Goal: Contribute content: Contribute content

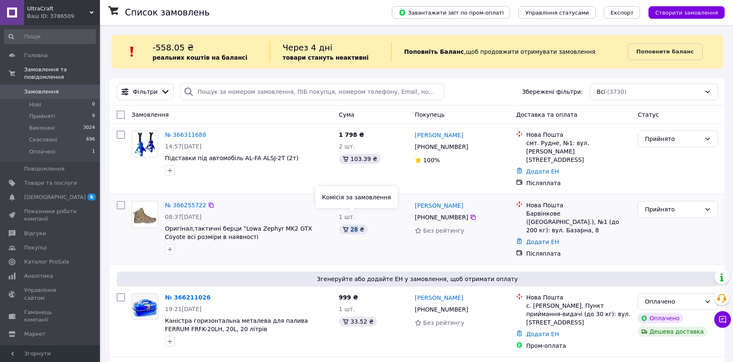
drag, startPoint x: 356, startPoint y: 219, endPoint x: 347, endPoint y: 217, distance: 9.3
click at [347, 224] on div "28 ₴" at bounding box center [353, 229] width 29 height 10
click at [421, 229] on div "Андрій Фомін +380 50 195 13 56 Без рейтингу" at bounding box center [462, 228] width 101 height 63
click at [55, 13] on div "Ваш ID: 3786509" at bounding box center [63, 15] width 73 height 7
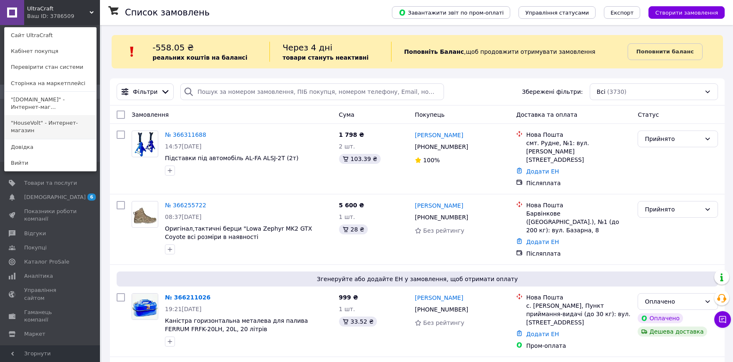
click at [69, 126] on link ""HouseVolt" - Интернет-магазин" at bounding box center [51, 126] width 92 height 23
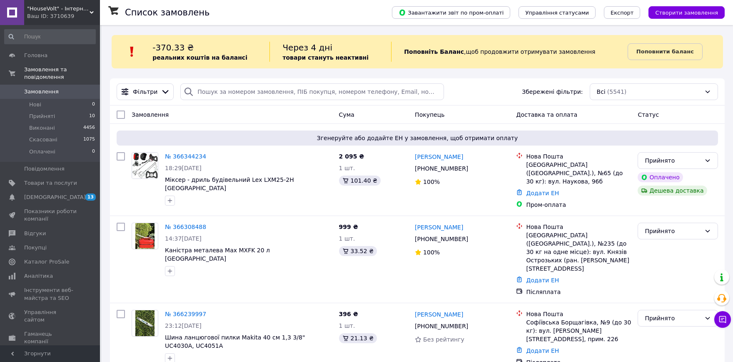
click at [56, 15] on div "Ваш ID: 3710639" at bounding box center [63, 15] width 73 height 7
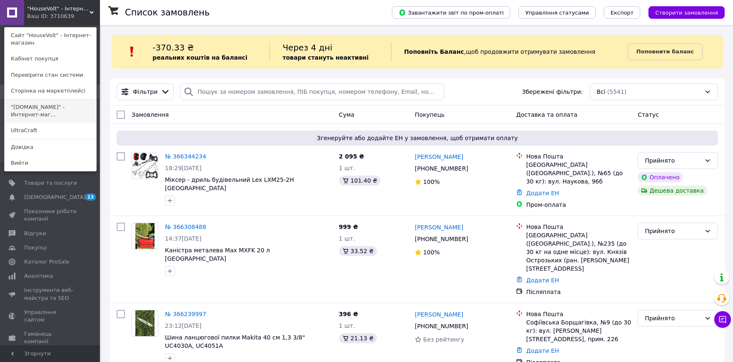
click at [58, 109] on link ""electro-diller24.com.ua" - Интернет-маг..." at bounding box center [51, 110] width 92 height 23
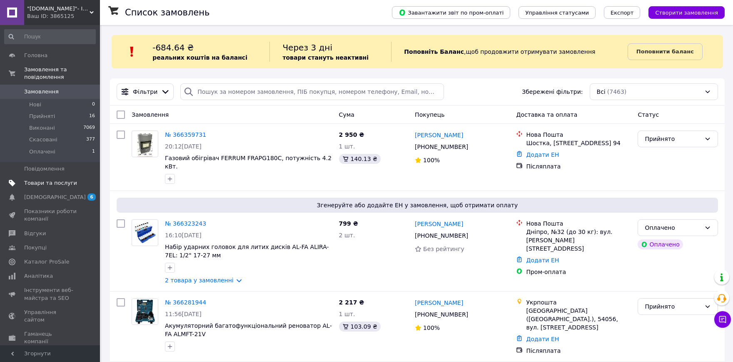
click at [39, 179] on span "Товари та послуги" at bounding box center [50, 182] width 53 height 7
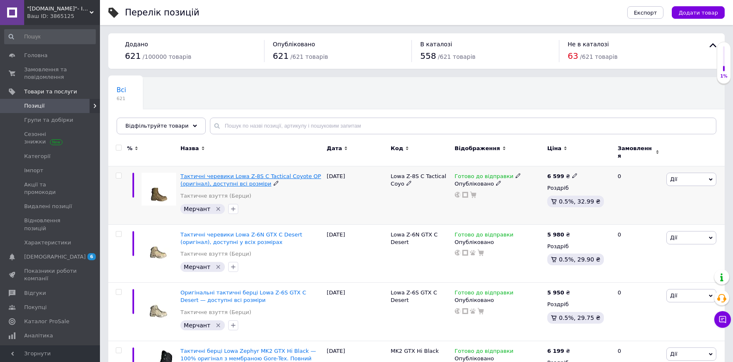
click at [225, 179] on span "Тактичні черевики Lowa Z-8S C Tactical Coyote OP (оригінал), доступні всі розмі…" at bounding box center [250, 180] width 141 height 14
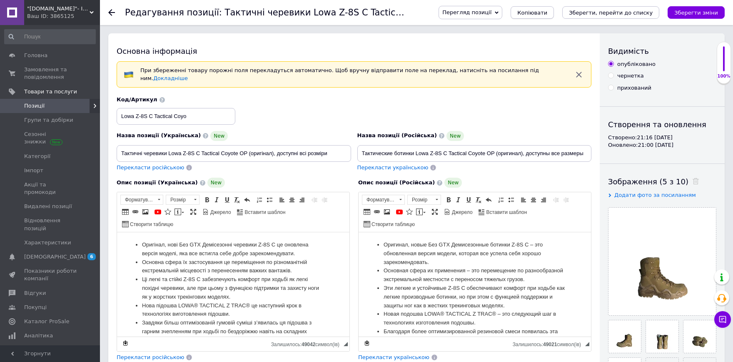
click at [547, 11] on span "Копіювати" at bounding box center [532, 13] width 30 height 6
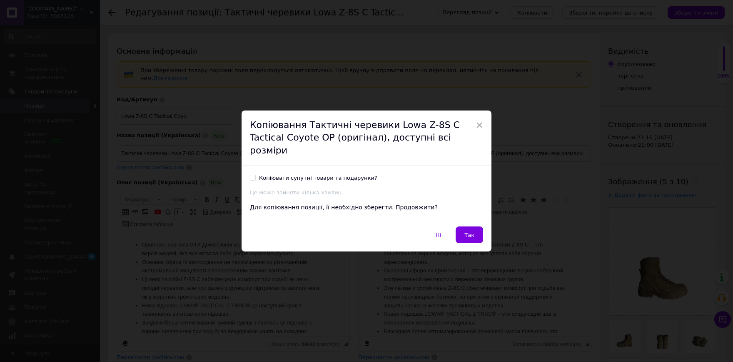
click at [275, 174] on div "Копіювати супутні товари та подарунки?" at bounding box center [318, 177] width 118 height 7
click at [255, 175] on input "Копіювати супутні товари та подарунки?" at bounding box center [252, 177] width 5 height 5
checkbox input "true"
click at [476, 228] on button "Так" at bounding box center [469, 234] width 27 height 17
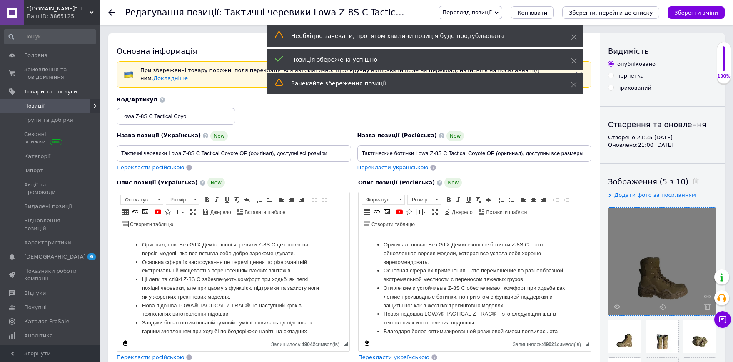
scroll to position [92, 0]
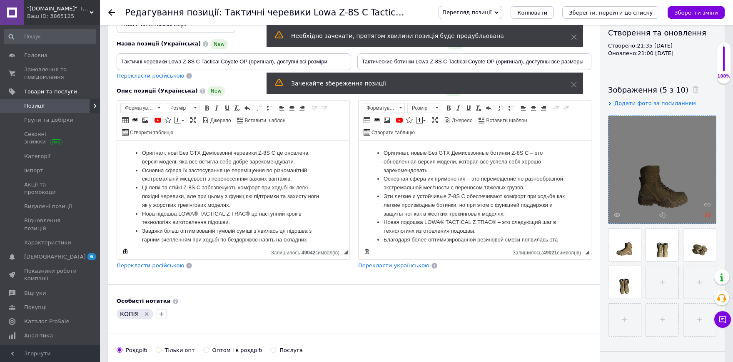
click at [707, 215] on use at bounding box center [707, 215] width 6 height 6
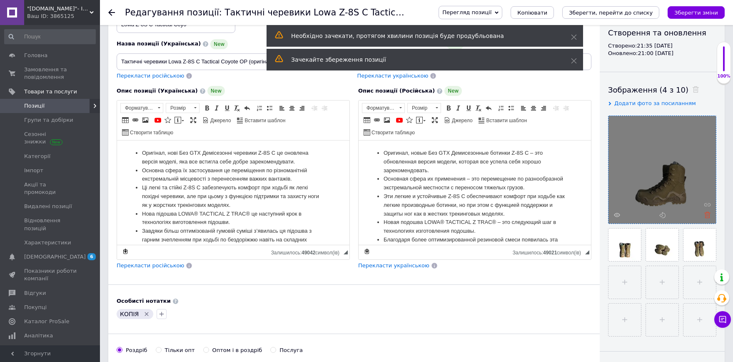
click at [707, 216] on use at bounding box center [707, 215] width 6 height 6
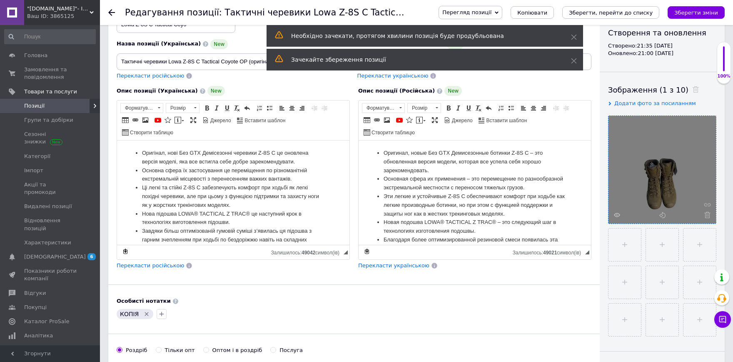
click at [707, 216] on use at bounding box center [707, 215] width 6 height 6
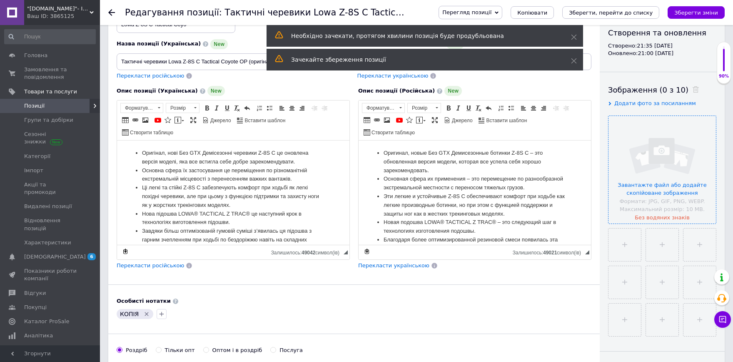
click at [684, 187] on input "file" at bounding box center [662, 169] width 107 height 107
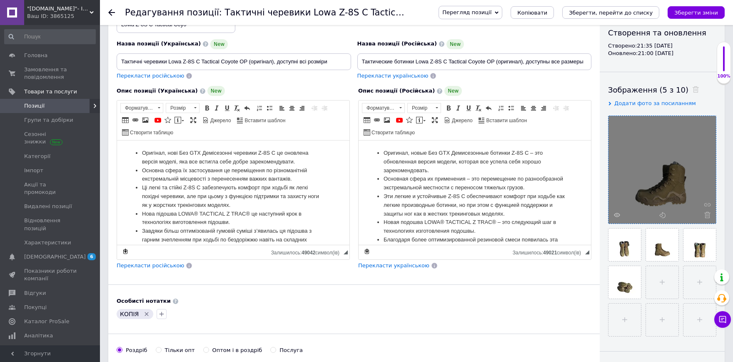
click at [145, 310] on icon "Видалити мітку" at bounding box center [146, 313] width 7 height 7
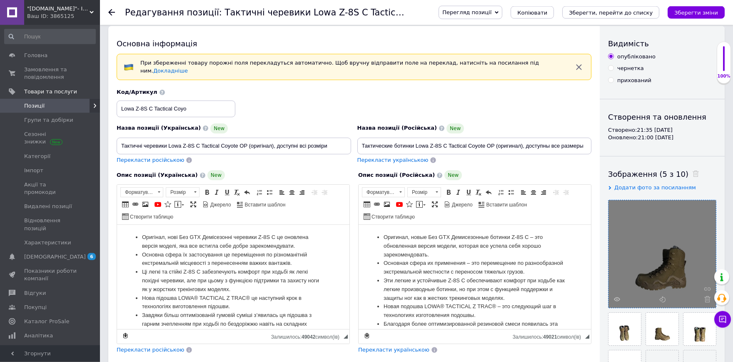
scroll to position [0, 0]
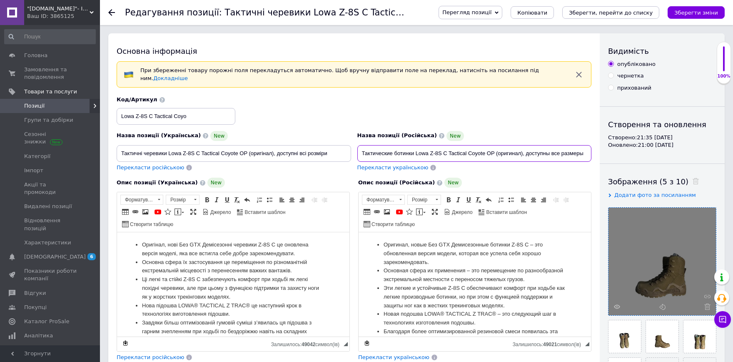
click at [461, 145] on input "Тактические ботинки Lowa Z-8S C Tactical Coyote OP (оригинал), доступны все раз…" at bounding box center [474, 153] width 234 height 17
click at [302, 151] on input "Тактичні черевики Lowa Z-8S C Tactical Coyote OP (оригінал), доступні всі розмі…" at bounding box center [234, 153] width 234 height 17
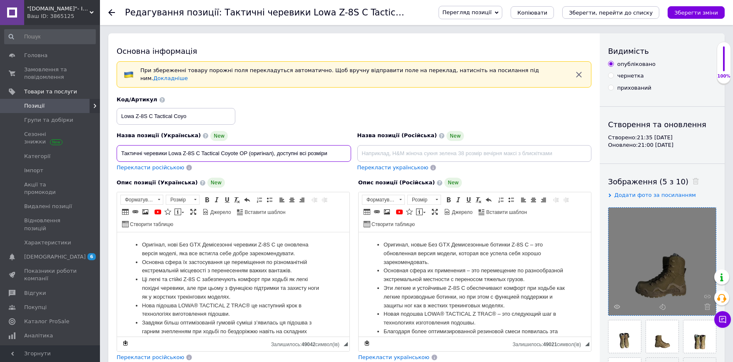
click at [302, 151] on input "Тактичні черевики Lowa Z-8S C Tactical Coyote OP (оригінал), доступні всі розмі…" at bounding box center [234, 153] width 234 height 17
click at [177, 113] on input "Lowa Z-8S C Tactical Coyo" at bounding box center [176, 116] width 119 height 17
click at [177, 112] on input "Lowa Z-8S C Tactical Coyo" at bounding box center [176, 116] width 119 height 17
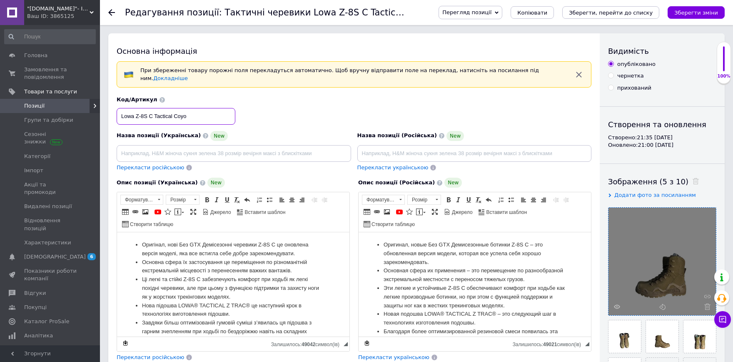
click at [177, 112] on input "Lowa Z-8S C Tactical Coyo" at bounding box center [176, 116] width 119 height 17
drag, startPoint x: 140, startPoint y: 243, endPoint x: 243, endPoint y: 281, distance: 109.8
click at [243, 281] on ul "Оригінал, нові Без GTX Демісезонні черевики Z-8S C це оновлена версія моделі, я…" at bounding box center [233, 313] width 216 height 147
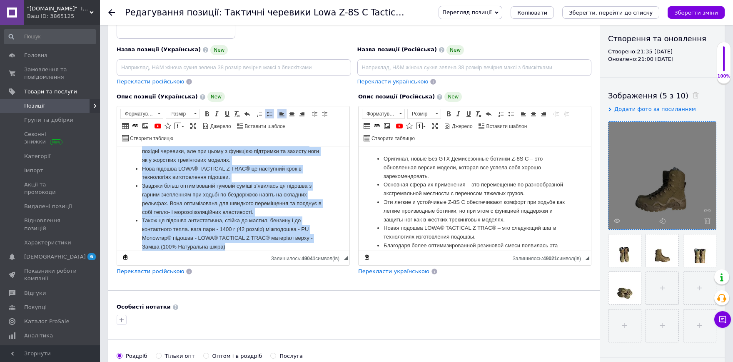
scroll to position [92, 0]
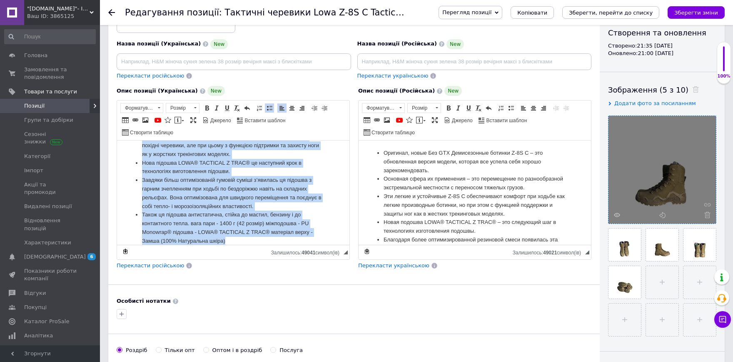
drag, startPoint x: 144, startPoint y: 153, endPoint x: 255, endPoint y: 291, distance: 177.7
click at [255, 194] on html "Оригінал, нові Без GTX Демісезонні черевики Z-8S C це оновлена версія моделі, я…" at bounding box center [233, 142] width 232 height 104
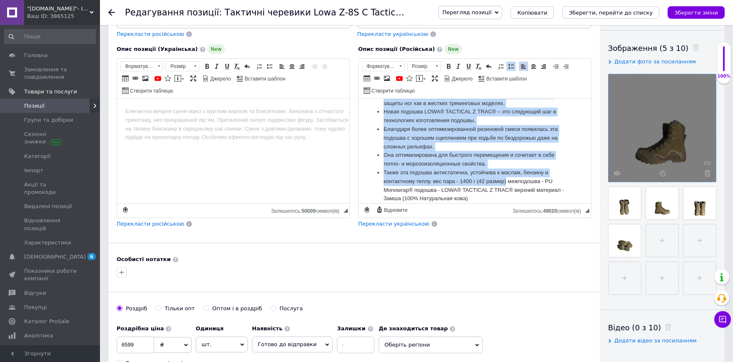
scroll to position [137, 0]
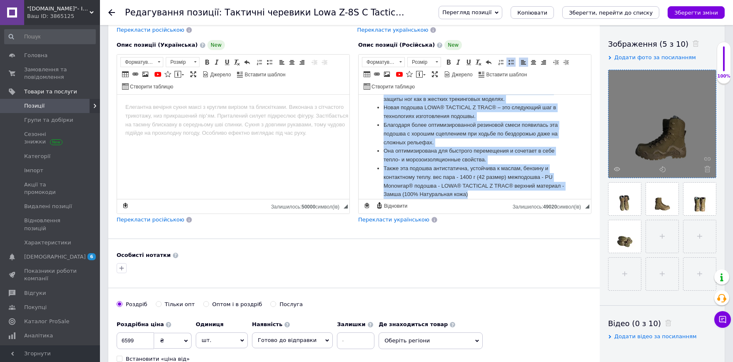
drag, startPoint x: 385, startPoint y: 110, endPoint x: 507, endPoint y: 218, distance: 163.1
click at [507, 130] on html "Оригинал, новые Без GTX Демисезонные ботинки Z-8S C – это обновленная версия мо…" at bounding box center [475, 78] width 232 height 104
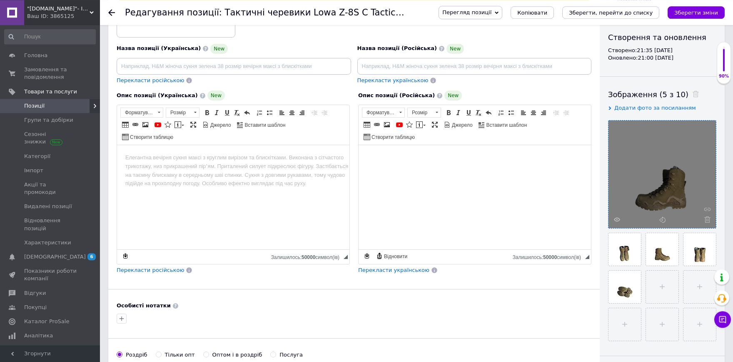
scroll to position [0, 0]
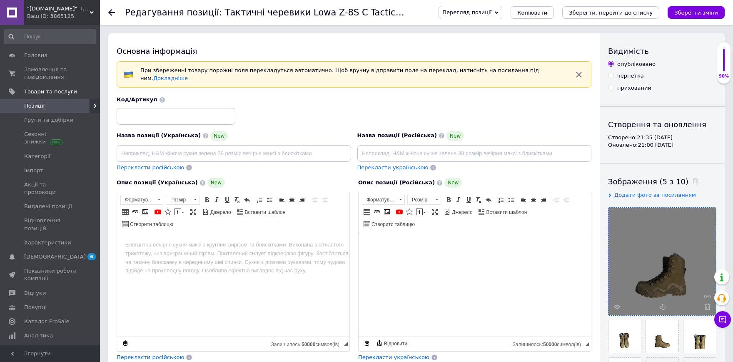
click at [295, 149] on input at bounding box center [234, 153] width 234 height 17
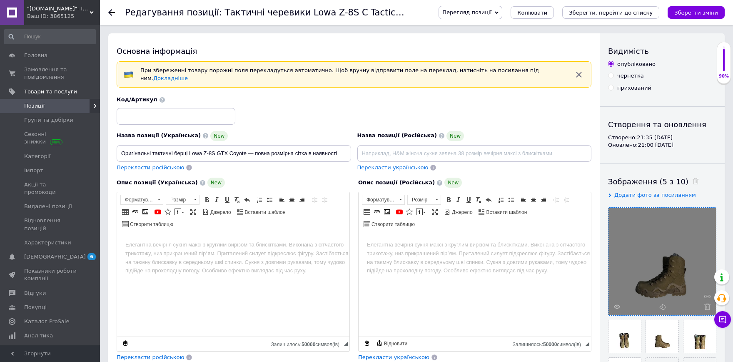
type input "Оригінальні тактичні берці Lowa Z-8S GTX Coyote — повна розмірна сітка в наявно…"
click at [402, 145] on input at bounding box center [474, 153] width 234 height 17
paste input "Оригинальные тактические берцы Lowa Z-8S GTX Coyote — полная размерная сетка."
type input "Оригинальные тактические берцы Lowa Z-8S GTX Coyote — полная размерная сетка."
drag, startPoint x: 199, startPoint y: 147, endPoint x: 246, endPoint y: 148, distance: 47.1
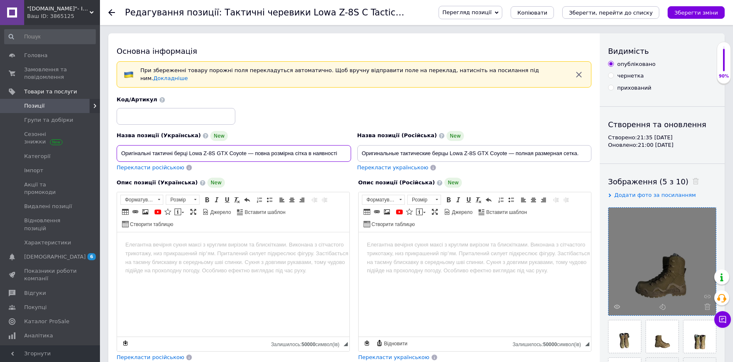
click at [246, 148] on input "Оригінальні тактичні берці Lowa Z-8S GTX Coyote — повна розмірна сітка в наявно…" at bounding box center [234, 153] width 234 height 17
click at [214, 112] on input at bounding box center [176, 116] width 119 height 17
paste input "Lowa Z-8S GTX Coyote"
type input "Lowa Z-8S GTX Coyote"
click at [219, 209] on span "Джерело" at bounding box center [220, 212] width 22 height 7
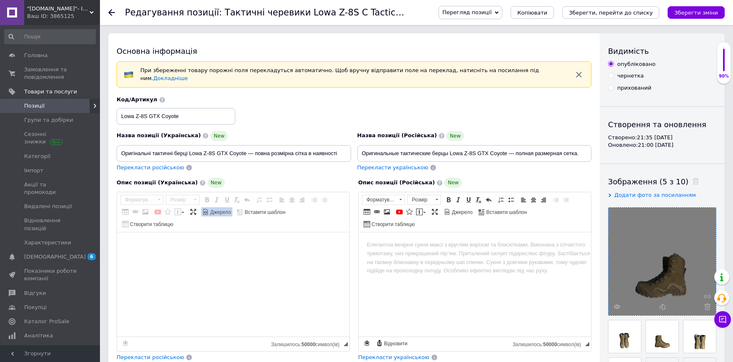
paste textarea "Оригінал, нові Не промокають Демісезонні черевики Z-8S GTX C це оновлена версія…"
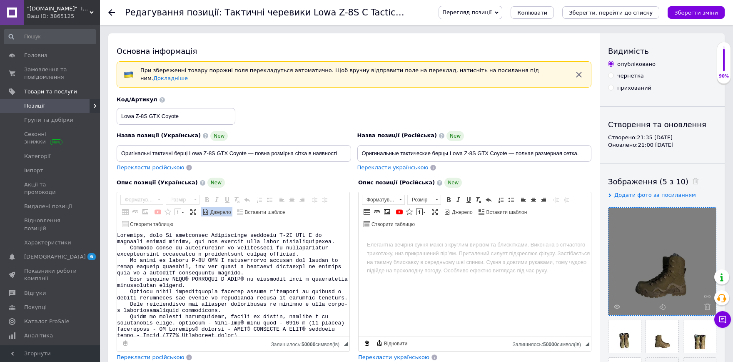
scroll to position [1, 0]
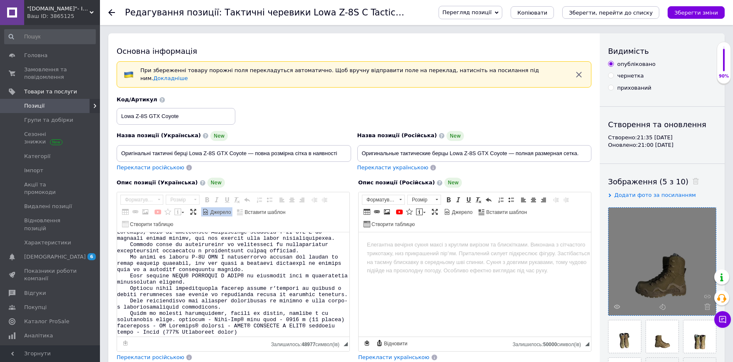
type textarea "Оригінал, нові Не промокають Демісезонні черевики Z-8S GTX C це оновлена версія…"
click at [456, 209] on span "Джерело" at bounding box center [462, 212] width 22 height 7
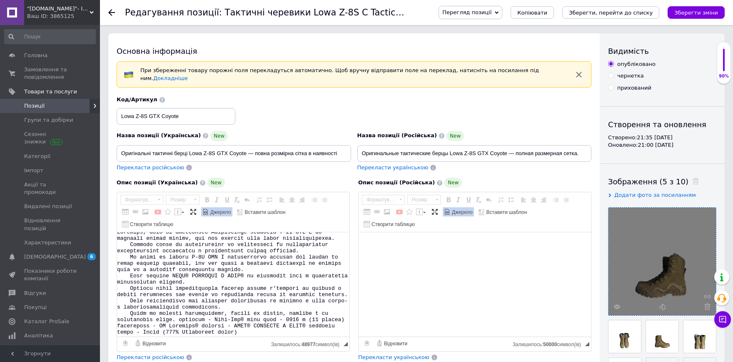
click at [417, 232] on textarea "Редактор, 9349F5F4-0794-4702-89D7-49C555E37A3A" at bounding box center [475, 284] width 232 height 104
paste textarea "Оригинал, новые Не промокают Демисезонные ботинки Z-8S GTX C – это обновленная …"
type textarea "Оригинал, новые Не промокают Демисезонные ботинки Z-8S GTX C – это обновленная …"
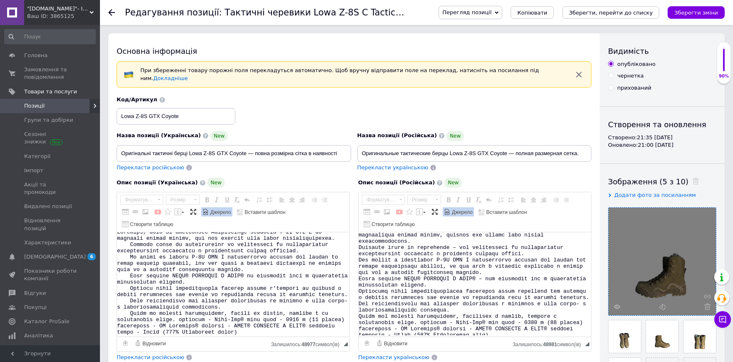
click at [461, 209] on span "Джерело" at bounding box center [462, 212] width 22 height 7
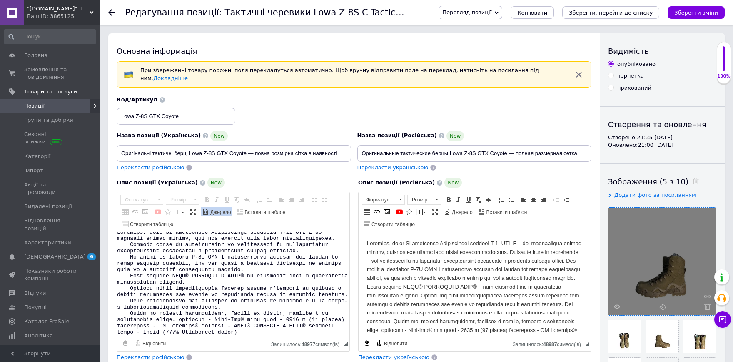
scroll to position [0, 0]
click at [365, 261] on html at bounding box center [475, 283] width 232 height 104
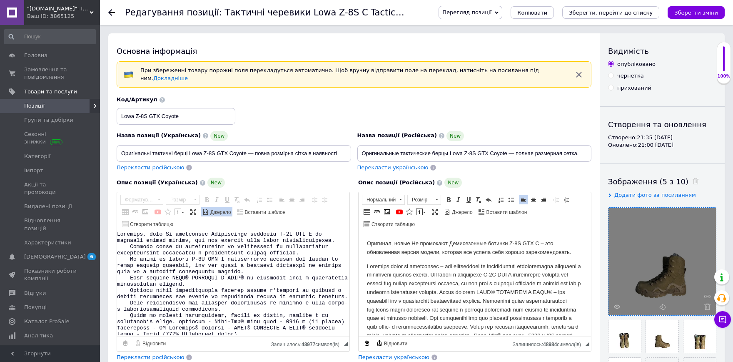
click at [511, 274] on p "Редактор, 9349F5F4-0794-4702-89D7-49C555E37A3A" at bounding box center [475, 309] width 216 height 95
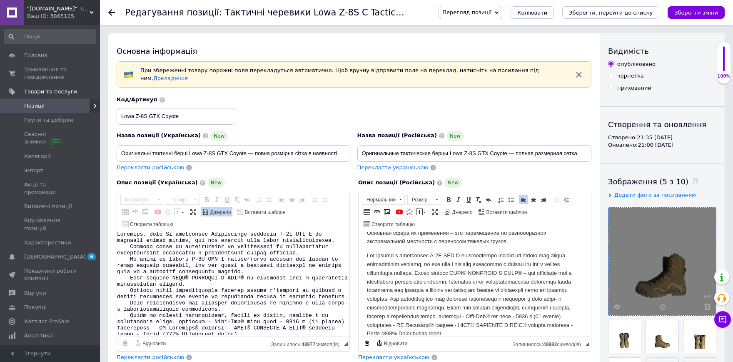
scroll to position [45, 0]
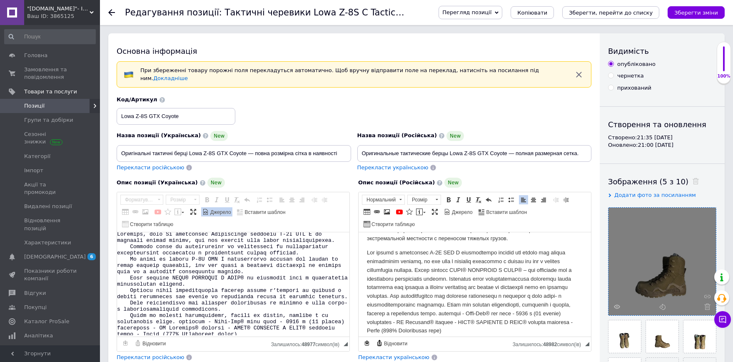
click at [510, 287] on p "Редактор, 9349F5F4-0794-4702-89D7-49C555E37A3A" at bounding box center [475, 291] width 216 height 87
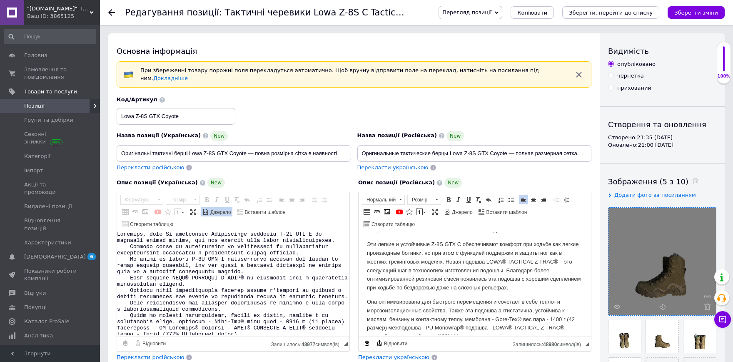
click at [507, 269] on p "Эти легкие и устойчивые Z-8S GTX C обеспечивают комфорт при ходьбе как легкие п…" at bounding box center [475, 266] width 216 height 52
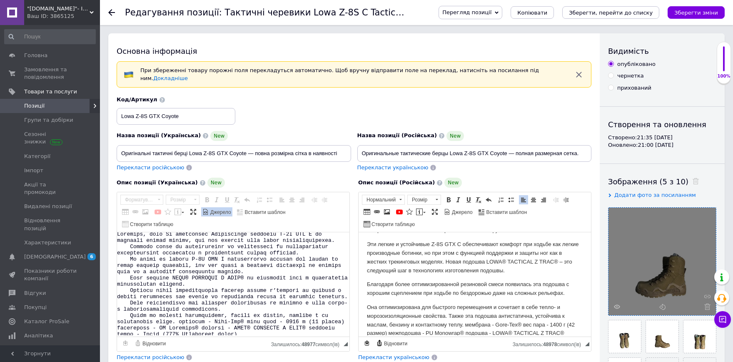
click at [446, 262] on p "Эти легкие и устойчивые Z-8S GTX C обеспечивают комфорт при ходьбе как легкие п…" at bounding box center [475, 257] width 216 height 35
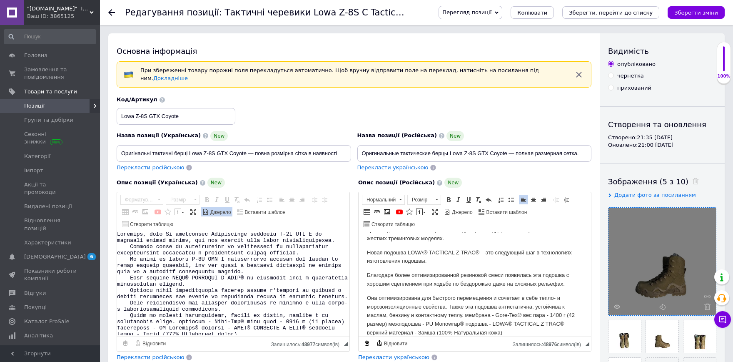
scroll to position [69, 0]
click at [450, 303] on p "Она оптимизирована для быстрого перемещения и сочетает в себе тепло- и морозоиз…" at bounding box center [475, 313] width 216 height 43
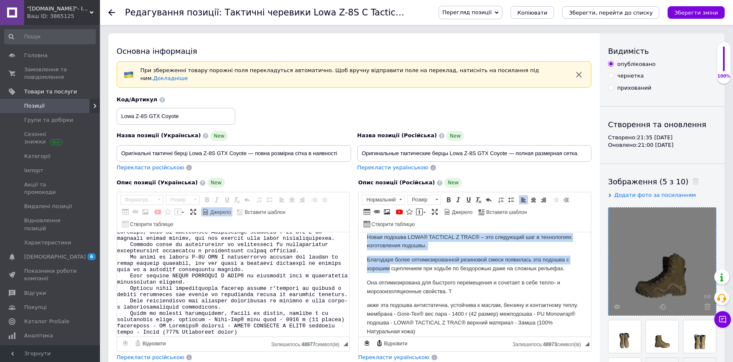
scroll to position [0, 0]
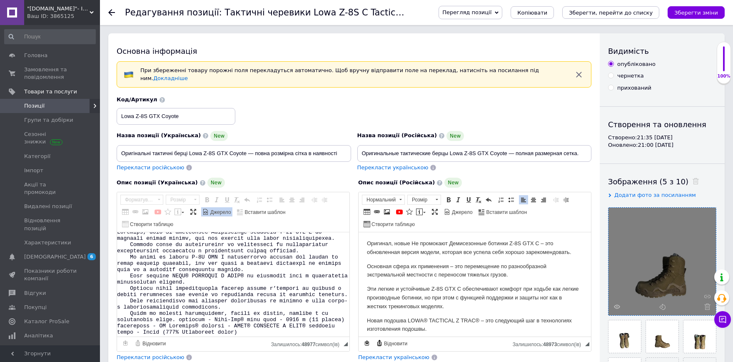
click at [367, 244] on html "Оригинал, новые Не промокают Демисезонные ботинки Z-8S GTX C – это обновленная …" at bounding box center [475, 283] width 232 height 104
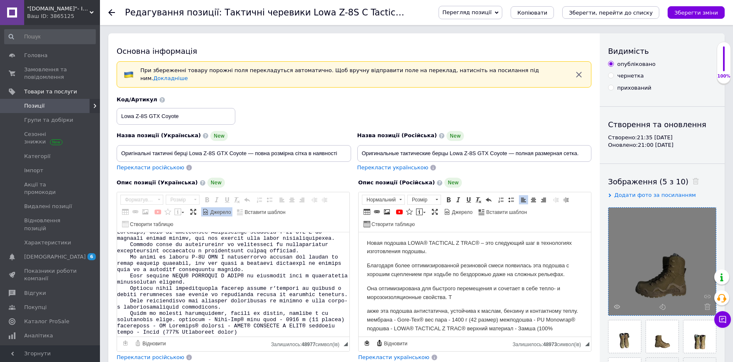
scroll to position [83, 0]
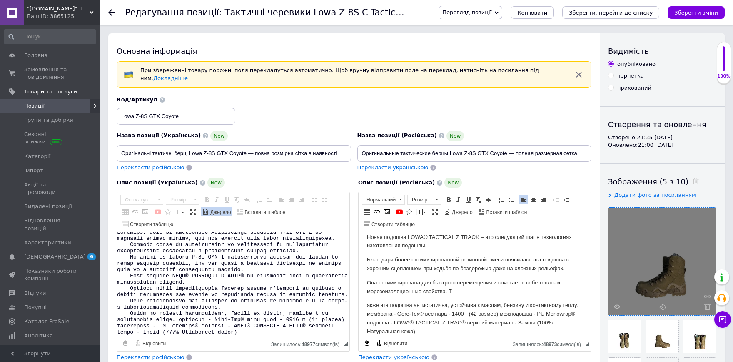
click at [366, 252] on html "Оригинал, новые Не промокают Демисезонные ботинки Z-8S GTX C – это обновленная …" at bounding box center [475, 199] width 232 height 104
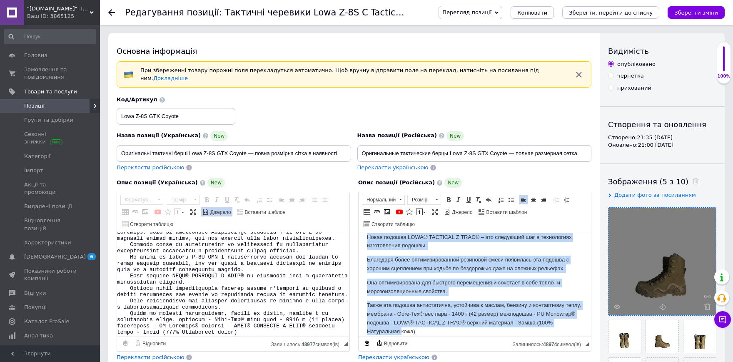
drag, startPoint x: 375, startPoint y: 247, endPoint x: 402, endPoint y: 327, distance: 84.2
click at [402, 252] on html "Оригинал, новые Не промокают Демисезонные ботинки Z-8S GTX C – это обновленная …" at bounding box center [475, 199] width 232 height 104
click at [511, 196] on span at bounding box center [511, 199] width 7 height 7
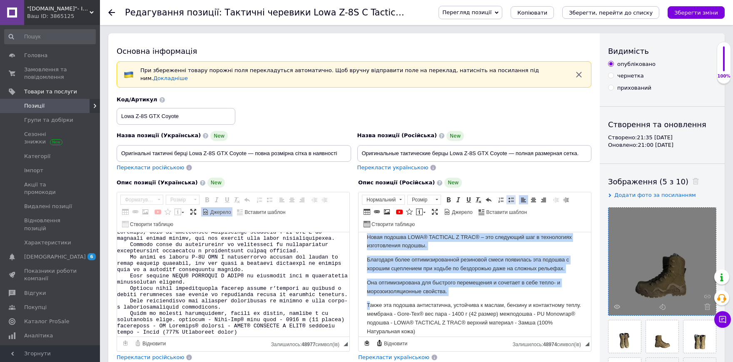
scroll to position [69, 0]
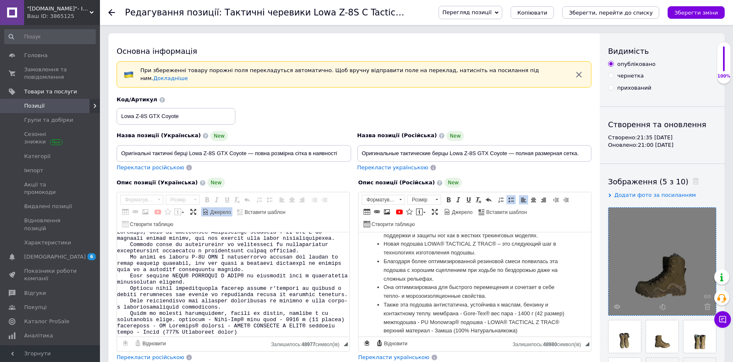
click at [415, 312] on li "Т акже эта подошва антистатична, устойчива к маслам, бензину и контактному тепл…" at bounding box center [475, 317] width 182 height 35
click at [220, 209] on span "Джерело" at bounding box center [220, 212] width 22 height 7
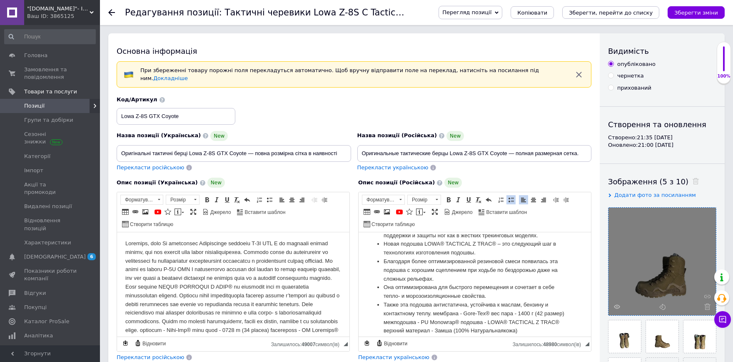
scroll to position [0, 0]
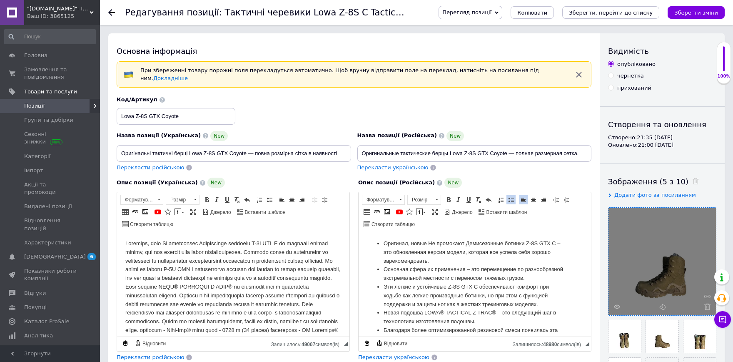
click at [263, 252] on body "Редактор, 1F4C02A6-7CAA-4CB5-AF23-71671C41D6FB" at bounding box center [233, 291] width 216 height 104
click at [237, 274] on p "Редактор, 1F4C02A6-7CAA-4CB5-AF23-71671C41D6FB" at bounding box center [233, 309] width 216 height 95
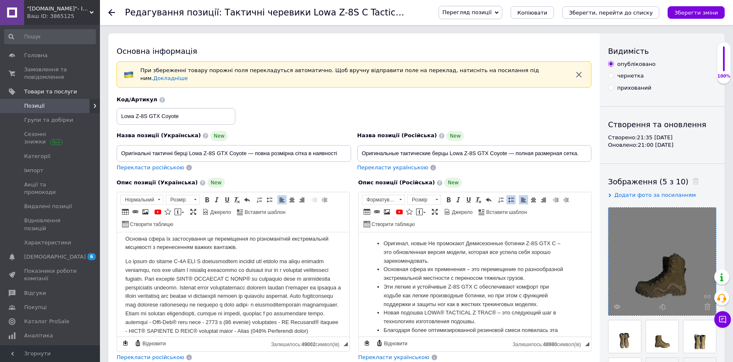
scroll to position [36, 0]
click at [182, 271] on p "Редактор, 1F4C02A6-7CAA-4CB5-AF23-71671C41D6FB" at bounding box center [233, 296] width 216 height 78
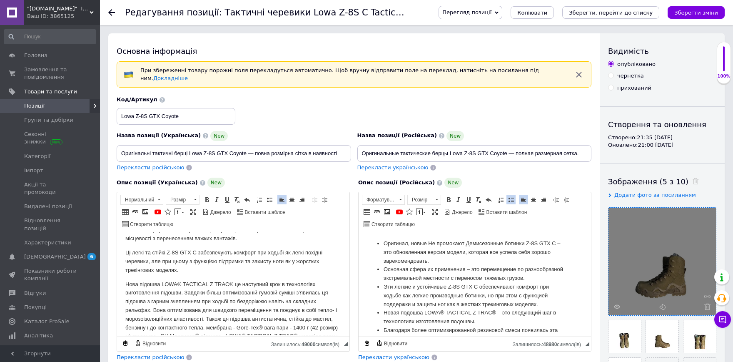
click at [185, 292] on p "Нова підошва LOWA® TACTICAL Z TRAC® це наступний крок в технологіях виготовленн…" at bounding box center [233, 314] width 216 height 69
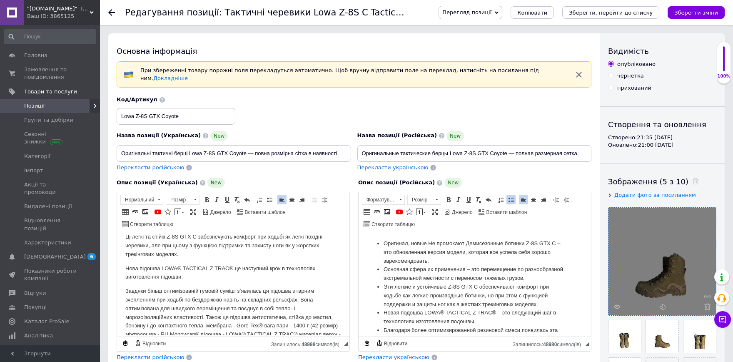
scroll to position [64, 0]
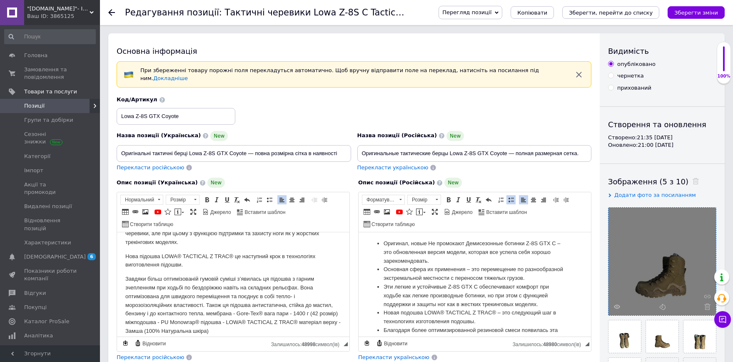
click at [205, 308] on p "Завдяки більш оптимізованій гумовій суміші з’явилась ця підошва з гарним зчепле…" at bounding box center [233, 304] width 216 height 61
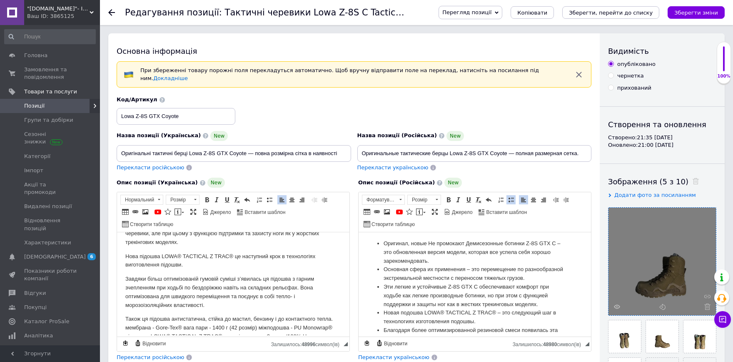
click at [300, 289] on p "Завдяки більш оптимізованій гумовій суміші з’явилась ця підошва з гарним зчепле…" at bounding box center [233, 291] width 216 height 35
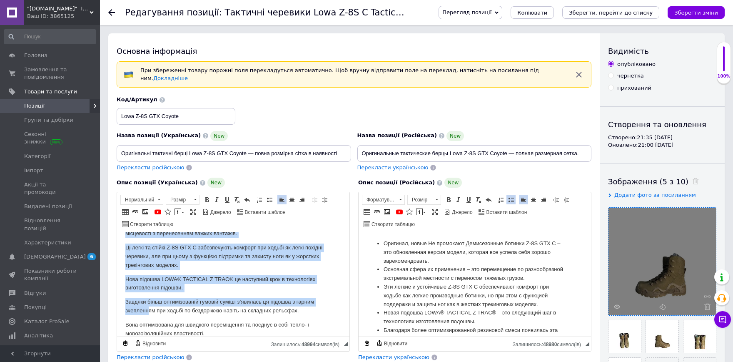
scroll to position [83, 0]
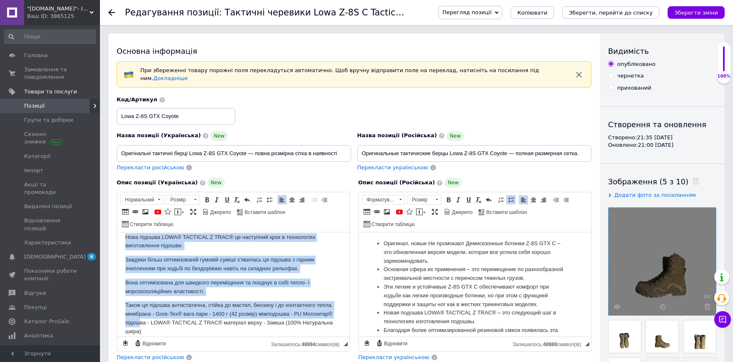
drag, startPoint x: 125, startPoint y: 245, endPoint x: 140, endPoint y: 321, distance: 76.9
click at [140, 252] on html "Оригінал, нові Не промокають Демісезонні черевики Z-8S GTX C це оновлена версія…" at bounding box center [233, 199] width 232 height 104
click at [266, 196] on span at bounding box center [269, 199] width 7 height 7
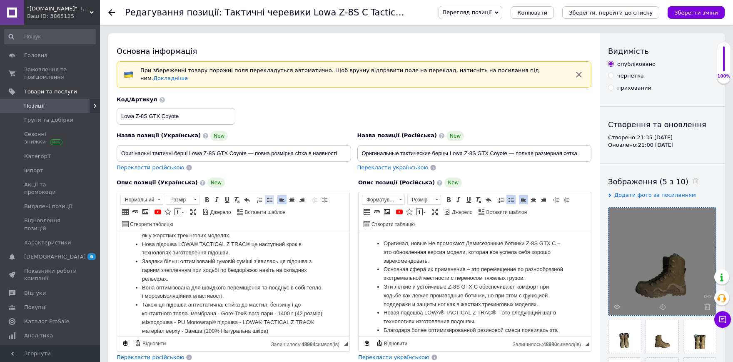
scroll to position [60, 0]
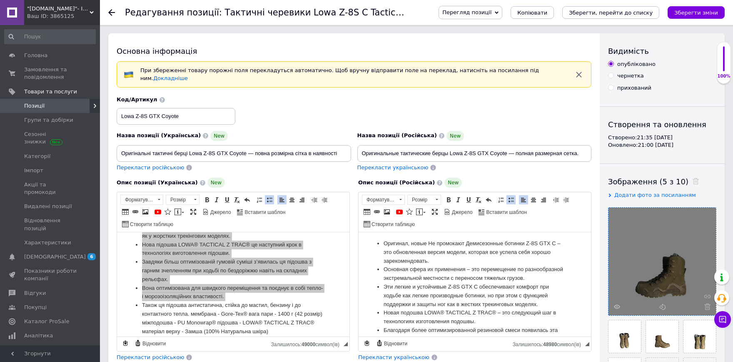
click at [401, 259] on li "Оригинал, новые Не промокают Демисезонные ботинки Z-8S GTX C – это обновленная …" at bounding box center [475, 252] width 182 height 26
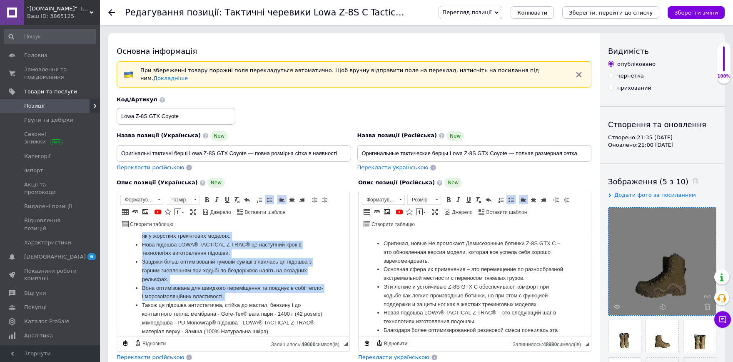
click at [302, 274] on li "Завдяки більш оптимізованій гумовій суміші з’явилась ця підошва з гарним зчепле…" at bounding box center [233, 270] width 182 height 26
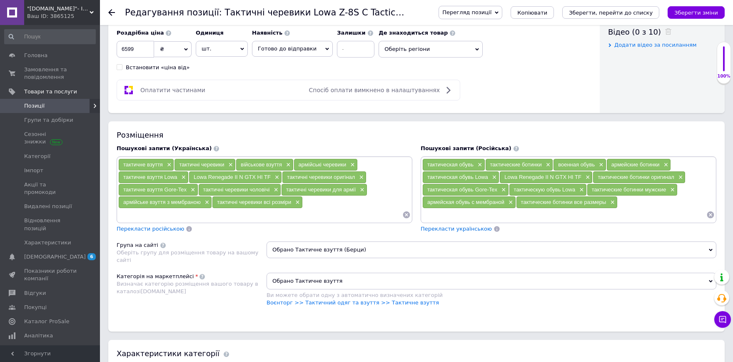
scroll to position [412, 0]
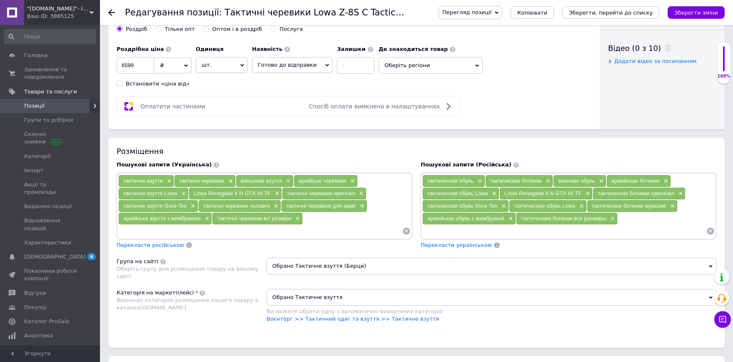
click at [318, 224] on input at bounding box center [260, 230] width 284 height 12
click at [187, 224] on input "тактичне взуття" at bounding box center [260, 230] width 284 height 12
type input "тактичне взутт"
click at [255, 224] on input at bounding box center [260, 230] width 284 height 12
paste input "тактичні черевики"
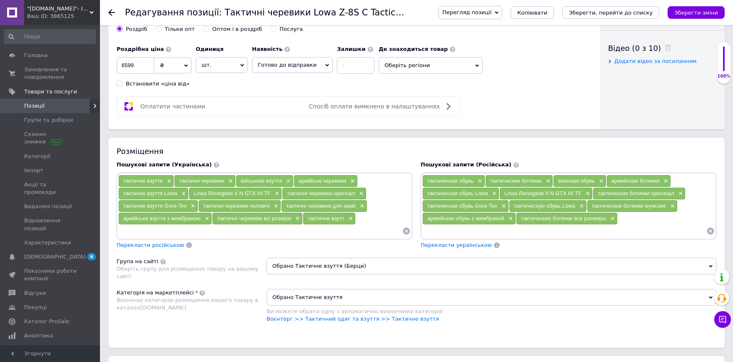
type input "тактичні черевики"
click at [299, 224] on input at bounding box center [291, 230] width 222 height 12
paste input "[PERSON_NAME]"
type input "[PERSON_NAME]"
click at [283, 224] on input at bounding box center [322, 230] width 162 height 12
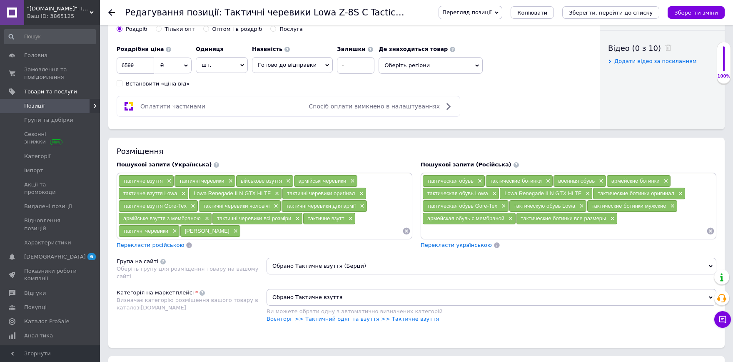
paste input "тактичні берці"
type input "тактичні берці"
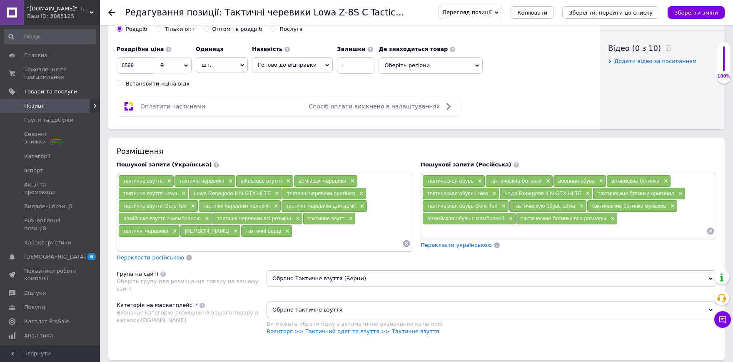
click at [298, 237] on input at bounding box center [260, 243] width 284 height 12
paste input "військове взуття"
type input "військове взуття"
click at [341, 237] on input at bounding box center [260, 243] width 284 height 12
click at [352, 216] on div "тактичне взуття × тактичні черевики × військове взуття × армійські черевики × т…" at bounding box center [264, 212] width 292 height 75
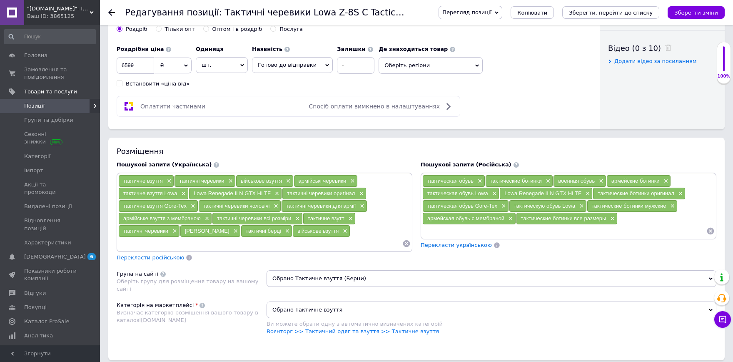
click at [311, 237] on input at bounding box center [260, 243] width 284 height 12
paste input "черевики для військових"
type input "черевики для військових"
click at [299, 237] on input at bounding box center [299, 243] width 205 height 12
paste input "оригінальне тактичне взуття"
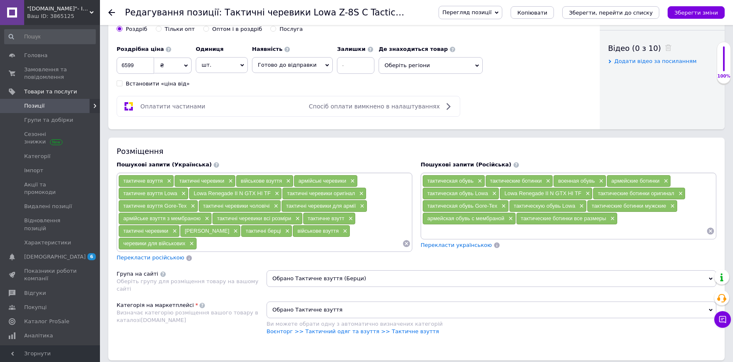
type input "оригінальне тактичне взуття"
click at [313, 237] on input at bounding box center [343, 243] width 118 height 12
paste input "черевики Lowa GTX"
type input "черевики Lowa GTX"
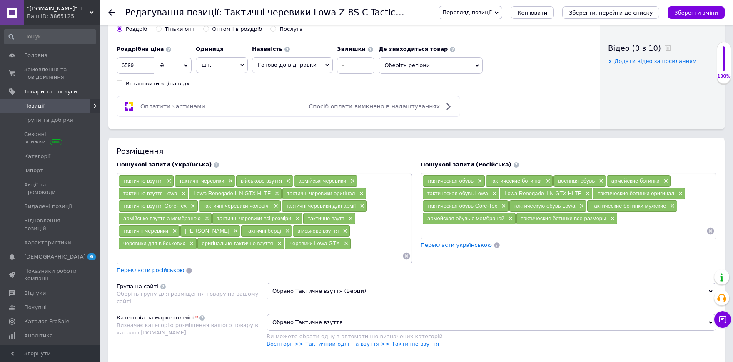
click at [333, 249] on input at bounding box center [260, 255] width 284 height 12
paste input "Lowa Z-8S GTX C Tactical"
type input "Lowa Z-8S GTX C Tactical"
click at [297, 249] on input at bounding box center [300, 255] width 204 height 12
paste input "Lowa тактичні черевики"
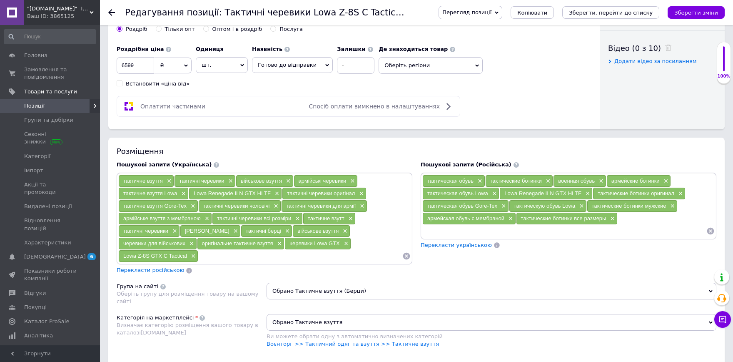
type input "Lowa тактичні черевики"
click at [313, 249] on input at bounding box center [338, 255] width 128 height 12
paste input "взуття для армії"
type input "взуття для армії"
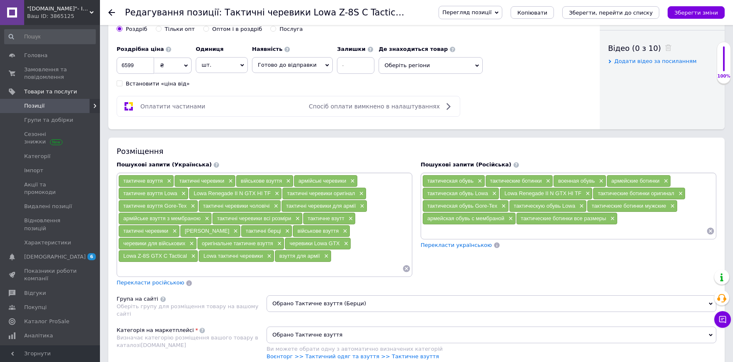
click at [328, 262] on input at bounding box center [260, 268] width 284 height 12
paste input "берці для ЗСУ"
type input "берці для ЗСУ"
click at [308, 262] on input at bounding box center [260, 268] width 284 height 12
paste input "тактичні черевики з мембраною"
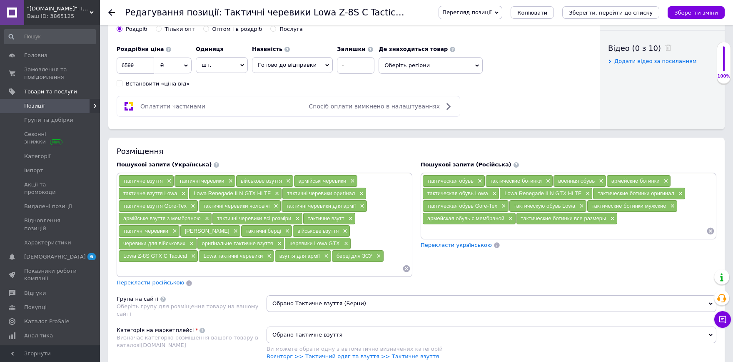
type input "тактичні черевики з мембраною"
click at [292, 262] on input at bounding box center [308, 268] width 187 height 12
paste input "водостійкі тактичні черевики"
type input "водостійкі тактичні черевики"
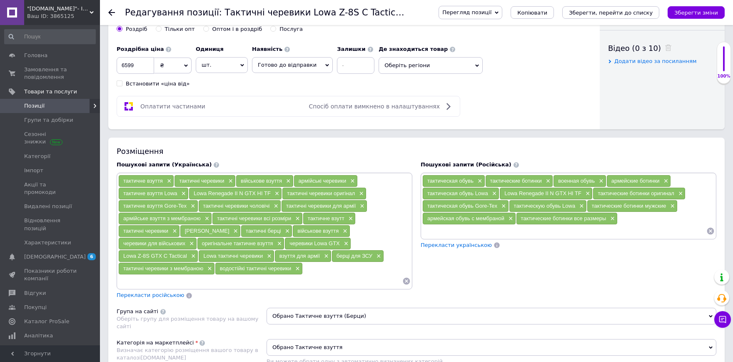
click at [329, 274] on input at bounding box center [260, 280] width 284 height 12
paste input "тактичне взуття Coyote"
type input "тактичне взуття Coyote"
click at [317, 274] on input at bounding box center [260, 280] width 284 height 12
paste input "черевики Lowa оригінал"
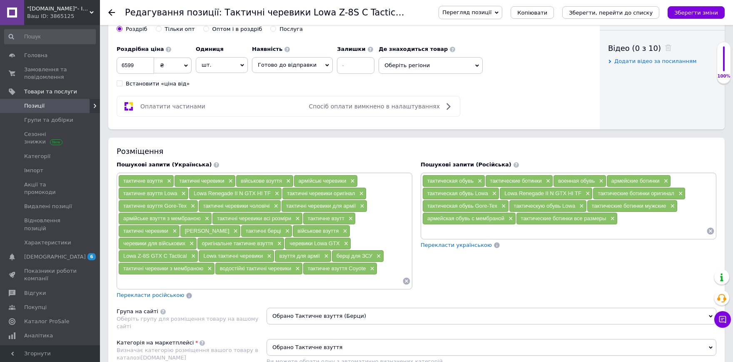
type input "черевики Lowa оригінал"
click at [345, 274] on input at bounding box center [298, 280] width 207 height 12
paste input "Lowa військові черевики"
type input "Lowa військові черевики"
click at [343, 274] on input at bounding box center [338, 280] width 130 height 12
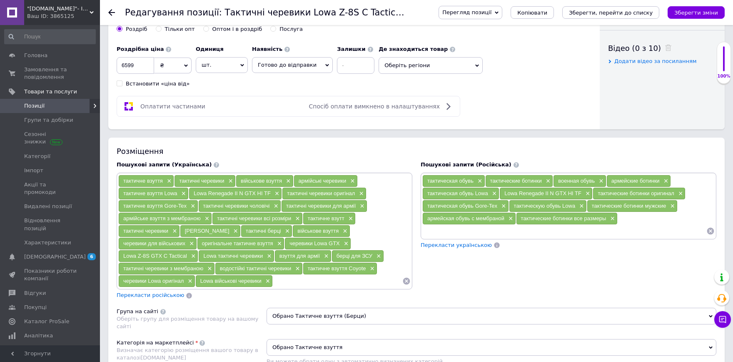
paste input "тактичне спорядження"
type input "тактичне спорядження"
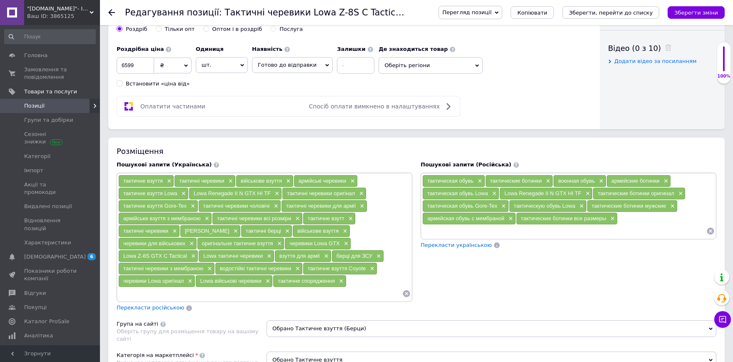
click at [309, 287] on input at bounding box center [260, 293] width 284 height 12
paste input "взуття для поліції та армії"
type input "взуття для поліції та армії"
click at [301, 287] on input at bounding box center [301, 293] width 202 height 12
paste input "Lowa Z-8S GTX Coyote"
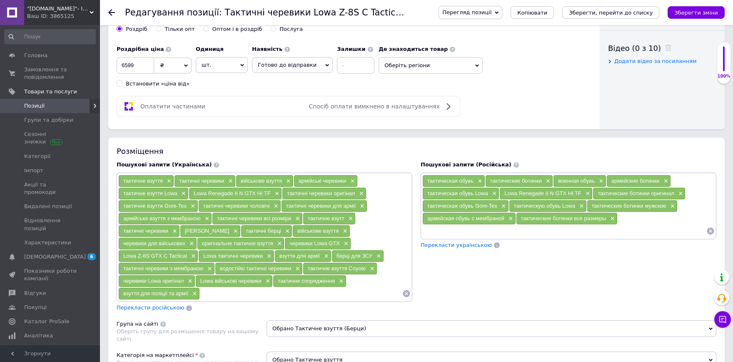
type input "Lowa Z-8S GTX Coyote"
click at [469, 224] on input at bounding box center [564, 230] width 284 height 12
paste input "тактическая обувь"
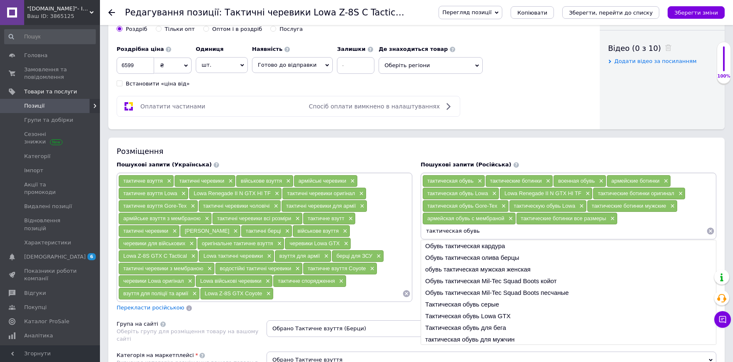
type input "тактическая обув"
click at [444, 224] on input at bounding box center [564, 230] width 284 height 12
paste input "тактические берцы"
type input "тактические берцы"
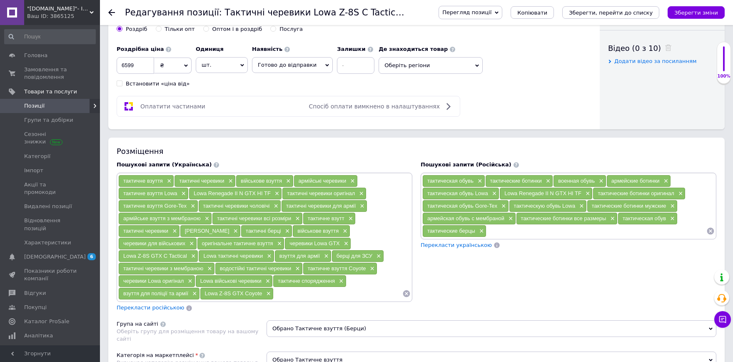
click at [541, 224] on input at bounding box center [596, 230] width 220 height 12
paste input "[PERSON_NAME]"
type input "[PERSON_NAME]"
click at [566, 224] on input at bounding box center [627, 230] width 159 height 12
paste input "военная обувь"
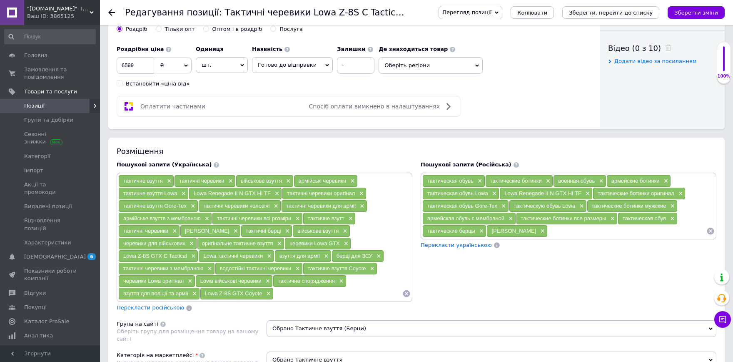
type input "военная обувь"
click at [612, 237] on input at bounding box center [564, 243] width 284 height 12
paste input "обувь для армии"
type input "обувь для армии"
click at [449, 237] on input at bounding box center [564, 243] width 284 height 12
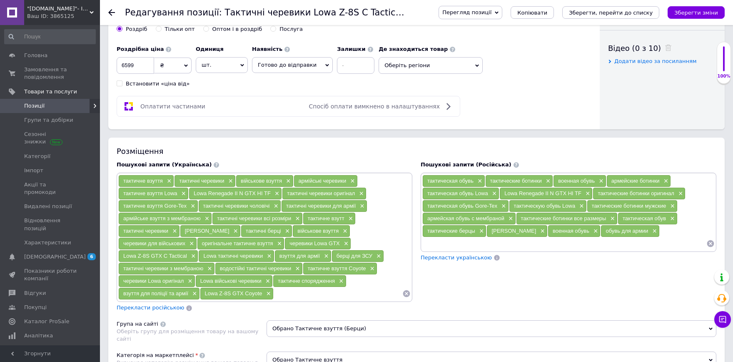
paste input "оригинальная тактическая обувь"
type input "оригинальная тактическая обувь"
click at [535, 237] on input at bounding box center [613, 243] width 185 height 12
paste input "тактические ботинки"
type input "тактические ботинки"
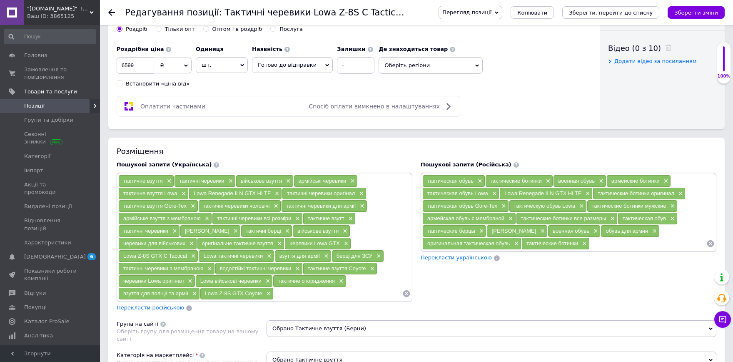
click at [604, 237] on input at bounding box center [648, 243] width 117 height 12
paste input "ботинки Lowa GTX"
type input "ботинки Lowa GTX"
click at [268, 290] on span "×" at bounding box center [267, 293] width 7 height 7
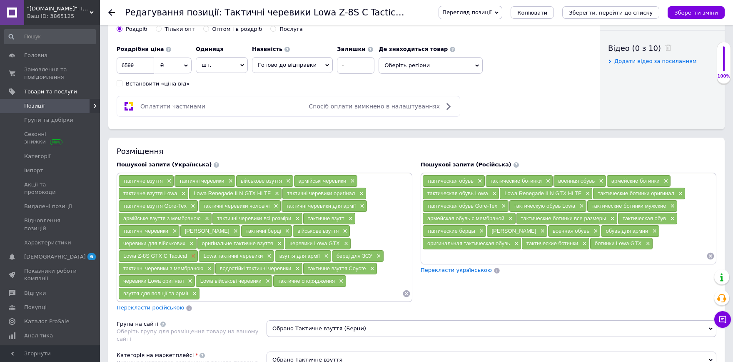
click at [195, 252] on span "×" at bounding box center [192, 255] width 7 height 7
click at [516, 249] on input at bounding box center [564, 255] width 284 height 12
paste input "Lowa армейские ботинки"
type input "Lowa армейские ботинки"
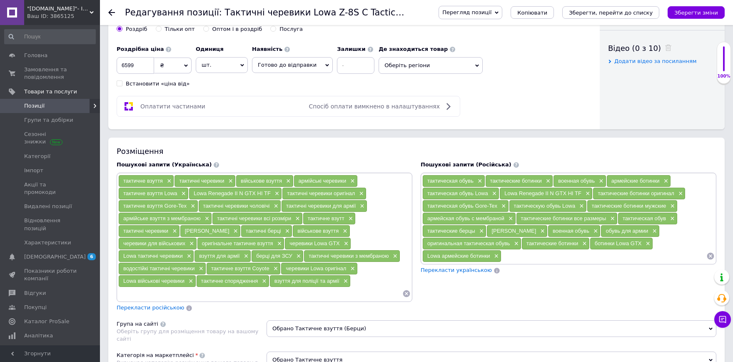
click at [516, 249] on input at bounding box center [603, 255] width 205 height 12
click at [521, 249] on input at bounding box center [603, 255] width 205 height 12
paste input "водонепроницаемые берцы"
type input "водонепроницаемые берцы"
click at [610, 249] on input at bounding box center [647, 255] width 118 height 12
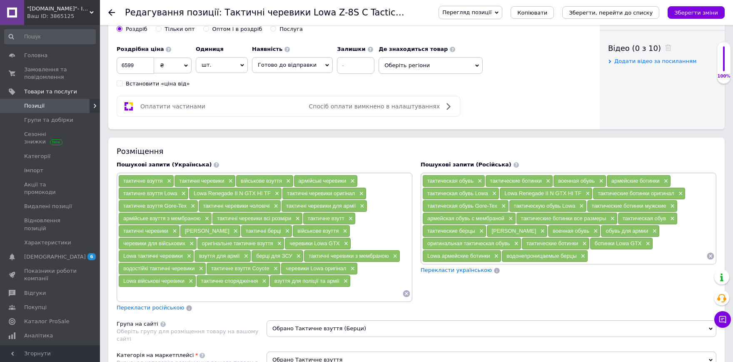
paste input "[DEMOGRAPHIC_DATA] для военных"
type input "[DEMOGRAPHIC_DATA] для военных"
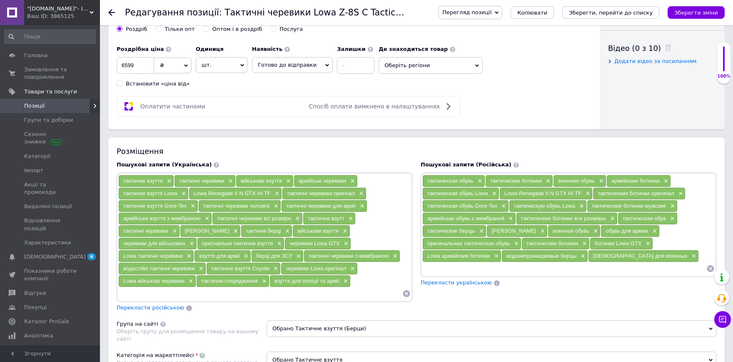
click at [491, 262] on input at bounding box center [564, 268] width 284 height 12
paste input "обувь Lowa оригинал"
type input "обувь Lowa оригинал"
click at [502, 262] on input at bounding box center [599, 268] width 214 height 12
paste input "армейская обувь GTX"
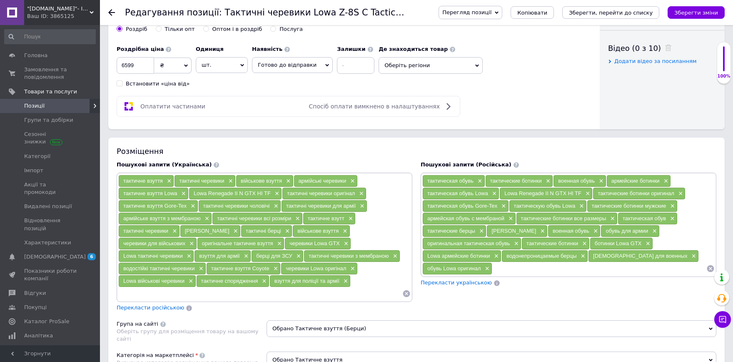
type input "армейская обувь GTX"
click at [592, 262] on input at bounding box center [635, 268] width 142 height 12
paste input "обувь для спецназа"
type input "обувь для спецназа"
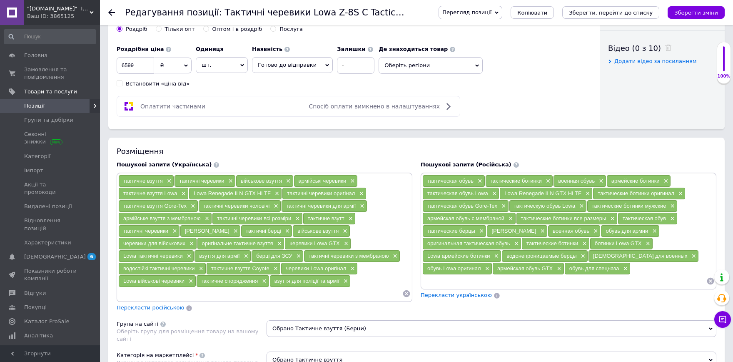
click at [488, 274] on input at bounding box center [564, 280] width 284 height 12
paste input "тактические ботинки с мембраной"
type input "тактические ботинки с мембраной"
click at [536, 274] on input at bounding box center [616, 280] width 182 height 12
paste input "обувь для полиции"
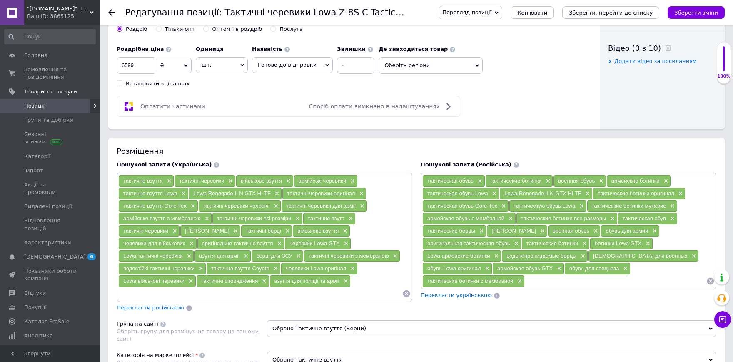
type input "обувь для полиции"
click at [609, 274] on input at bounding box center [647, 280] width 117 height 12
paste input "военные ботинки Lowa"
type input "военные ботинки Lowa"
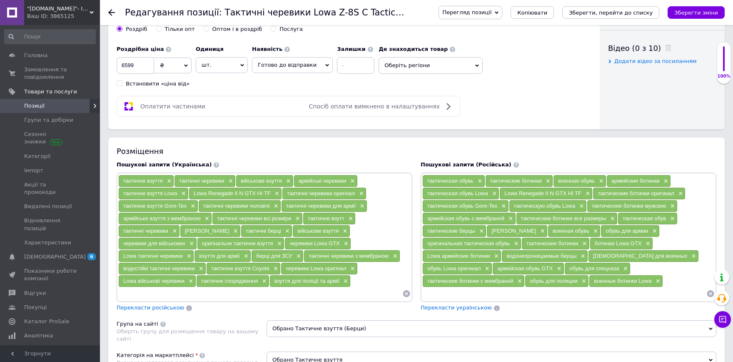
click at [548, 287] on input at bounding box center [564, 293] width 284 height 12
paste input "тактическое снаряжение"
type input "тактическое снаряжение"
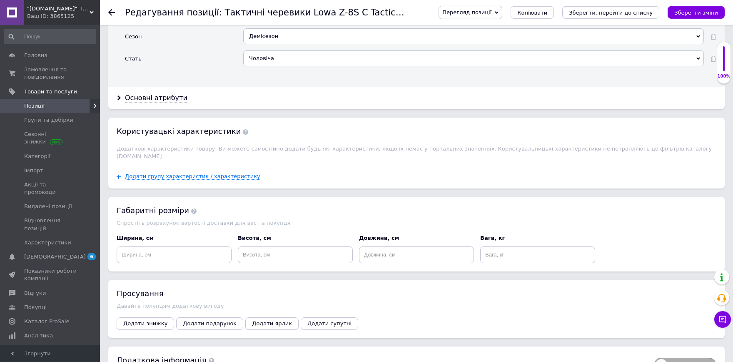
scroll to position [825, 0]
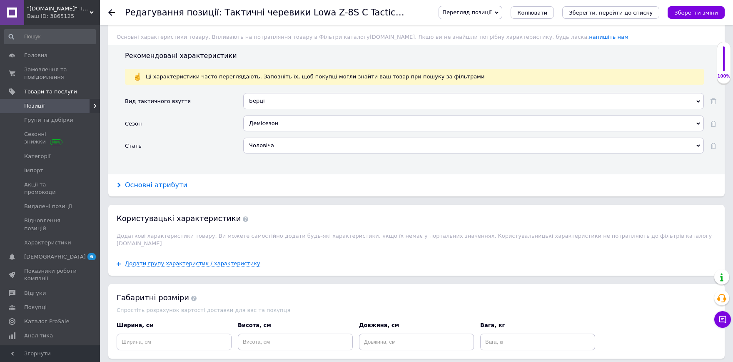
click at [172, 180] on div "Основні атрибути" at bounding box center [156, 185] width 62 height 10
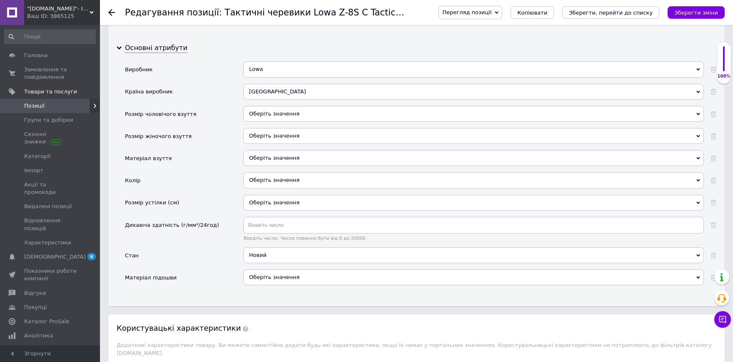
scroll to position [962, 0]
click at [695, 12] on icon "Зберегти зміни" at bounding box center [696, 13] width 44 height 6
click at [635, 12] on icon "Зберегти, перейти до списку" at bounding box center [611, 13] width 84 height 6
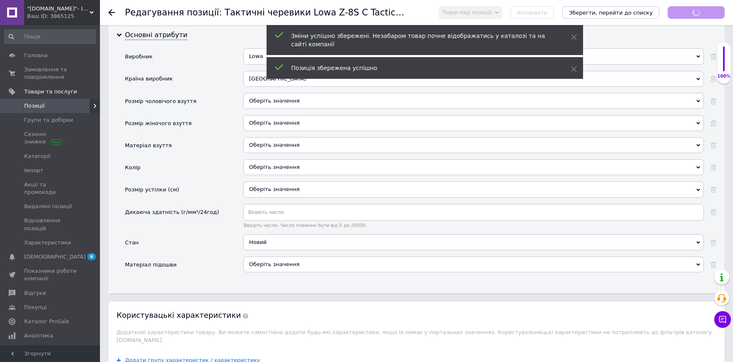
scroll to position [949, 0]
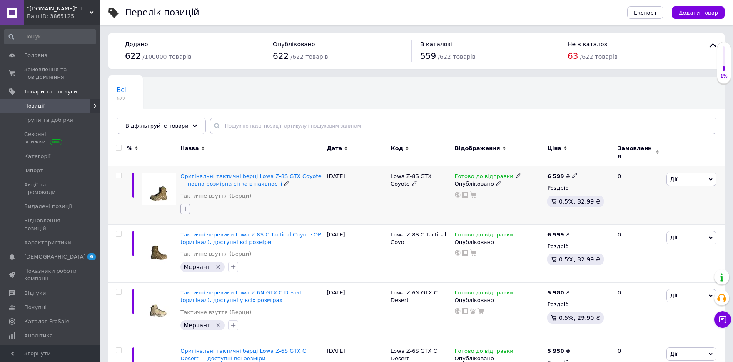
click at [190, 204] on button "button" at bounding box center [185, 209] width 10 height 10
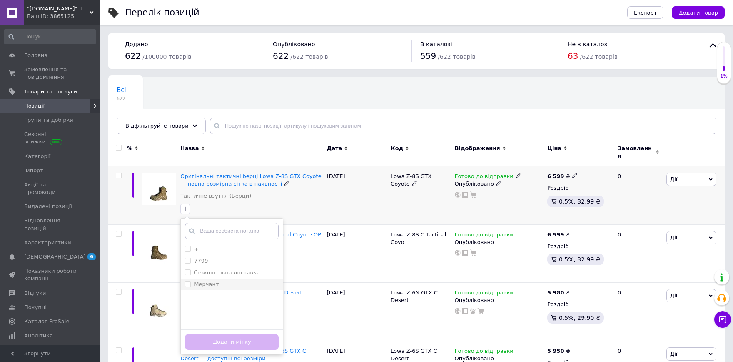
click at [218, 280] on div "Мерчант" at bounding box center [232, 283] width 94 height 7
checkbox input "true"
click at [240, 334] on button "Додати мітку" at bounding box center [232, 342] width 94 height 16
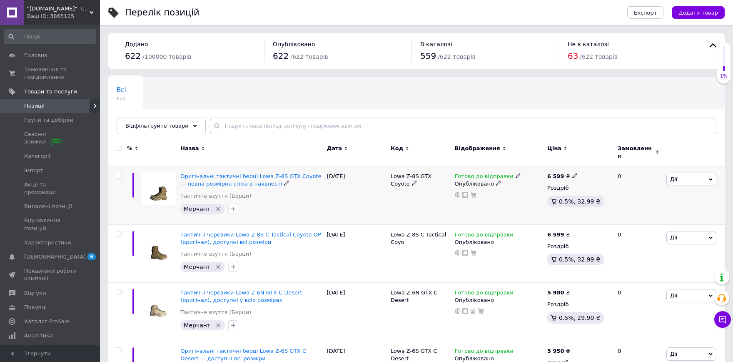
click at [571, 176] on div "6 599 ₴ Роздріб 0.5%, 32.99 ₴" at bounding box center [578, 191] width 63 height 38
click at [572, 173] on use at bounding box center [574, 175] width 5 height 5
type input "6"
type input "7300"
click at [65, 80] on span "Замовлення та повідомлення" at bounding box center [50, 73] width 53 height 15
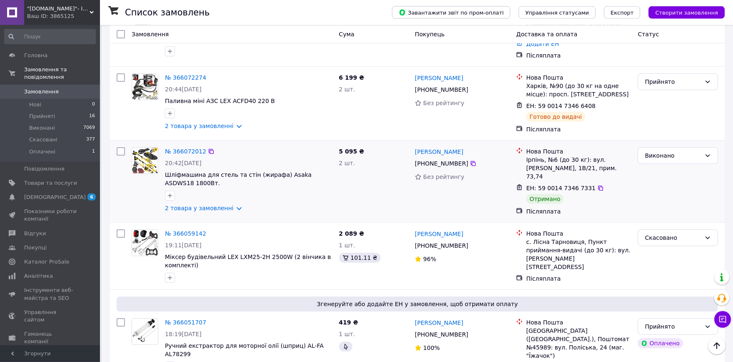
scroll to position [687, 0]
click at [57, 110] on li "Прийняті 16" at bounding box center [50, 116] width 100 height 12
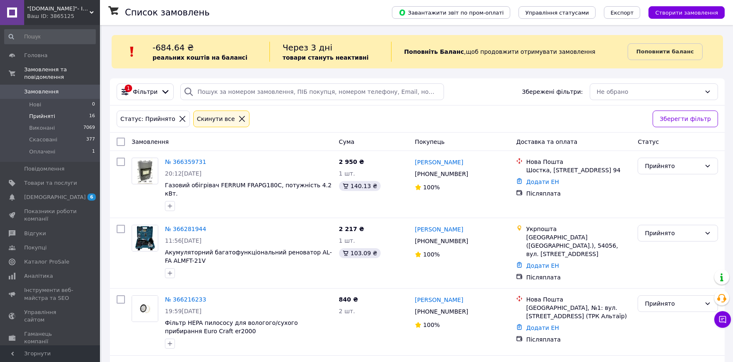
click at [68, 5] on div ""electro-diller24.com.ua"- Інтернет-магазин Ваш ID: 3865125" at bounding box center [62, 12] width 76 height 25
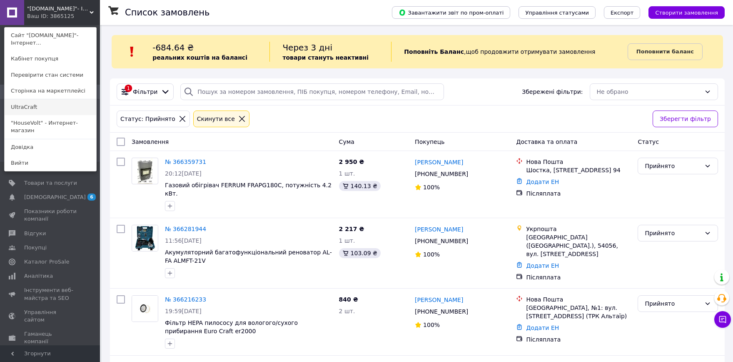
click at [61, 109] on link "UltraCraft" at bounding box center [51, 107] width 92 height 16
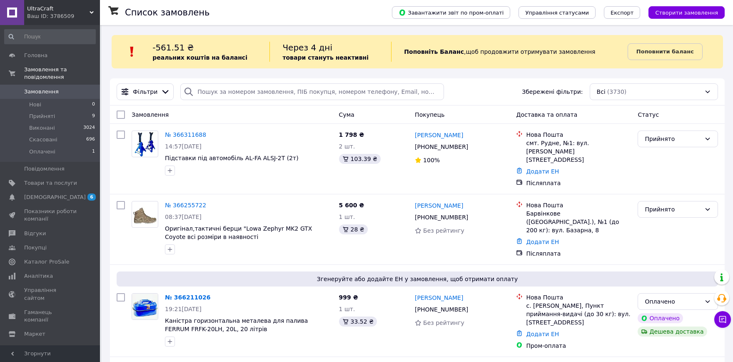
click at [61, 20] on div "Ваш ID: 3786509" at bounding box center [63, 15] width 73 height 7
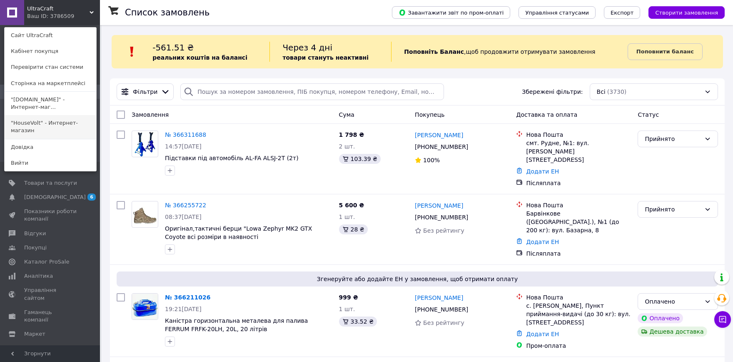
click at [52, 122] on link ""HouseVolt" - Интернет-магазин" at bounding box center [51, 126] width 92 height 23
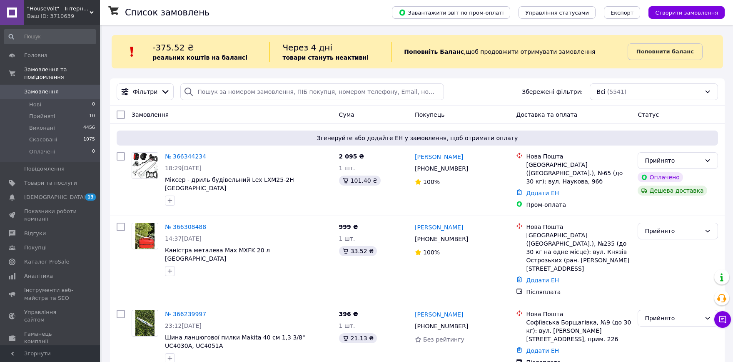
click at [44, 17] on div "Ваш ID: 3710639" at bounding box center [63, 15] width 73 height 7
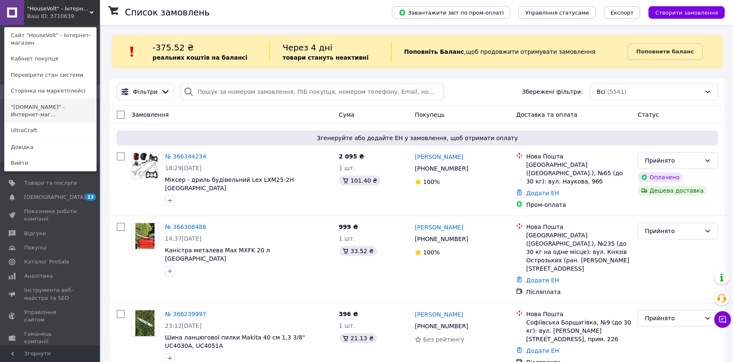
click at [47, 102] on link ""[DOMAIN_NAME]" - Интернет-маг..." at bounding box center [51, 110] width 92 height 23
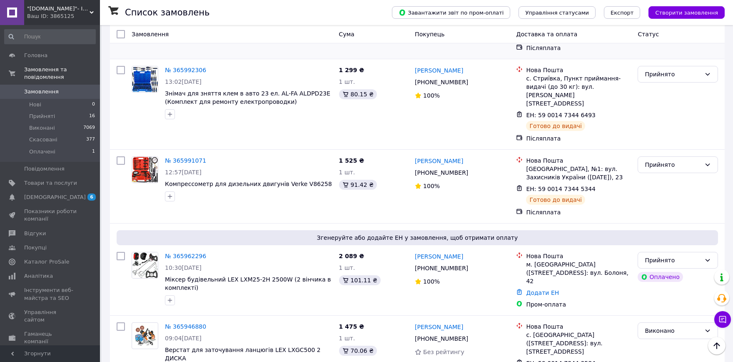
scroll to position [1297, 0]
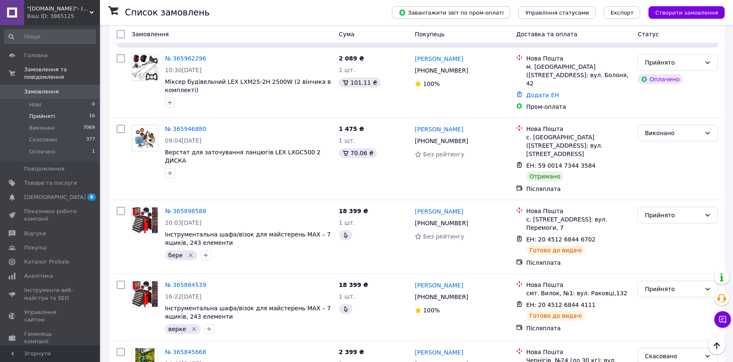
click at [67, 112] on li "Прийняті 16" at bounding box center [50, 116] width 100 height 12
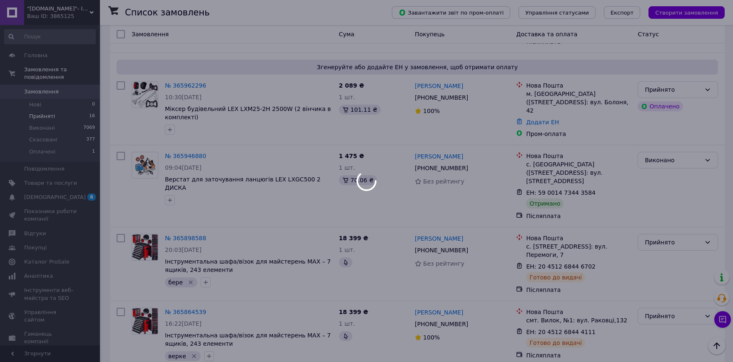
scroll to position [1324, 0]
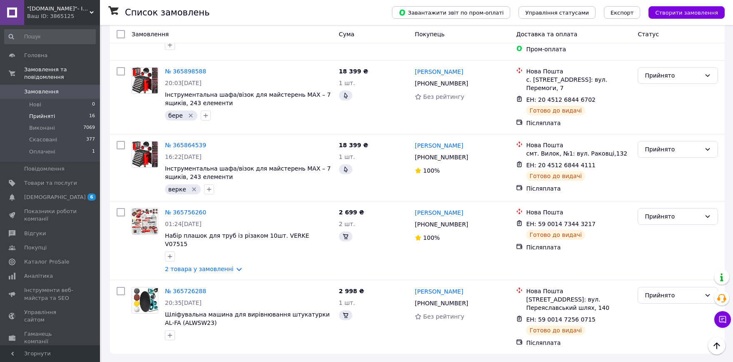
scroll to position [0, 0]
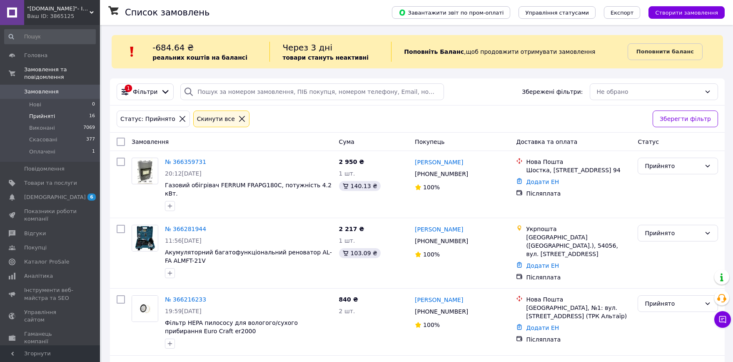
click at [71, 229] on span "Відгуки" at bounding box center [50, 232] width 53 height 7
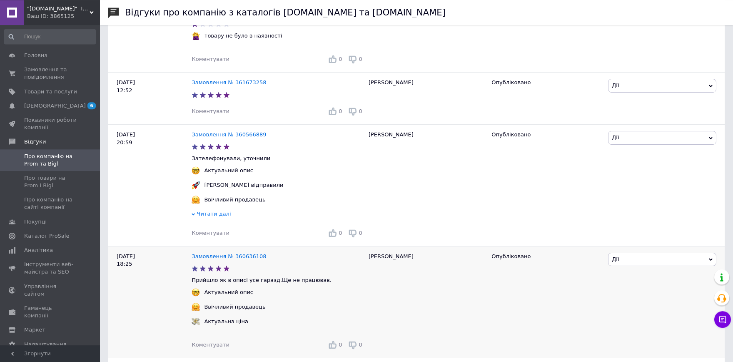
scroll to position [1054, 0]
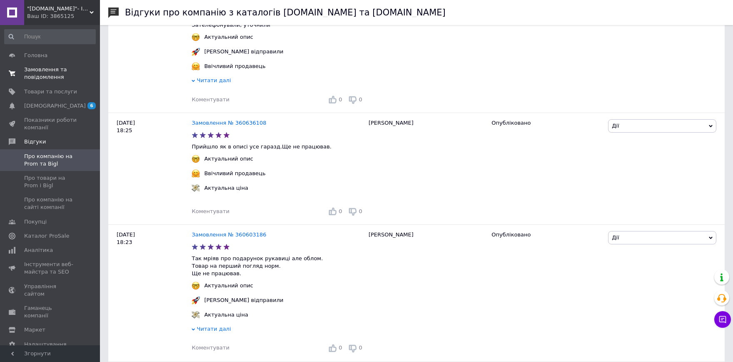
click at [41, 63] on link "Замовлення та повідомлення 0 0" at bounding box center [50, 73] width 100 height 22
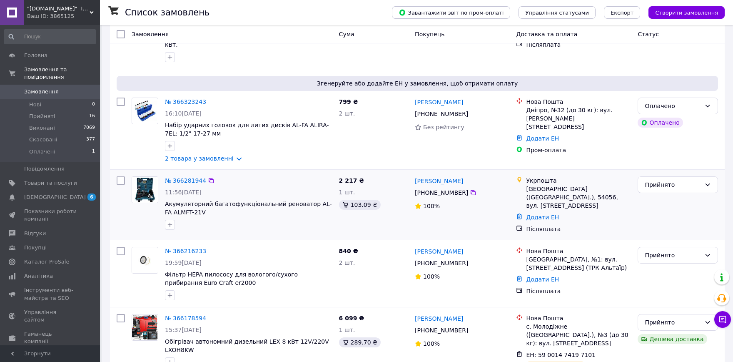
scroll to position [137, 0]
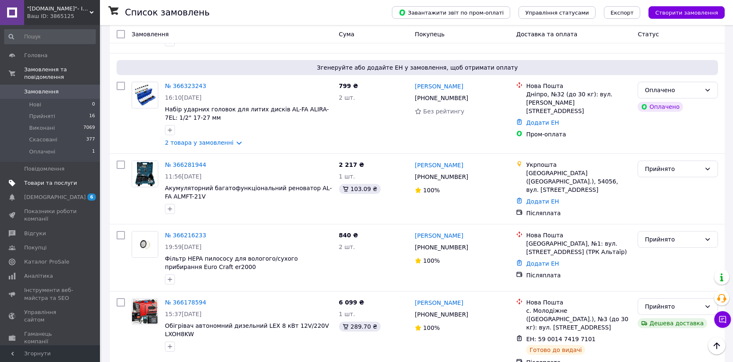
click at [67, 179] on span "Товари та послуги" at bounding box center [50, 182] width 53 height 7
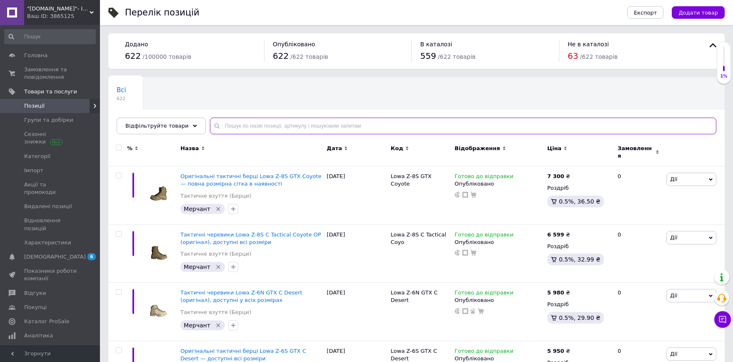
click at [251, 126] on input "text" at bounding box center [463, 125] width 506 height 17
paste input "Lowa Z-8N GTX C Tactical [PERSON_NAME]"
type input "Lowa Z-8N GTX C Tactical [PERSON_NAME]"
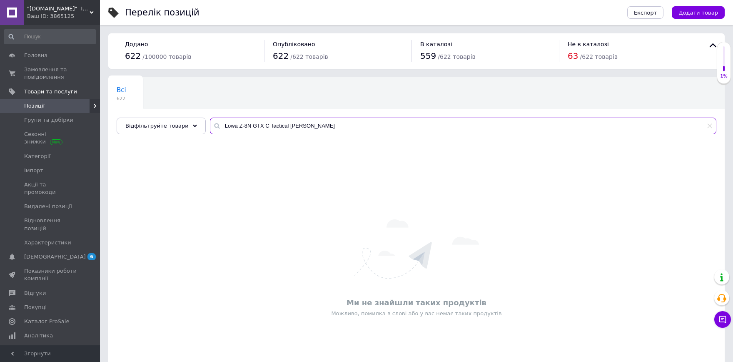
drag, startPoint x: 317, startPoint y: 126, endPoint x: 194, endPoint y: 127, distance: 123.3
click at [210, 127] on input "Lowa Z-8N GTX C Tactical [PERSON_NAME]" at bounding box center [463, 125] width 506 height 17
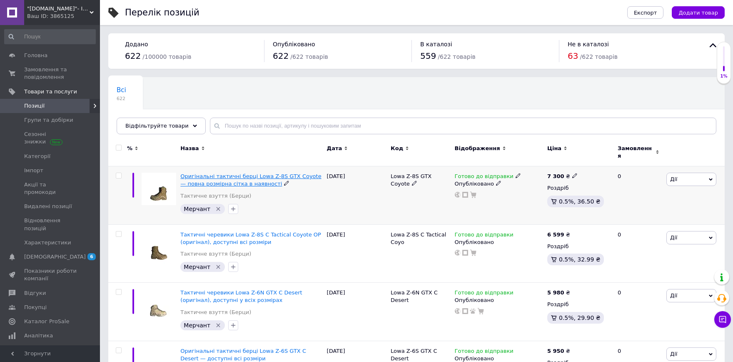
click at [253, 173] on span "Оригінальні тактичні берці Lowa Z-8S GTX Coyote — повна розмірна сітка в наявно…" at bounding box center [250, 180] width 141 height 14
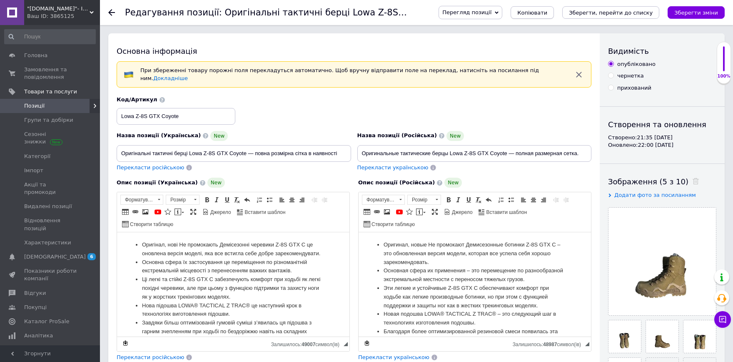
click at [547, 12] on span "Копіювати" at bounding box center [532, 13] width 30 height 6
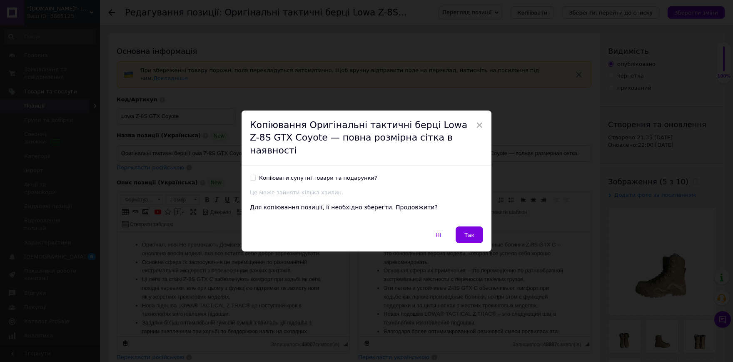
click at [312, 174] on div "Копіювати супутні товари та подарунки?" at bounding box center [318, 177] width 118 height 7
click at [255, 175] on input "Копіювати супутні товари та подарунки?" at bounding box center [252, 177] width 5 height 5
checkbox input "true"
click at [472, 232] on span "Так" at bounding box center [469, 235] width 10 height 6
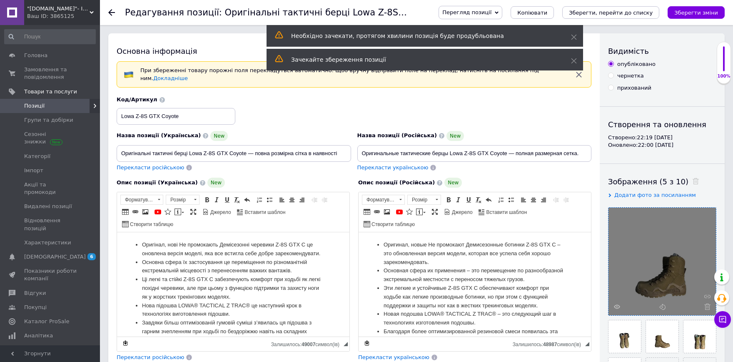
scroll to position [92, 0]
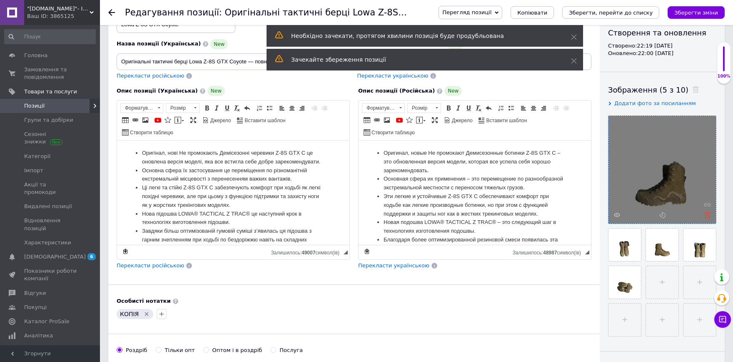
click at [709, 215] on use at bounding box center [707, 215] width 6 height 6
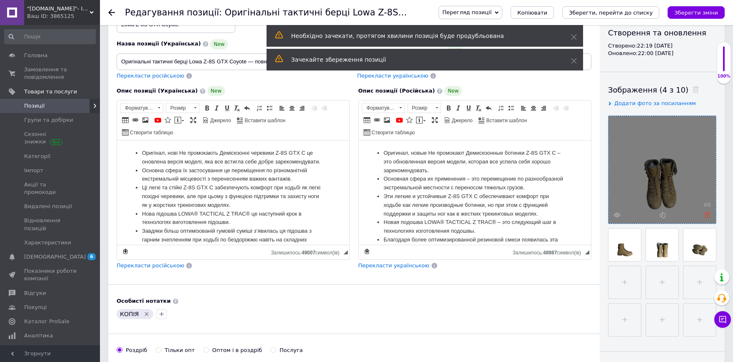
click at [707, 217] on icon at bounding box center [707, 215] width 6 height 6
click at [708, 218] on use at bounding box center [707, 215] width 6 height 6
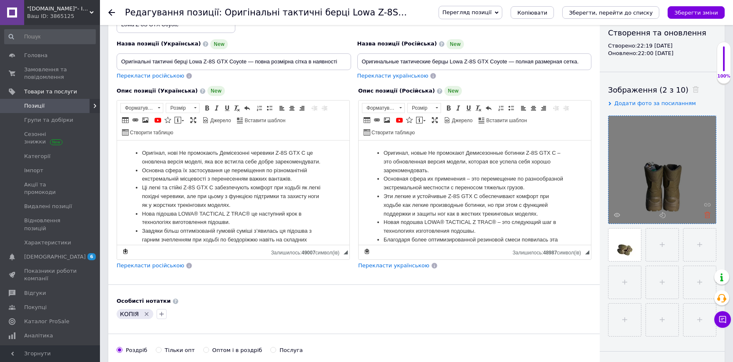
click at [708, 217] on icon at bounding box center [707, 215] width 6 height 6
click at [706, 217] on icon at bounding box center [707, 215] width 6 height 6
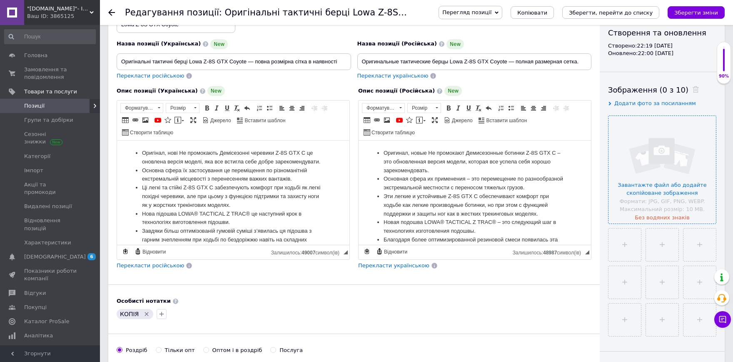
click at [668, 167] on input "file" at bounding box center [662, 169] width 107 height 107
click at [654, 161] on input "file" at bounding box center [662, 169] width 107 height 107
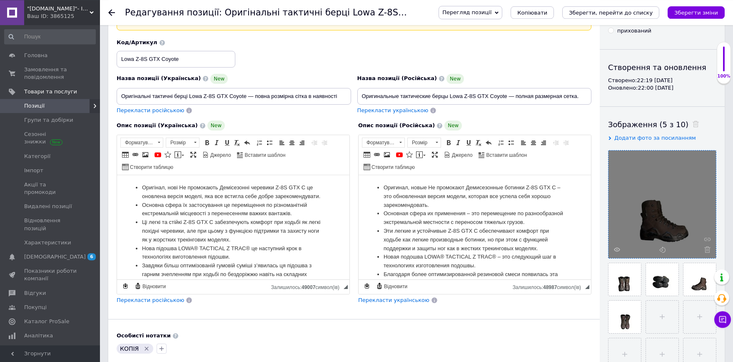
scroll to position [0, 0]
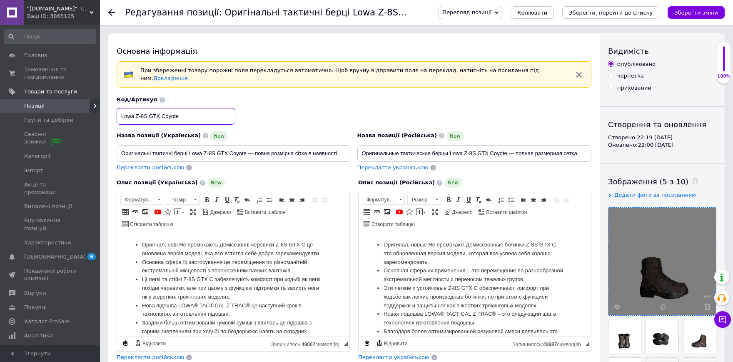
click at [193, 115] on input "Lowa Z-8S GTX Coyote" at bounding box center [176, 116] width 119 height 17
click at [158, 146] on input "Оригінальні тактичні берці Lowa Z-8S GTX Coyote — повна розмірна сітка в наявно…" at bounding box center [234, 153] width 234 height 17
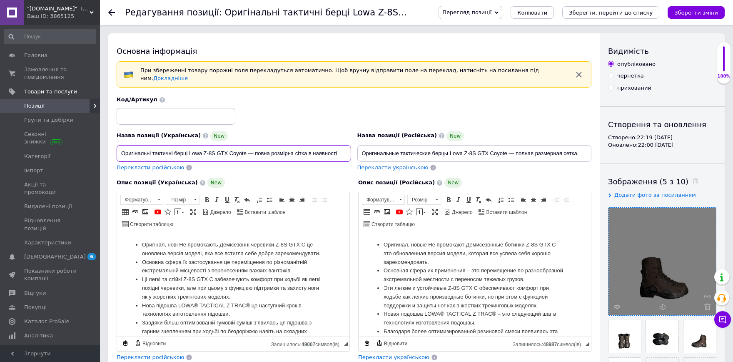
click at [158, 146] on input "Оригінальні тактичні берці Lowa Z-8S GTX Coyote — повна розмірна сітка в наявно…" at bounding box center [234, 153] width 234 height 17
click at [503, 147] on input "Оригинальные тактические берцы Lowa Z-8S GTX Coyote — полная размерная сетка." at bounding box center [474, 153] width 234 height 17
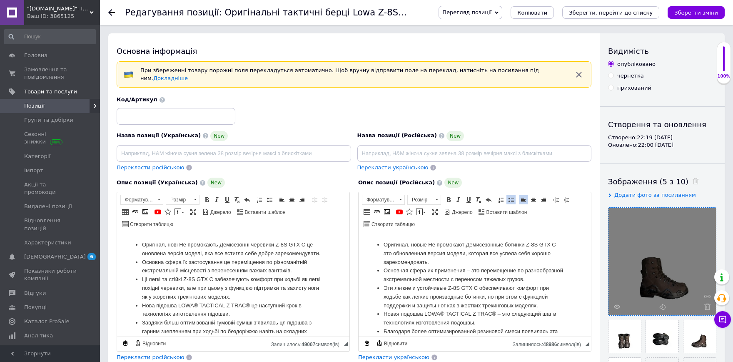
drag, startPoint x: 381, startPoint y: 242, endPoint x: 396, endPoint y: 264, distance: 26.5
click at [475, 289] on ul "Оригинал, новые Не промокают Демисезонные ботинки Z-8S GTX C – это обновленная …" at bounding box center [475, 322] width 216 height 165
drag, startPoint x: 383, startPoint y: 246, endPoint x: 471, endPoint y: 286, distance: 96.9
click at [477, 289] on ul "Оригинал, новые Не промокают Демисезонные ботинки Z-8S GTX C – это обновленная …" at bounding box center [475, 322] width 216 height 165
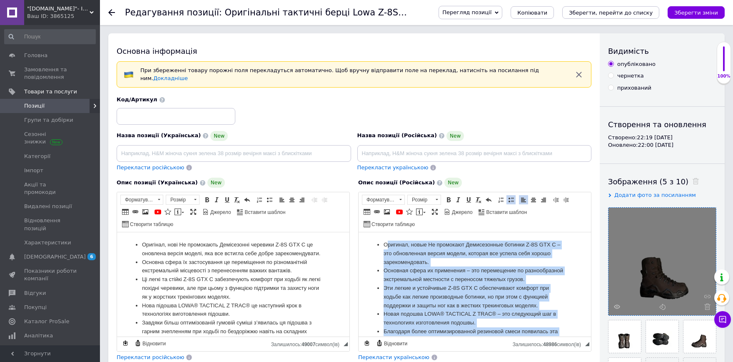
drag, startPoint x: 386, startPoint y: 248, endPoint x: 566, endPoint y: 334, distance: 199.5
click at [566, 334] on ul "Оригинал, новые Не промокают Демисезонные ботинки Z-8S GTX C – это обновленная …" at bounding box center [475, 322] width 216 height 165
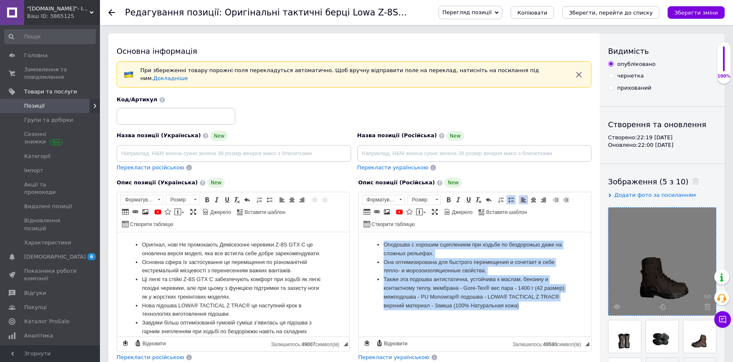
drag, startPoint x: 386, startPoint y: 245, endPoint x: 543, endPoint y: 304, distance: 167.9
click at [539, 304] on ul "Оподошва с хорошим сцеплением при ходьбе по бездорожью даже на сложных рельефах…" at bounding box center [475, 274] width 216 height 69
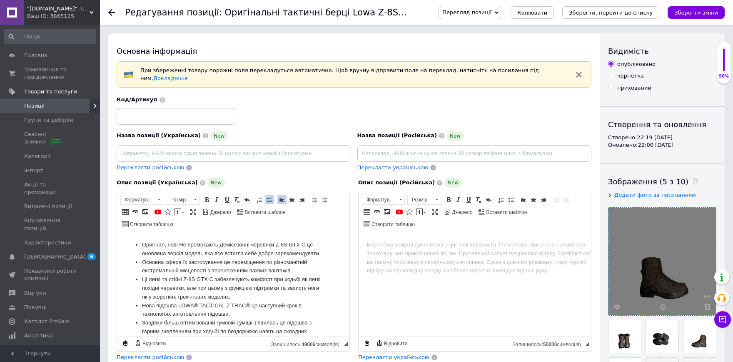
drag, startPoint x: 141, startPoint y: 243, endPoint x: 185, endPoint y: 247, distance: 44.0
click at [185, 247] on li "Оригінал, нові Не промокають Демісезонні черевики Z-8S GTX C це оновлена версія…" at bounding box center [233, 248] width 182 height 17
drag, startPoint x: 141, startPoint y: 245, endPoint x: 164, endPoint y: 249, distance: 22.9
click at [164, 249] on li "Оригінал, нові Не промокають Демісезонні черевики Z-8S GTX C це оновлена версія…" at bounding box center [233, 248] width 182 height 17
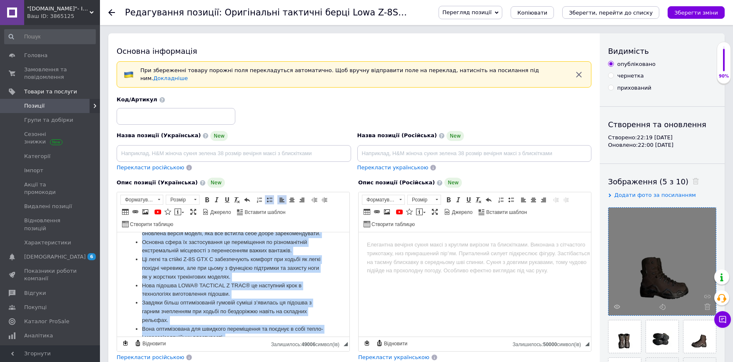
scroll to position [60, 0]
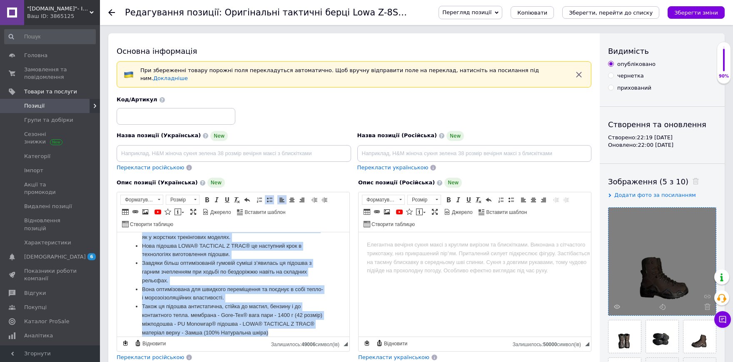
drag, startPoint x: 144, startPoint y: 245, endPoint x: 334, endPoint y: 336, distance: 210.5
click at [334, 336] on ul "Оригінал, нові Не промокають Демісезонні черевики Z-8S GTX C це оновлена версія…" at bounding box center [233, 259] width 216 height 156
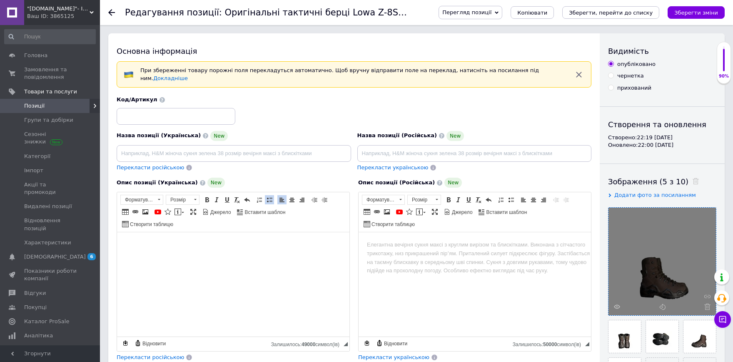
scroll to position [0, 0]
click at [209, 147] on input at bounding box center [234, 153] width 234 height 17
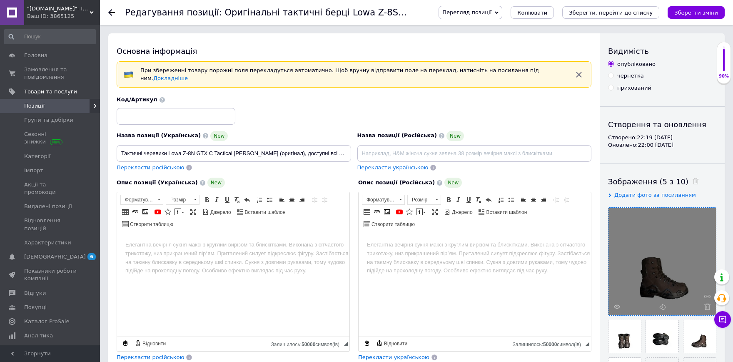
type input "Тактичні черевики Lowa Z-8N GTX C Tactical [PERSON_NAME] (оригінал), доступні в…"
click at [433, 145] on input at bounding box center [474, 153] width 234 height 17
paste input "Тактические ботинки Lowa Z-8N GTX Tactical [PERSON_NAME] (оригинал), доступны в…"
drag, startPoint x: 406, startPoint y: 150, endPoint x: 496, endPoint y: 149, distance: 89.6
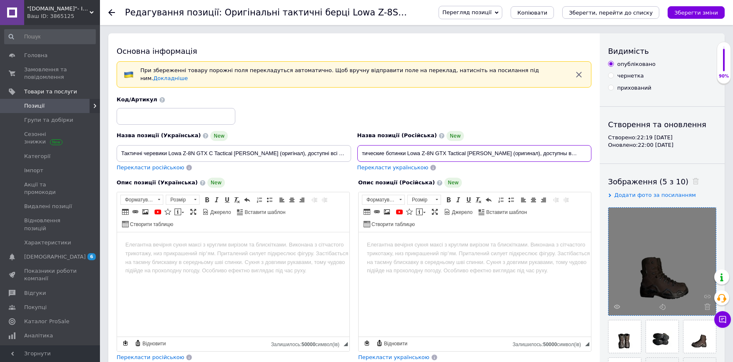
click at [496, 149] on input "Тактические ботинки Lowa Z-8N GTX Tactical [PERSON_NAME] (оригинал), доступны в…" at bounding box center [474, 153] width 234 height 17
type input "Тактические ботинки Lowa Z-8N GTX Tactical [PERSON_NAME] (оригинал), доступны в…"
click at [219, 111] on input at bounding box center [176, 116] width 119 height 17
paste input "Lowa Z-8N GTX Tactical D"
type input "Lowa Z-8N GTX Tactical D"
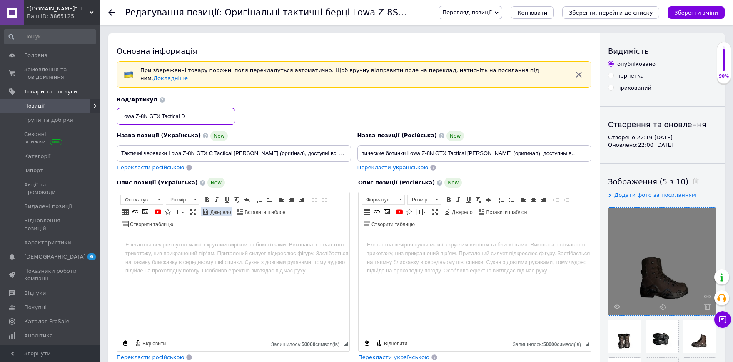
click at [208, 208] on span at bounding box center [205, 211] width 7 height 7
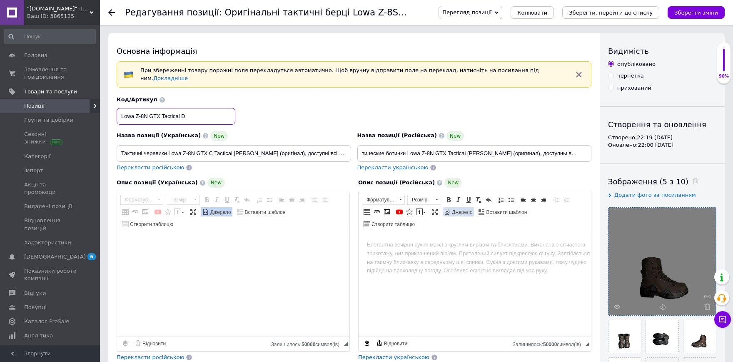
click at [457, 209] on span "Джерело" at bounding box center [462, 212] width 22 height 7
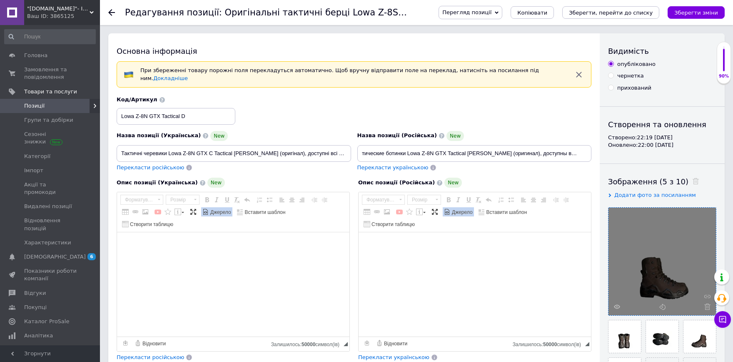
click at [210, 234] on textarea "Редактор, 8EE2388D-0361-4F05-97A2-32E54DF6DB6D" at bounding box center [233, 284] width 232 height 104
paste textarea "Loremips, dolo Si ametconsec adipisci - Elit-Sed® doeiusmodt - IN Utlabore® etd…"
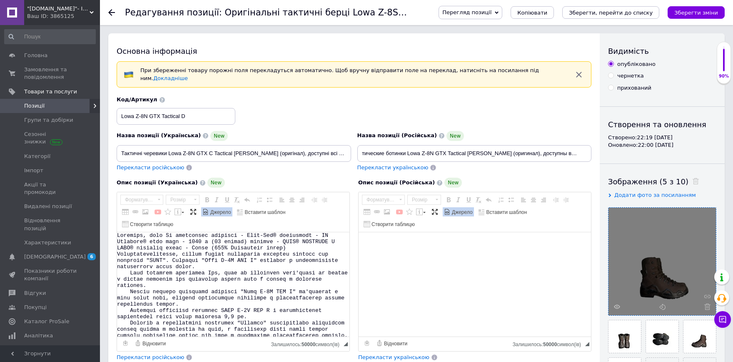
scroll to position [1, 0]
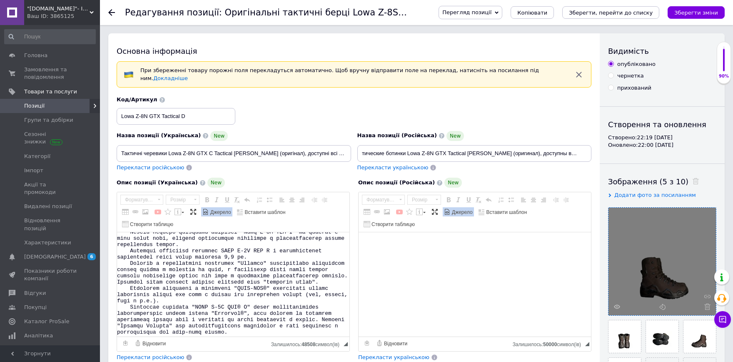
type textarea "Loremips, dolo Si ametconsec adipisci - Elit-Sed® doeiusmodt - IN Utlabore® etd…"
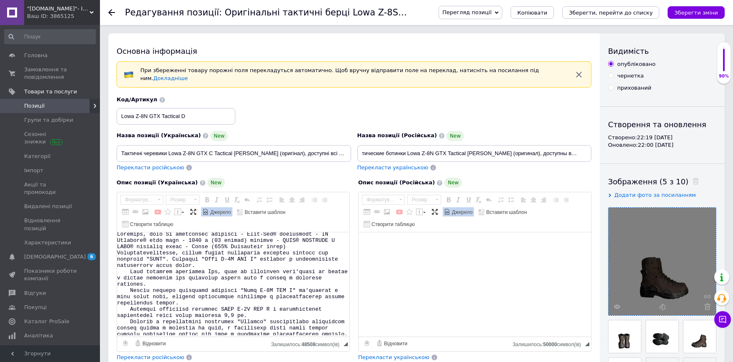
paste textarea "Loremips, dolor Si ametconsect adipisci - Elit-Sed® doeiusmodt - IN Utlabore® e…"
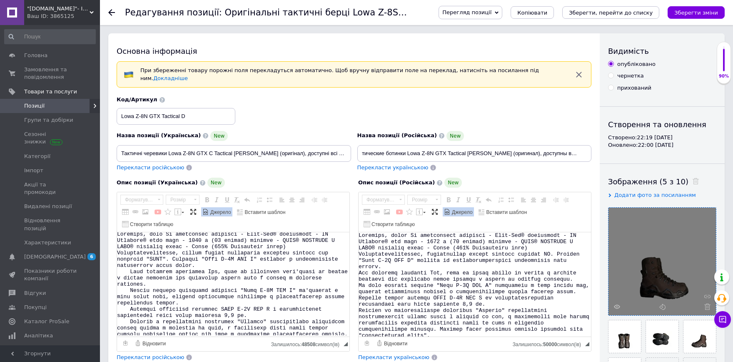
scroll to position [1, 0]
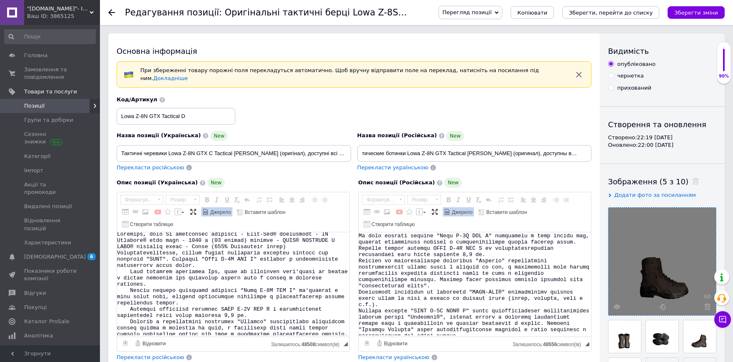
type textarea "Loremips, dolor Si ametconsect adipisci - Elit-Sed® doeiusmodt - IN Utlabore® e…"
click at [456, 209] on span "Джерело" at bounding box center [462, 212] width 22 height 7
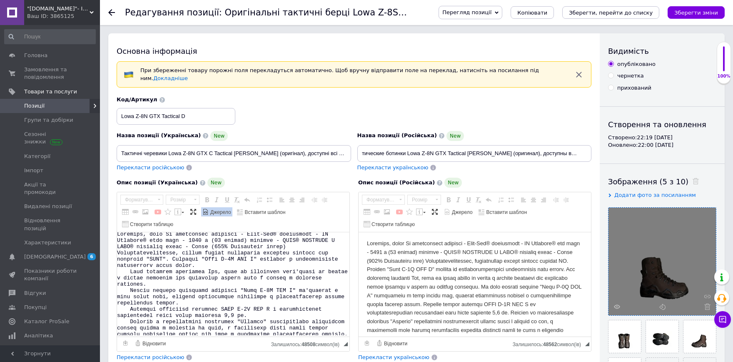
scroll to position [0, 0]
click at [489, 282] on body "Редактор, DA4E4D8B-10A2-4D8A-AD35-C687BBF3B25E" at bounding box center [475, 317] width 216 height 156
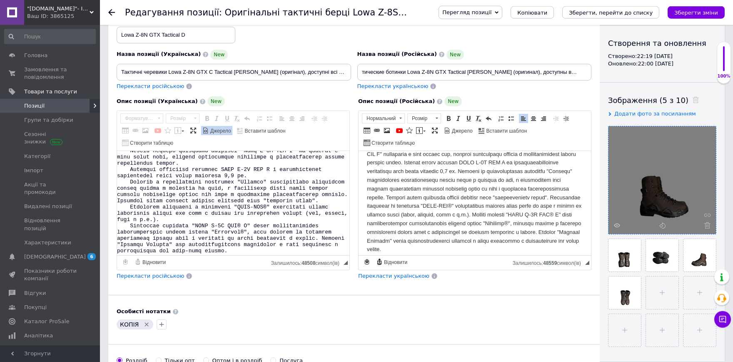
scroll to position [46, 0]
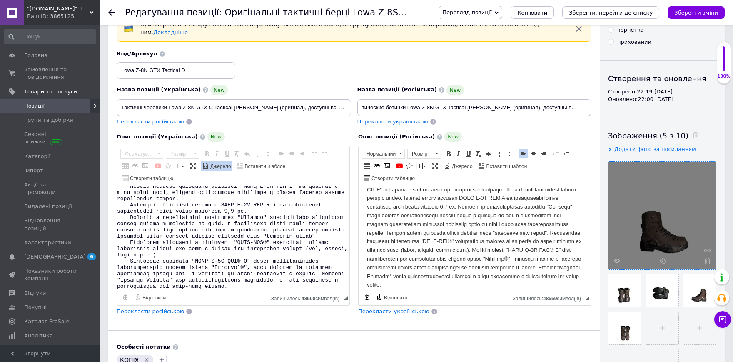
click at [478, 250] on p "Редактор, DA4E4D8B-10A2-4D8A-AD35-C687BBF3B25E" at bounding box center [475, 228] width 216 height 121
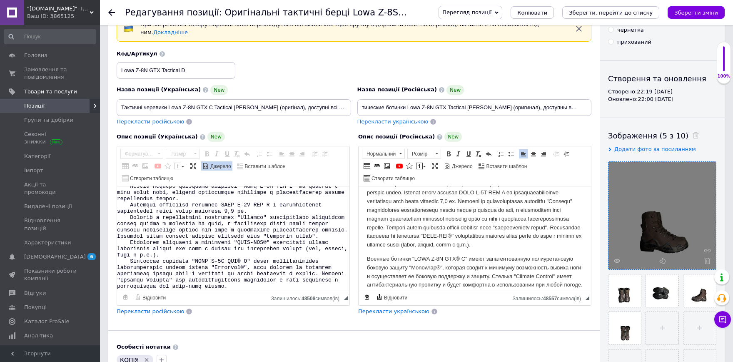
click at [513, 234] on p "Редактор, DA4E4D8B-10A2-4D8A-AD35-C687BBF3B25E" at bounding box center [475, 205] width 216 height 87
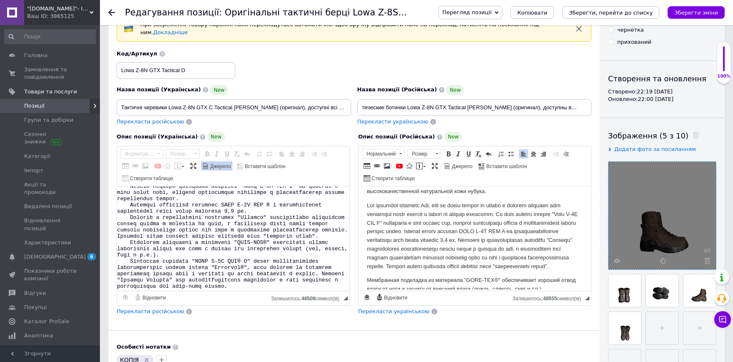
scroll to position [37, 0]
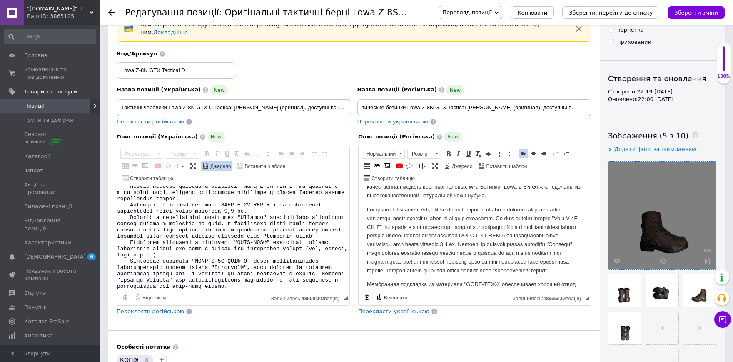
click at [500, 234] on p "Редактор, DA4E4D8B-10A2-4D8A-AD35-C687BBF3B25E" at bounding box center [475, 239] width 216 height 69
click at [367, 252] on p "Редактор, DA4E4D8B-10A2-4D8A-AD35-C687BBF3B25E" at bounding box center [475, 239] width 216 height 69
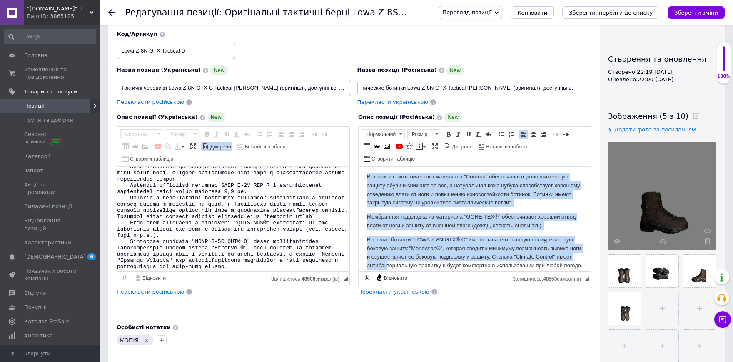
scroll to position [92, 0]
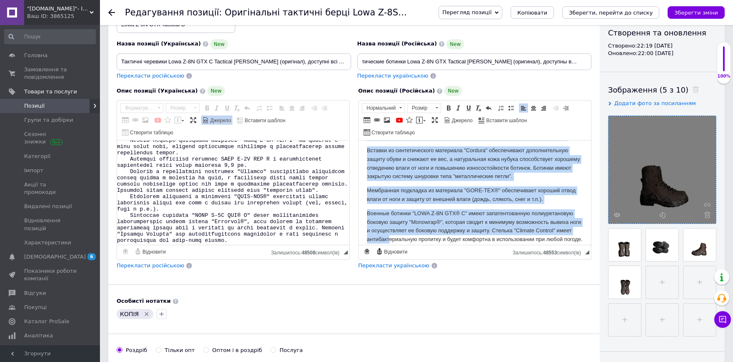
drag, startPoint x: 362, startPoint y: 155, endPoint x: 388, endPoint y: 258, distance: 106.5
click at [388, 145] on html "Оригинал, новые Не промокаемая мембрана - Gore-Tex® межподошва - PU Monowrap® в…" at bounding box center [475, 92] width 232 height 104
click at [512, 105] on span at bounding box center [511, 108] width 7 height 7
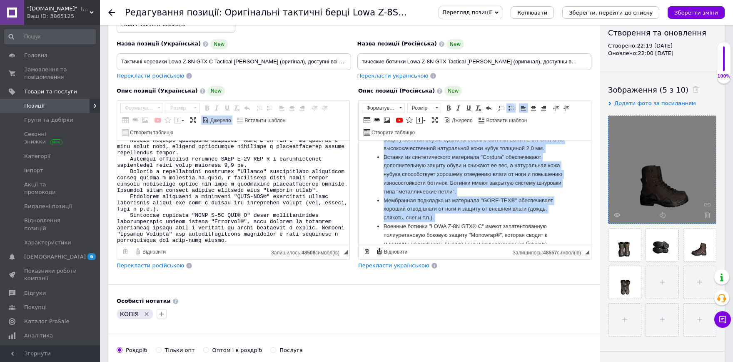
click at [447, 211] on li "Мембранная подкладка из материала "GORE-TEX®" обеспечивает хороший отвод влаги …" at bounding box center [475, 209] width 182 height 26
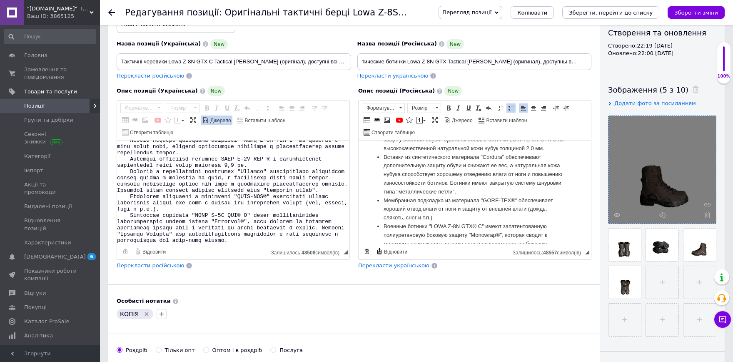
click at [450, 186] on li "Вставки из синтетического материала "Cordura" обеспечивают дополнительную защит…" at bounding box center [475, 174] width 182 height 43
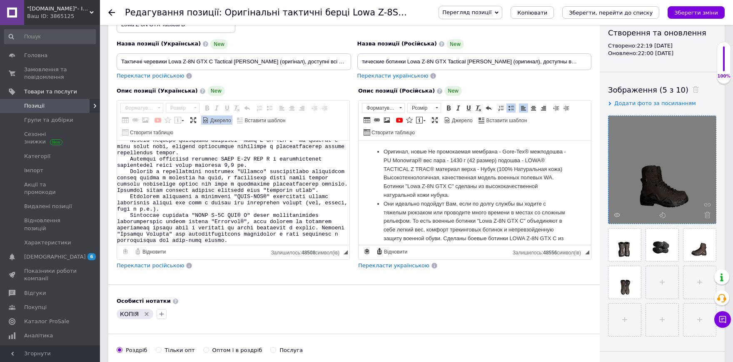
scroll to position [0, 0]
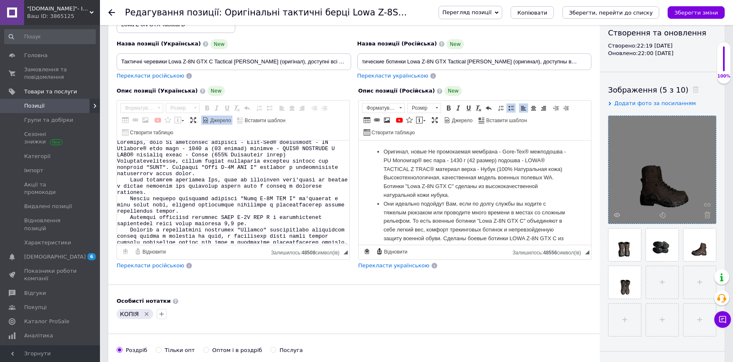
click at [219, 118] on span "Джерело" at bounding box center [220, 120] width 22 height 7
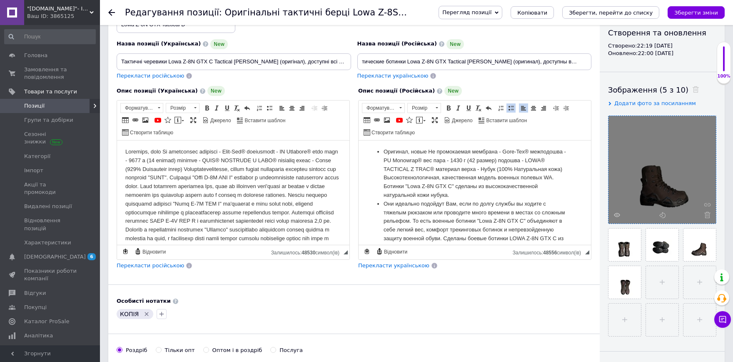
click at [226, 188] on body "Редактор, 8EE2388D-0361-4F05-97A2-32E54DF6DB6D" at bounding box center [233, 225] width 216 height 156
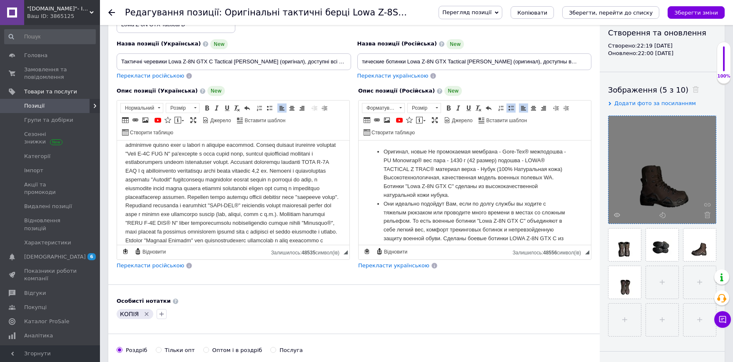
scroll to position [82, 0]
click at [232, 203] on p "Редактор, 8EE2388D-0361-4F05-97A2-32E54DF6DB6D" at bounding box center [233, 182] width 216 height 121
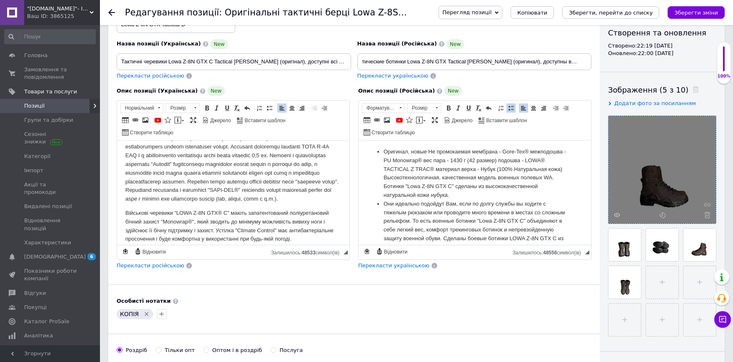
scroll to position [88, 0]
click at [265, 184] on p "Редактор, 8EE2388D-0361-4F05-97A2-32E54DF6DB6D" at bounding box center [233, 160] width 216 height 87
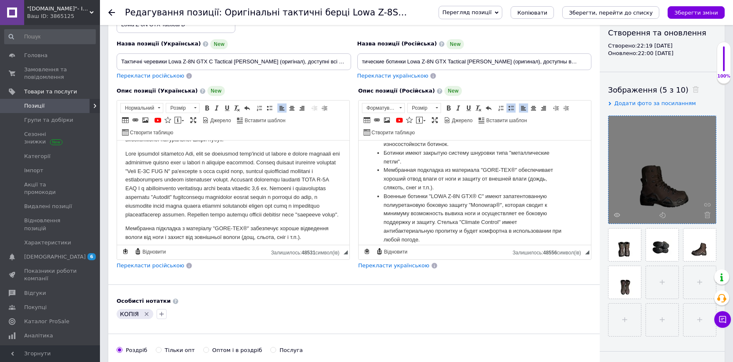
scroll to position [42, 0]
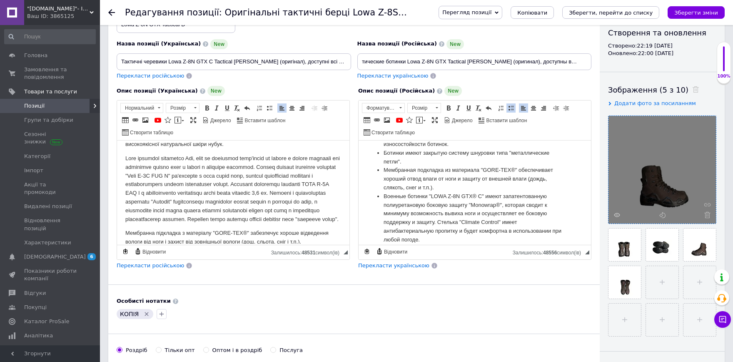
click at [187, 202] on p "Редактор, 8EE2388D-0361-4F05-97A2-32E54DF6DB6D" at bounding box center [233, 188] width 216 height 69
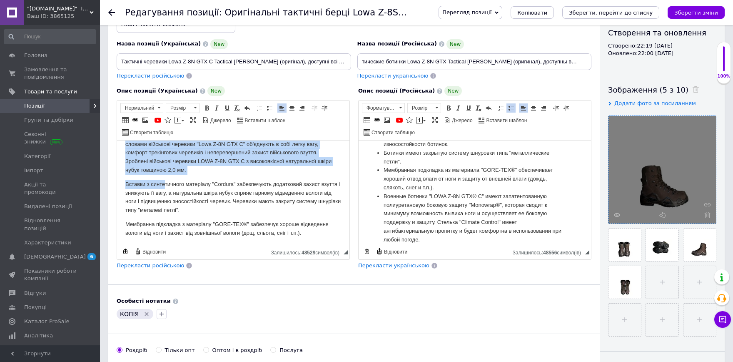
scroll to position [92, 0]
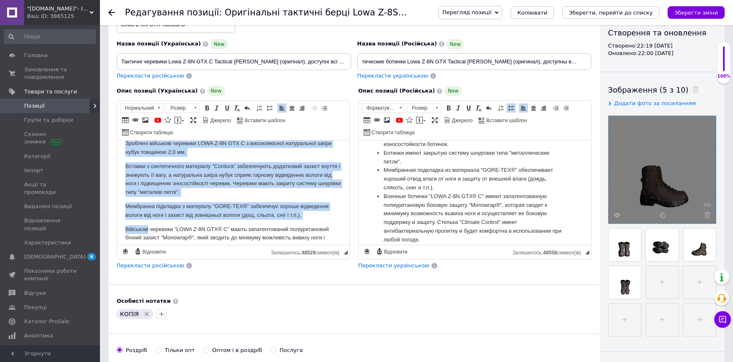
drag, startPoint x: 120, startPoint y: 147, endPoint x: 147, endPoint y: 232, distance: 88.9
click at [147, 152] on html "Оригінал, нові Не промокають мембрана - Gore-Tex® міжподошва - PU Monowrap® ваг…" at bounding box center [233, 99] width 232 height 104
click at [269, 105] on span at bounding box center [269, 108] width 7 height 7
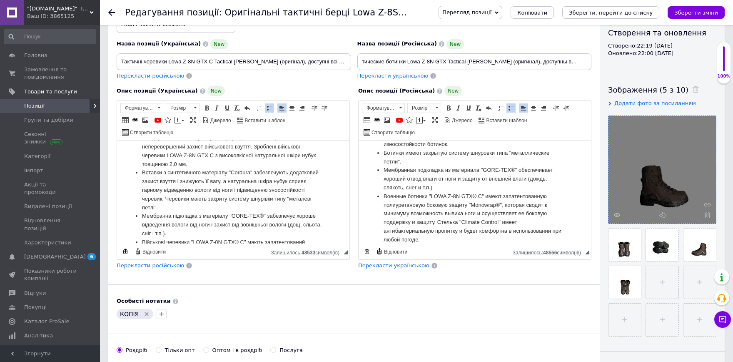
click at [466, 181] on li "Мембранная подкладка из материала "GORE-TEX®" обеспечивает хороший отвод влаги …" at bounding box center [475, 179] width 182 height 26
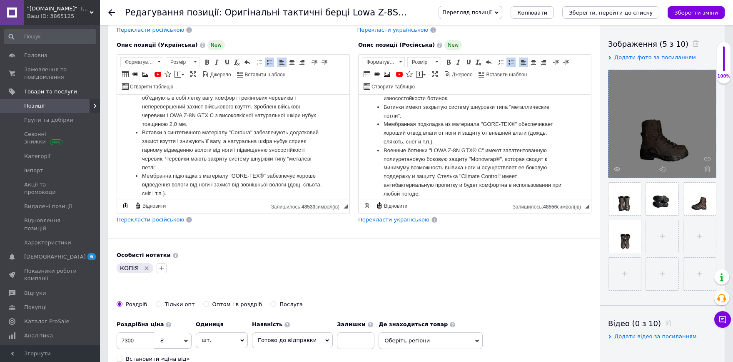
scroll to position [83, 0]
click at [242, 167] on li "Вставки з синтетичного матеріалу "Cordura" забезпечують додатковий захист взутт…" at bounding box center [233, 152] width 182 height 43
click at [165, 162] on li "Вставки з синтетичного матеріалу "Cordura" забезпечують додатковий захист взутт…" at bounding box center [233, 152] width 182 height 43
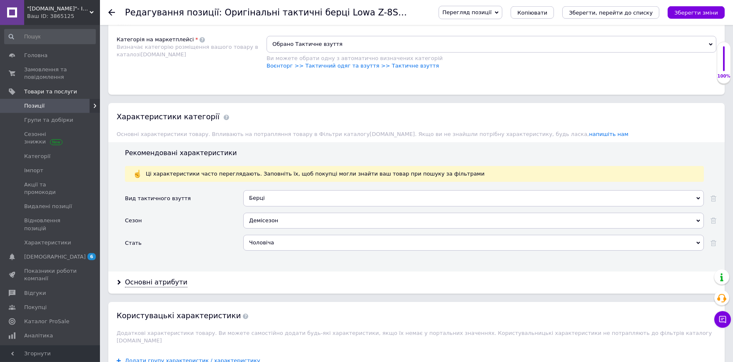
scroll to position [733, 0]
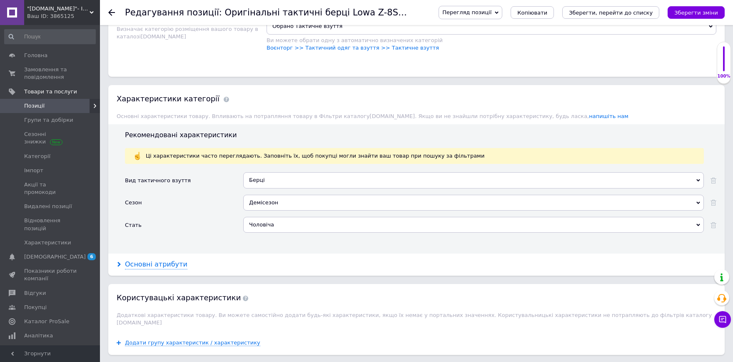
click at [172, 259] on div "Основні атрибути" at bounding box center [156, 264] width 62 height 10
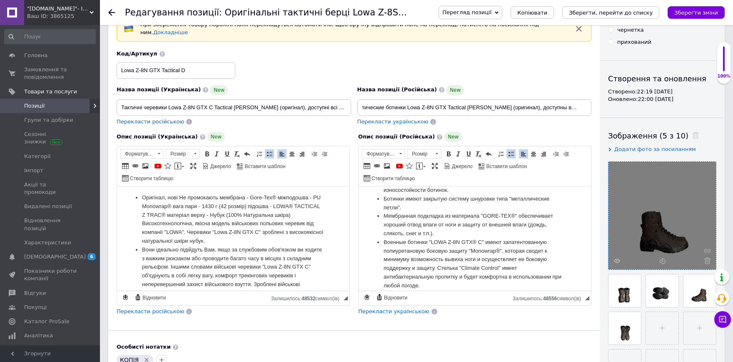
scroll to position [0, 0]
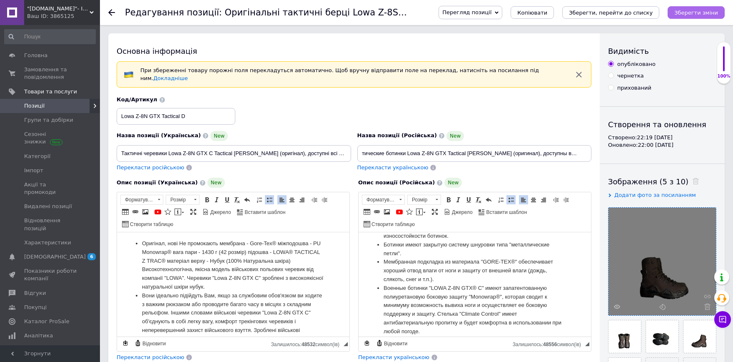
click at [699, 12] on icon "Зберегти зміни" at bounding box center [696, 13] width 44 height 6
click at [634, 12] on icon "Зберегти, перейти до списку" at bounding box center [611, 13] width 84 height 6
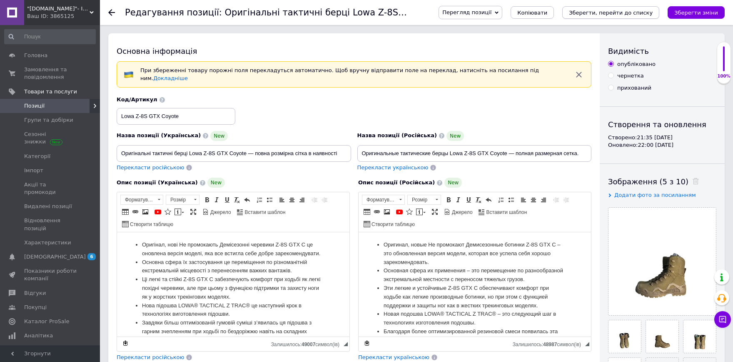
click at [601, 12] on icon "Зберегти, перейти до списку" at bounding box center [611, 13] width 84 height 6
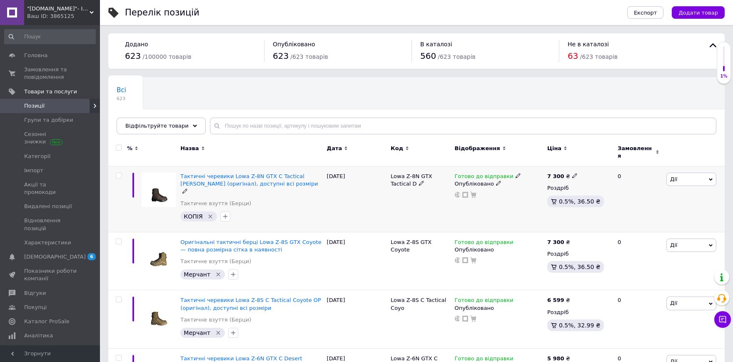
click at [209, 213] on icon "Видалити мітку" at bounding box center [210, 216] width 7 height 7
click at [572, 173] on icon at bounding box center [574, 175] width 5 height 5
type input "7"
type input "8099"
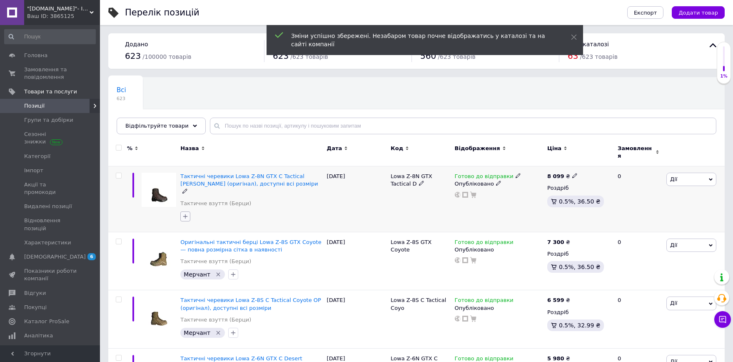
click at [187, 214] on icon "button" at bounding box center [185, 216] width 5 height 5
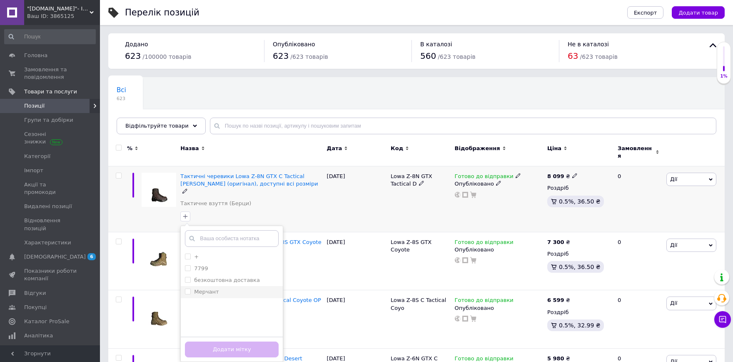
click at [233, 288] on div "Мерчант" at bounding box center [232, 291] width 94 height 7
checkbox input "true"
click at [263, 341] on button "Додати мітку" at bounding box center [232, 349] width 94 height 16
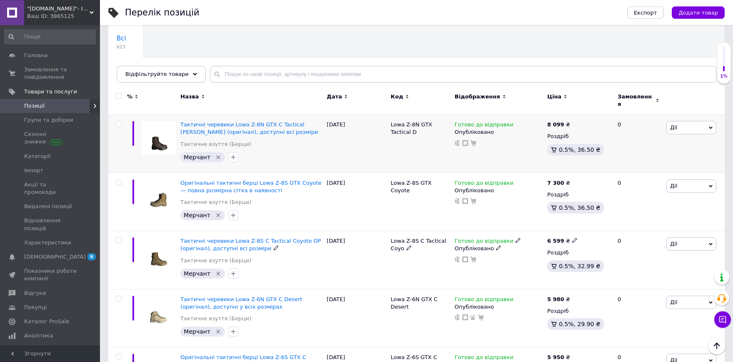
scroll to position [46, 0]
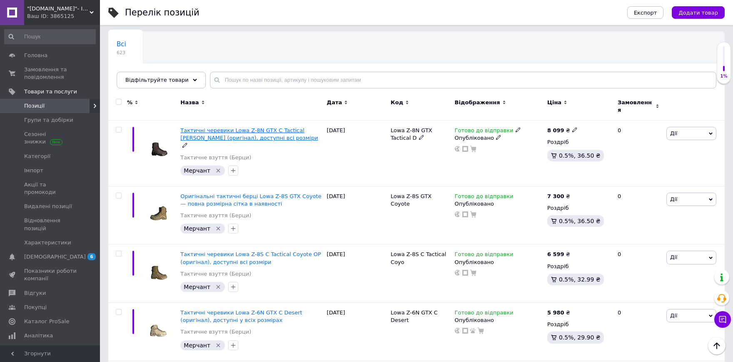
click at [249, 130] on span "Тактичні черевики Lowa Z-8N GTX C Tactical [PERSON_NAME] (оригінал), доступні в…" at bounding box center [248, 134] width 137 height 14
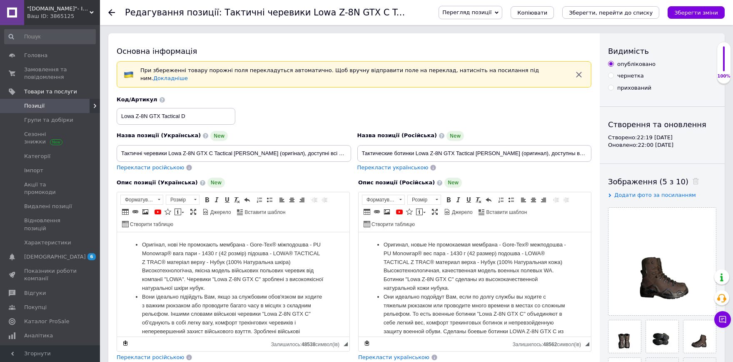
click at [547, 13] on span "Копіювати" at bounding box center [532, 13] width 30 height 6
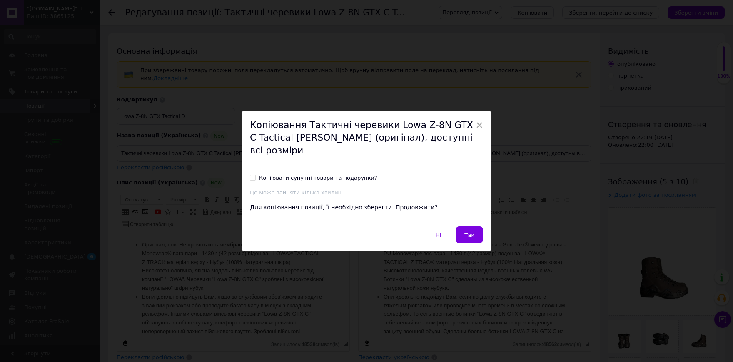
click at [304, 174] on div "Копіювати супутні товари та подарунки?" at bounding box center [318, 177] width 118 height 7
click at [255, 175] on input "Копіювати супутні товари та подарунки?" at bounding box center [252, 177] width 5 height 5
checkbox input "true"
click at [474, 226] on button "Так" at bounding box center [469, 234] width 27 height 17
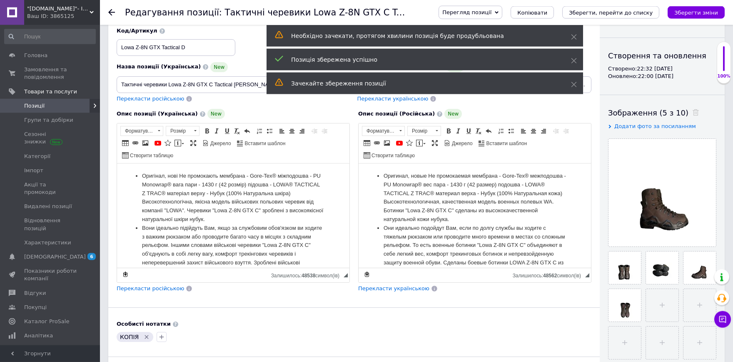
scroll to position [92, 0]
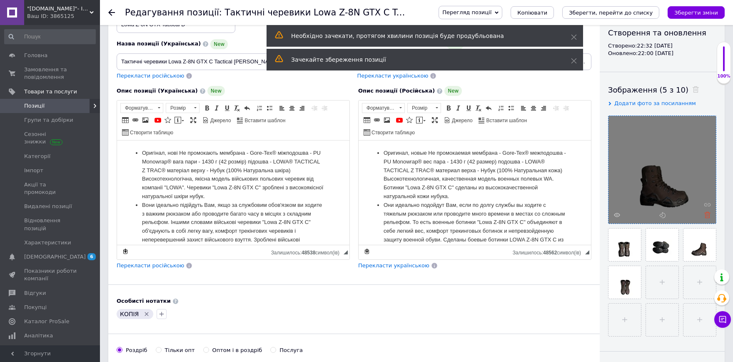
click at [708, 214] on icon at bounding box center [707, 215] width 6 height 6
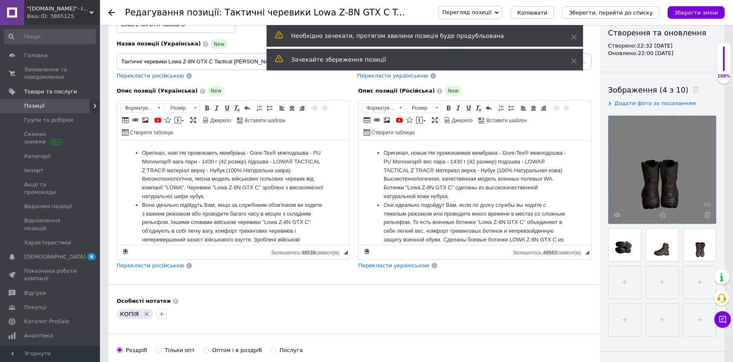
click at [708, 214] on icon at bounding box center [707, 215] width 6 height 6
click at [708, 214] on div at bounding box center [662, 169] width 107 height 107
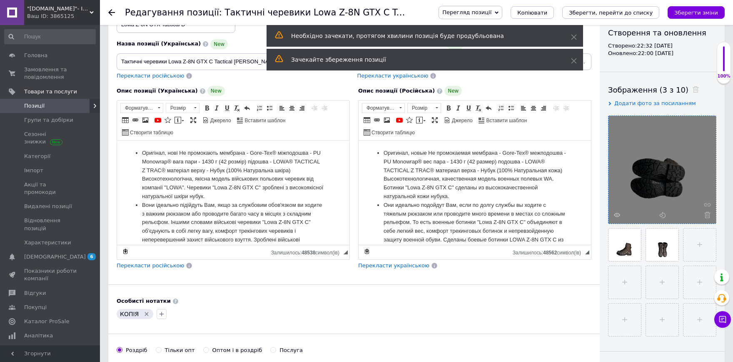
click at [708, 214] on icon at bounding box center [707, 215] width 6 height 6
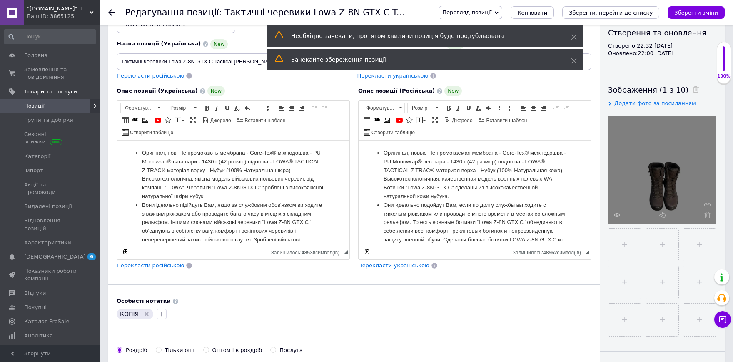
click at [708, 214] on icon at bounding box center [707, 215] width 6 height 6
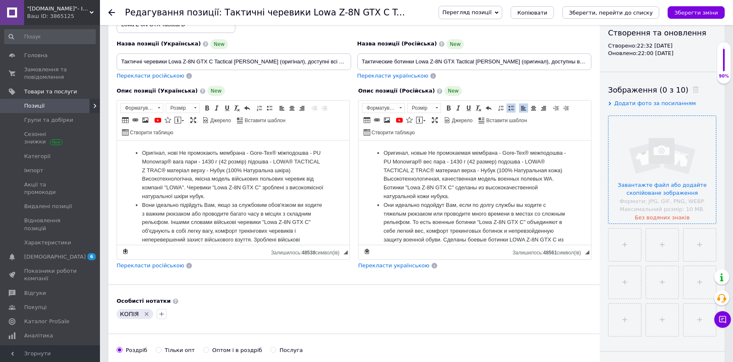
drag, startPoint x: 383, startPoint y: 152, endPoint x: 493, endPoint y: 220, distance: 129.2
click at [493, 220] on ul "Оригинал, новые Не промокаемая мембрана - Gore-Tex® межподошва - PU Monowrap® в…" at bounding box center [475, 266] width 216 height 234
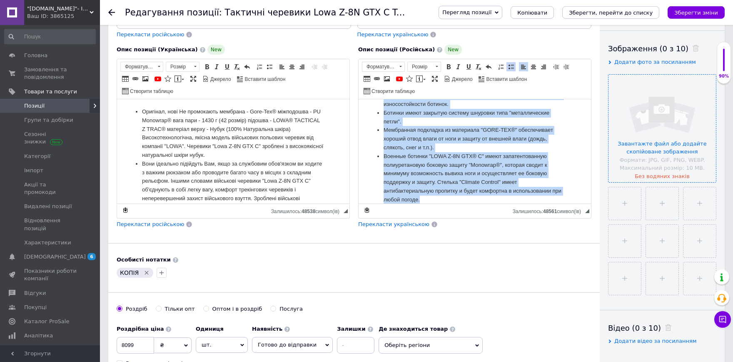
scroll to position [137, 0]
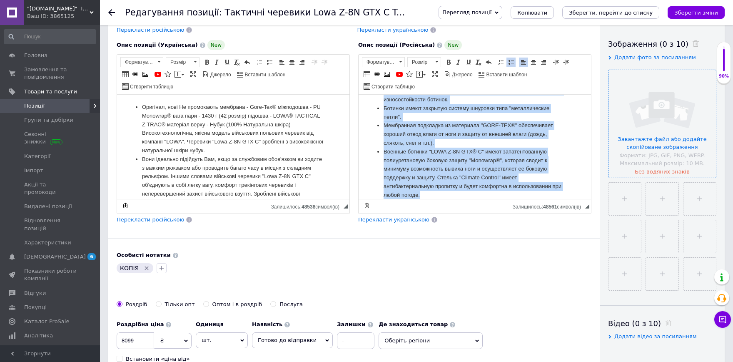
drag, startPoint x: 384, startPoint y: 108, endPoint x: 467, endPoint y: 191, distance: 117.2
click at [467, 61] on html "Оригинал, новые Не промокаемая мембрана - Gore-Tex® межподошва - PU Monowrap® в…" at bounding box center [475, 9] width 232 height 104
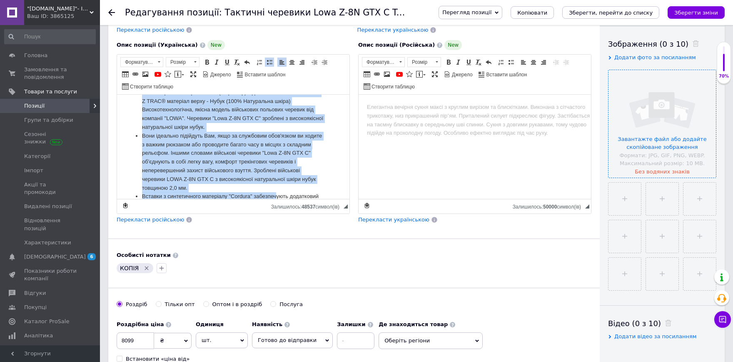
scroll to position [129, 0]
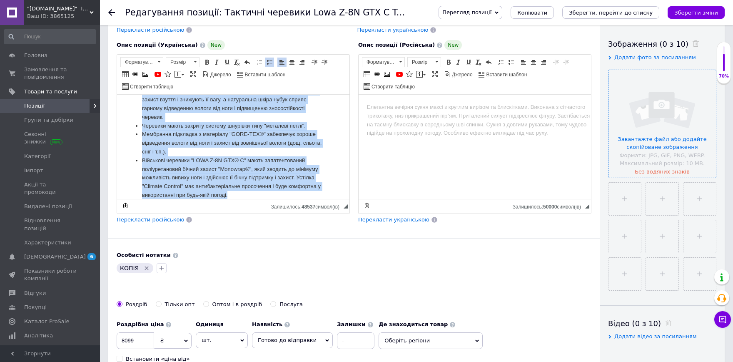
drag, startPoint x: 143, startPoint y: 110, endPoint x: 277, endPoint y: 199, distance: 161.0
click at [277, 199] on ul "Оригінал, нові Не промокають мембрана - Gore-Tex® міжподошва - PU Monowrap® ваг…" at bounding box center [233, 86] width 216 height 225
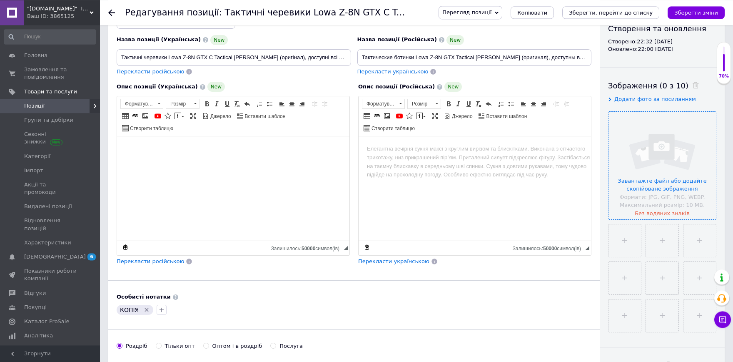
scroll to position [92, 0]
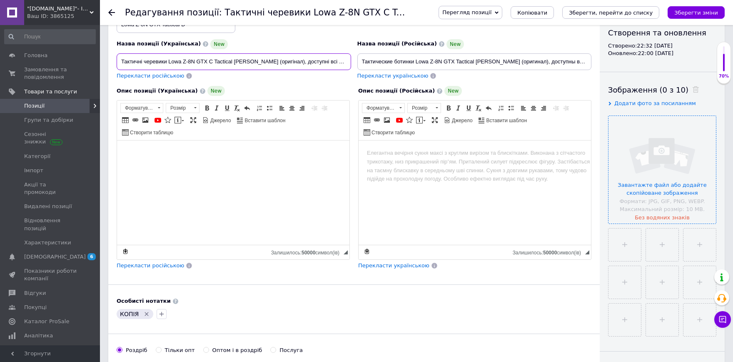
click at [202, 57] on input "Тактичні черевики Lowa Z-8N GTX C Tactical [PERSON_NAME] (оригінал), доступні в…" at bounding box center [234, 61] width 234 height 17
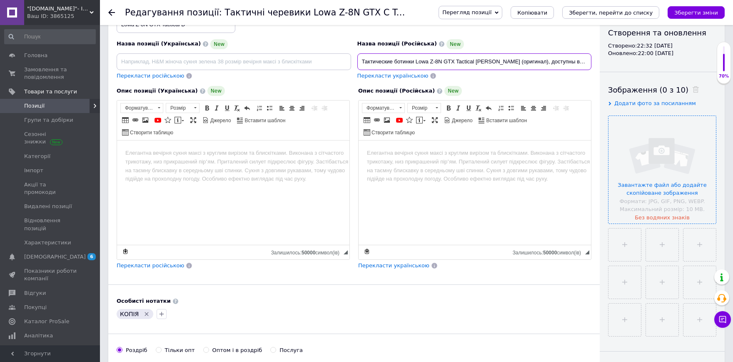
click at [427, 54] on input "Тактические ботинки Lowa Z-8N GTX Tactical [PERSON_NAME] (оригинал), доступны в…" at bounding box center [474, 61] width 234 height 17
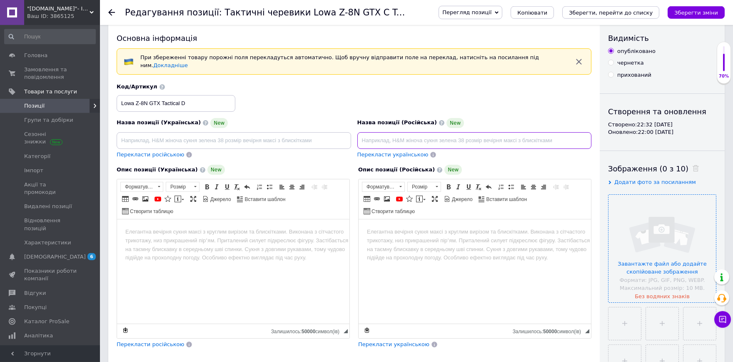
scroll to position [0, 0]
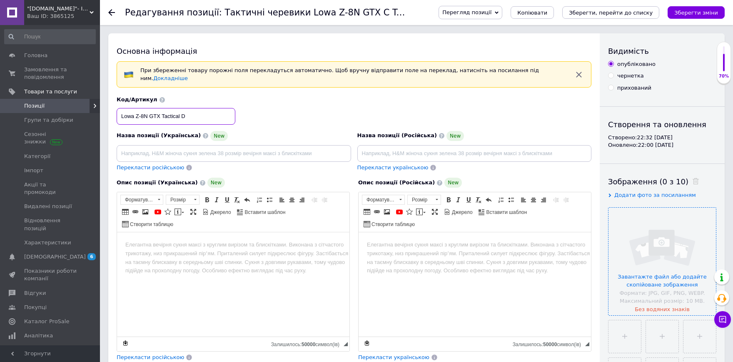
click at [187, 110] on input "Lowa Z-8N GTX Tactical D" at bounding box center [176, 116] width 119 height 17
click at [642, 240] on input "file" at bounding box center [662, 260] width 107 height 107
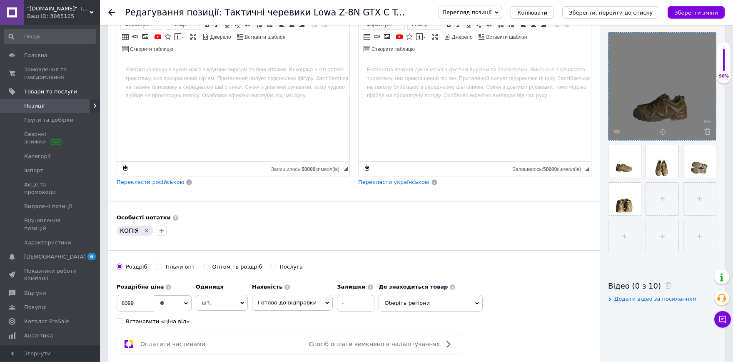
scroll to position [183, 0]
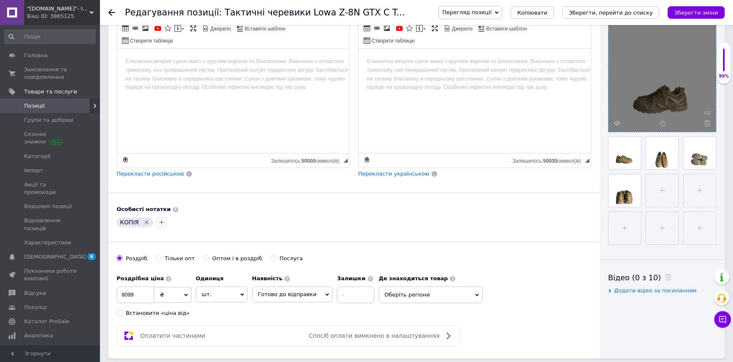
click at [147, 219] on icon "Видалити мітку" at bounding box center [146, 222] width 7 height 7
click at [141, 286] on input "8099" at bounding box center [135, 294] width 37 height 17
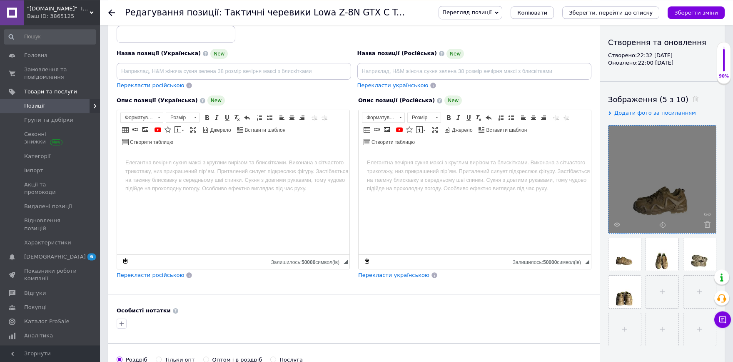
scroll to position [0, 0]
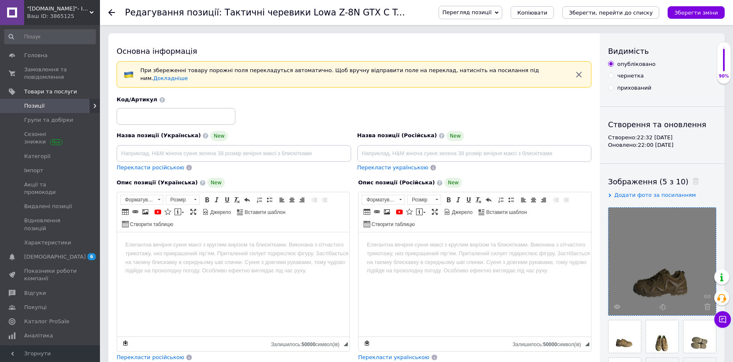
type input "6980"
click at [209, 207] on link "Джерело" at bounding box center [216, 211] width 31 height 9
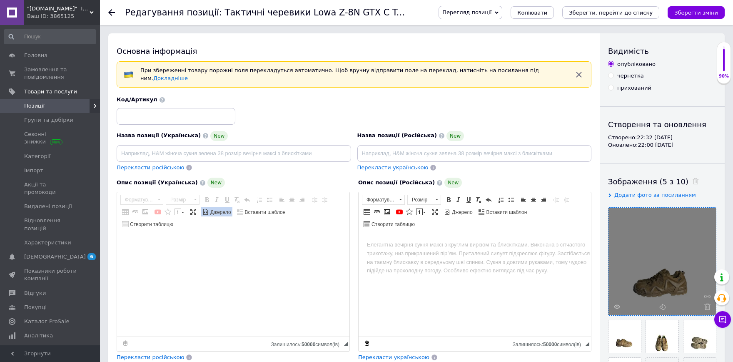
paste textarea "Оригінал, нові Не промокають мембрана - Gore-Tex шнурівка - закриті петлі вага …"
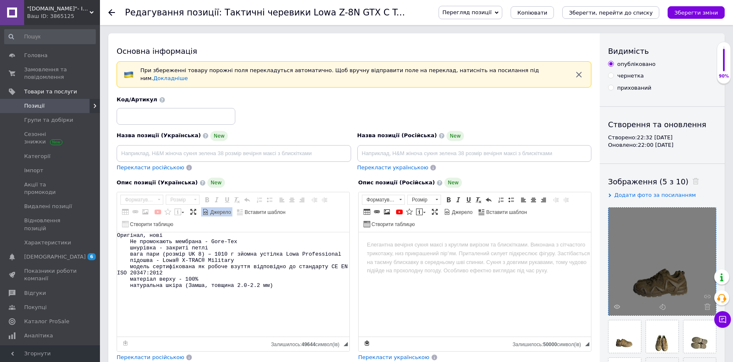
type textarea "Оригінал, нові Не промокають мембрана - Gore-Tex шнурівка - закриті петлі вага …"
click at [458, 209] on span "Джерело" at bounding box center [462, 212] width 22 height 7
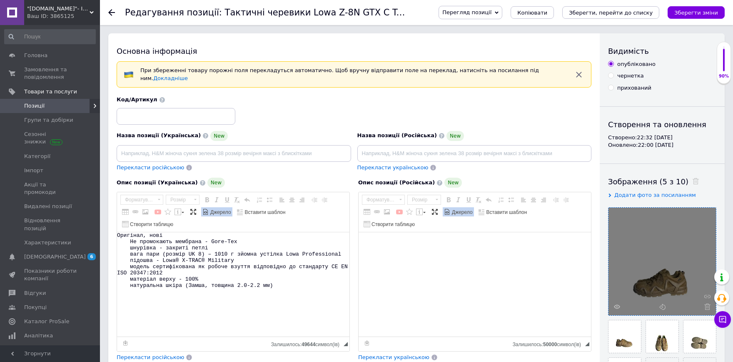
paste textarea "Оригинал, новые Не промокающая мембрана - Gore-Tex шнуровка - закрытые петли ве…"
type textarea "Оригинал, новые Не промокающая мембрана - Gore-Tex шнуровка - закрытые петли ве…"
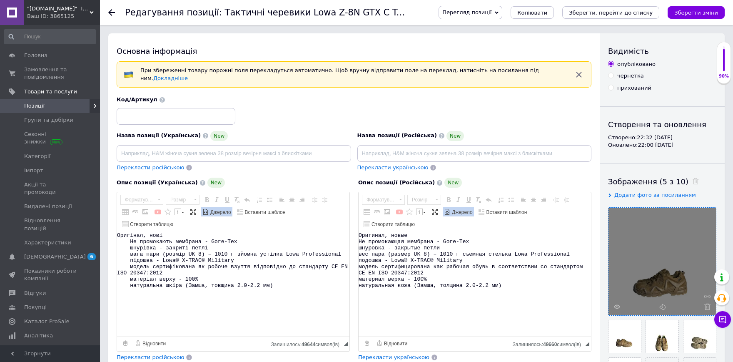
click at [448, 208] on span at bounding box center [447, 211] width 7 height 7
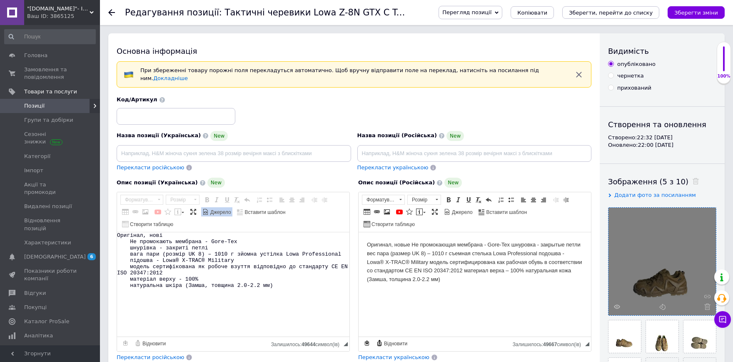
click at [412, 245] on body "Оригинал, новые Не промокающая мембрана - Gore-Tex шнуровка - закрытые петли ве…" at bounding box center [475, 261] width 216 height 43
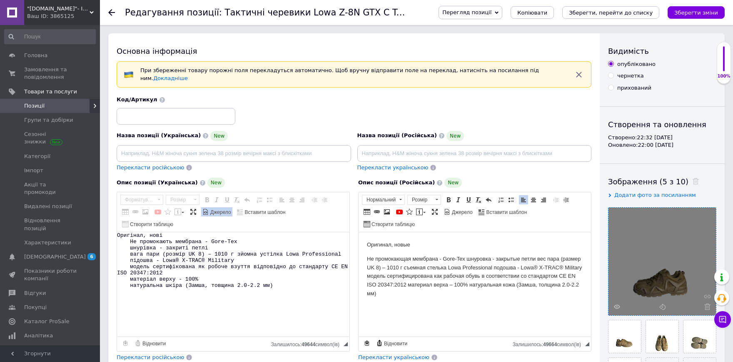
click at [465, 260] on p "Не промокающая мембрана - Gore-Tex шнуровка - закрытые петли вес пара (размер U…" at bounding box center [475, 275] width 216 height 43
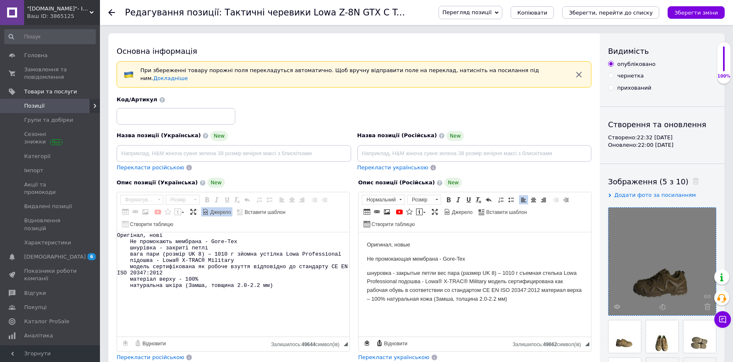
click at [437, 272] on p "шнуровка - закрытые петли вес пара (размер UK 8) – 1010 г съемная стелька Lowa …" at bounding box center [475, 286] width 216 height 35
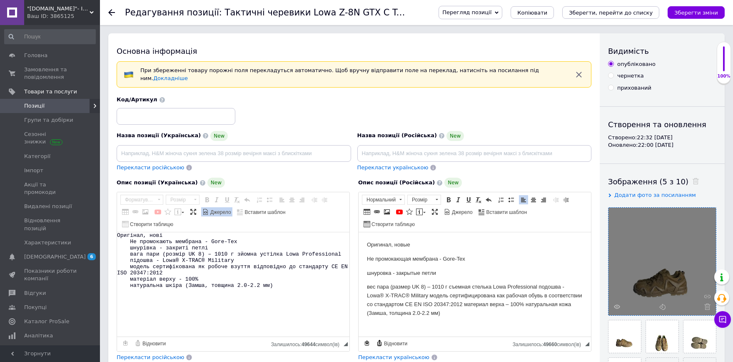
click at [448, 286] on p "вес пара (размер UK 8) – 1010 г съемная стелька Lowa Professional подошва - Low…" at bounding box center [475, 299] width 216 height 35
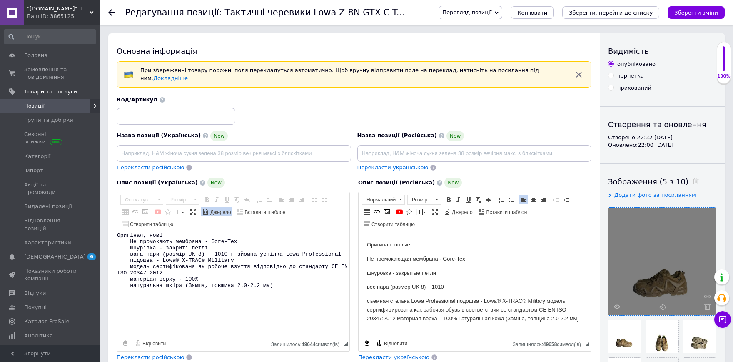
click at [546, 302] on p "съемная стелька Lowa Professional подошва - Lowa® X-TRAC® Military модель серти…" at bounding box center [475, 310] width 216 height 26
click at [470, 324] on p "модель сертифицирована как рабочая обувь в соответствии со стандартом CE EN ISO…" at bounding box center [475, 324] width 216 height 26
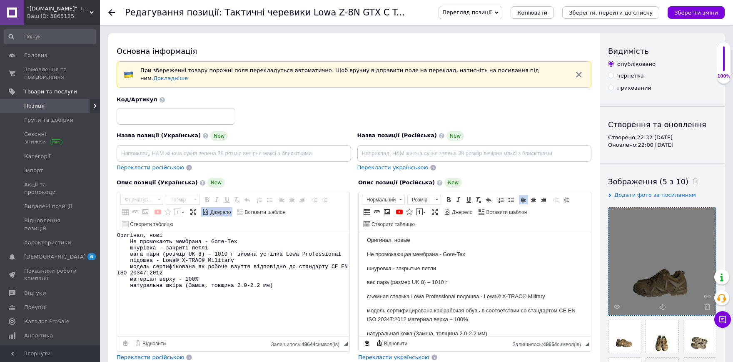
click at [407, 320] on p "модель сертифицирована как рабочая обувь в соответствии со стандартом CE EN ISO…" at bounding box center [475, 314] width 216 height 17
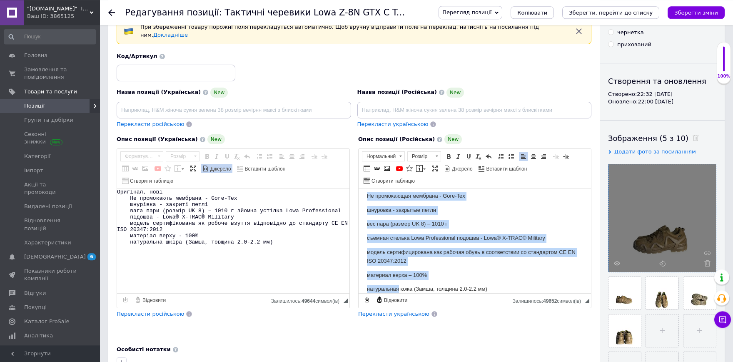
scroll to position [46, 0]
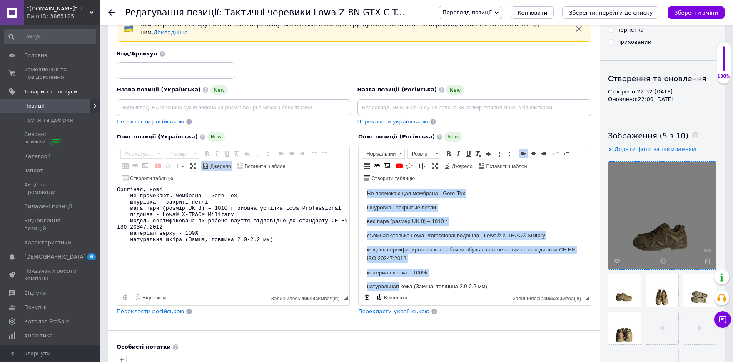
drag, startPoint x: 365, startPoint y: 203, endPoint x: 399, endPoint y: 300, distance: 103.3
click at [399, 271] on html "Оригинал, новые Не промокающая мембрана - Gore-Tex шнуровка - закрытые петли ве…" at bounding box center [475, 219] width 232 height 104
click at [514, 150] on link "Вставити/видалити маркований список" at bounding box center [510, 153] width 9 height 9
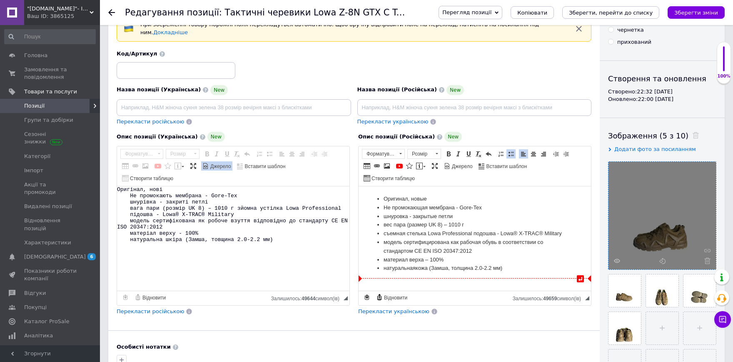
click at [407, 237] on li "съемная стелька Lowa Professional подошва - Lowa® X-TRAC® Military" at bounding box center [475, 233] width 182 height 9
click at [214, 163] on span "Джерело" at bounding box center [220, 166] width 22 height 7
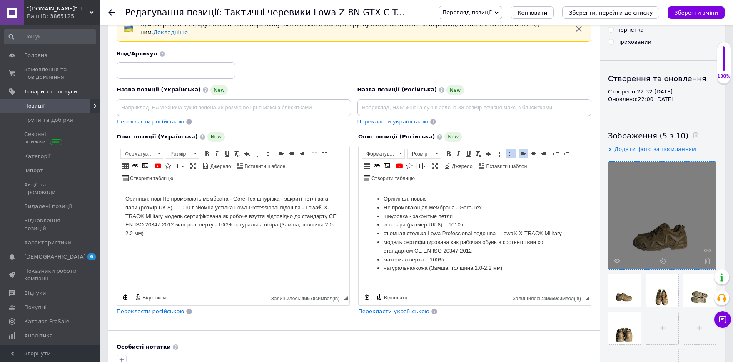
click at [163, 200] on body "Оригінал, нові Не промокають мембрана - Gore-Tex шнурівка - закриті петлі вага …" at bounding box center [233, 216] width 216 height 43
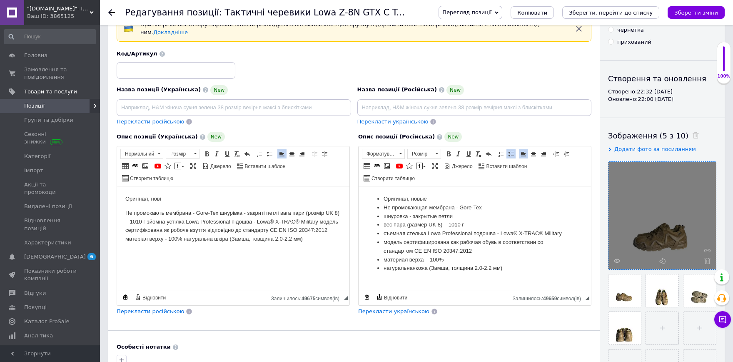
click at [219, 214] on p "Не промокають мембрана - Gore-Tex шнурівка - закриті петлі вага пари (розмір UK…" at bounding box center [233, 226] width 216 height 35
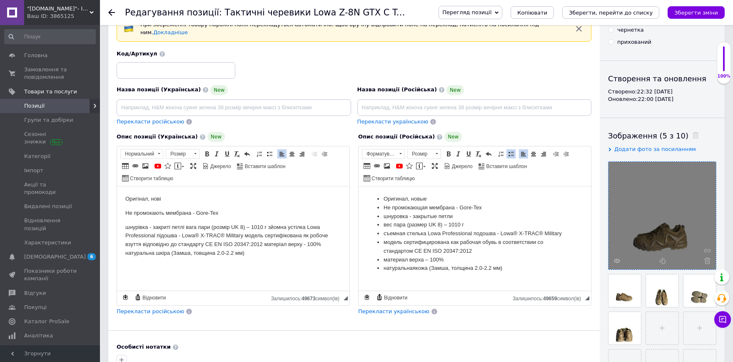
click at [186, 226] on p "шнурівка - закриті петлі вага пари (розмір UK 8) – 1010 г зйомна устілка Lowa P…" at bounding box center [233, 240] width 216 height 35
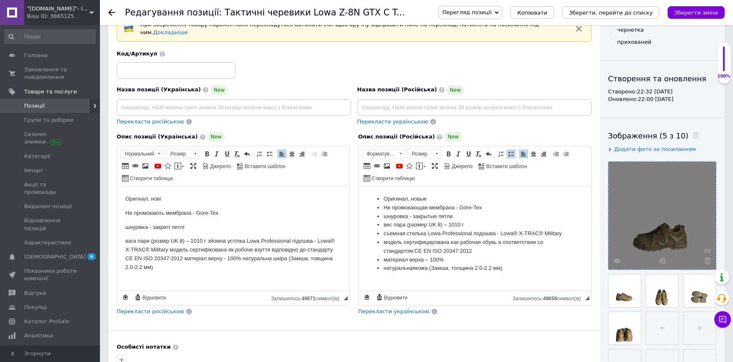
click at [207, 242] on p "вага пари (розмір UK 8) – 1010 г зйомна устілка Lowa Professional підошва - Low…" at bounding box center [233, 254] width 216 height 35
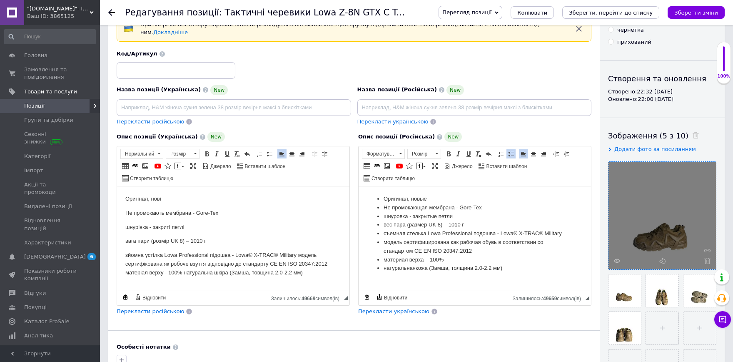
click at [208, 254] on p "зйомна устілка Lowa Professional підошва - Lowa® X-TRAC® Military модель сертиф…" at bounding box center [233, 264] width 216 height 26
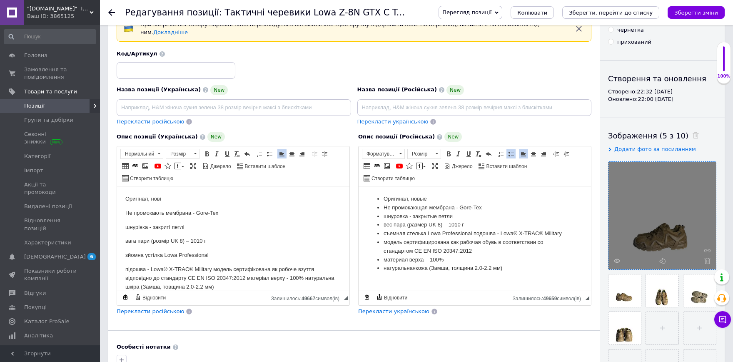
click at [304, 279] on p "підошва - Lowa® X-TRAC® Military модель сертифікована як робоче взуття відповід…" at bounding box center [233, 278] width 216 height 26
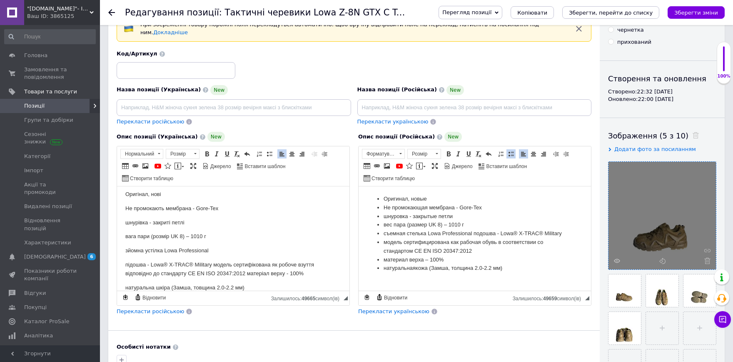
click at [247, 275] on p "підошва - Lowa® X-TRAC® Military модель сертифікована як робоче взуття відповід…" at bounding box center [233, 268] width 216 height 17
click at [212, 264] on p "підошва - Lowa® X-TRAC® Military модель сертифікована як робоче взуття відповід…" at bounding box center [233, 268] width 216 height 17
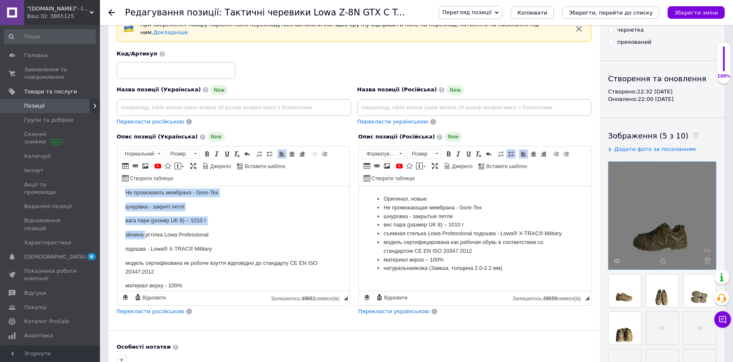
scroll to position [34, 0]
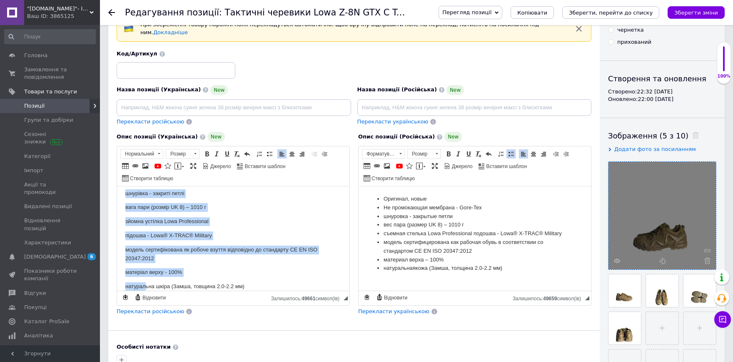
drag, startPoint x: 135, startPoint y: 200, endPoint x: 144, endPoint y: 289, distance: 89.5
click at [144, 289] on body "Оригінал, нові Не промокають мембрана - Gore-Tex шнурівка - закриті петлі вага …" at bounding box center [233, 226] width 216 height 130
click at [262, 149] on link "Вставити/видалити нумерований список" at bounding box center [259, 153] width 9 height 9
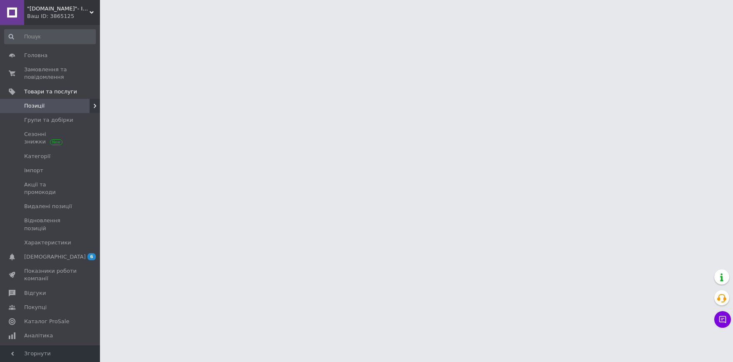
click at [263, 21] on html ""[DOMAIN_NAME]"- Інтернет-магазин Ваш ID: 3865125 Сайт "[DOMAIN_NAME]"- Інтерне…" at bounding box center [366, 10] width 733 height 21
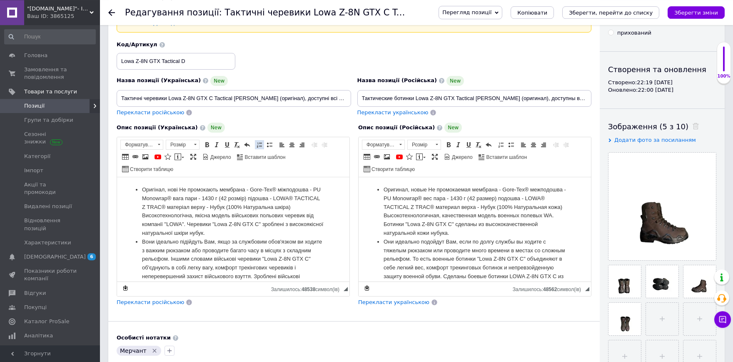
scroll to position [183, 0]
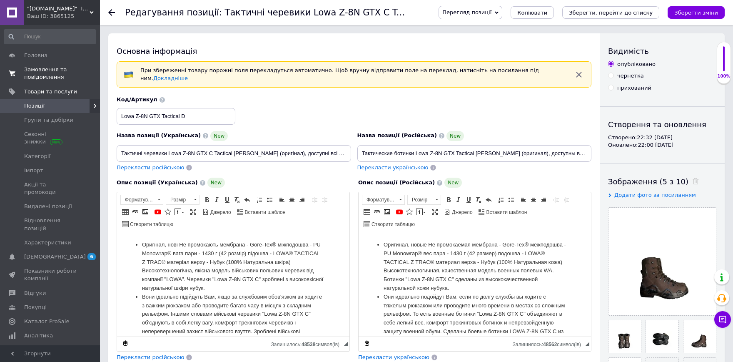
click at [72, 78] on span "Замовлення та повідомлення" at bounding box center [50, 73] width 53 height 15
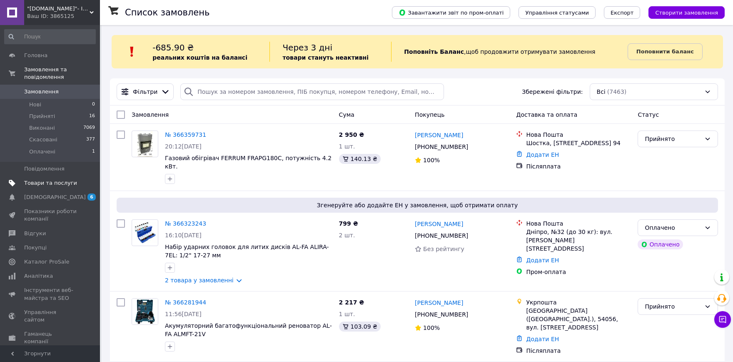
click at [77, 179] on span at bounding box center [88, 182] width 23 height 7
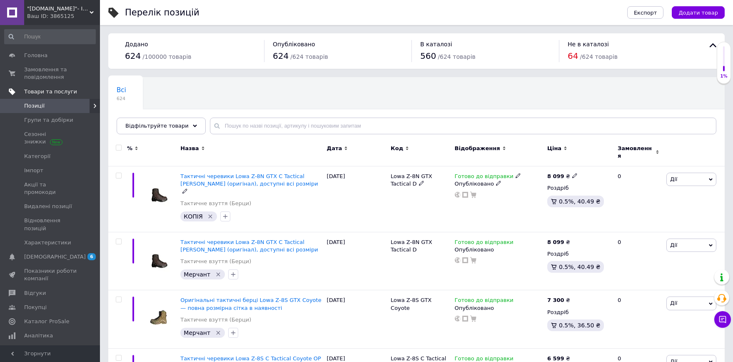
click at [170, 182] on img at bounding box center [159, 189] width 35 height 34
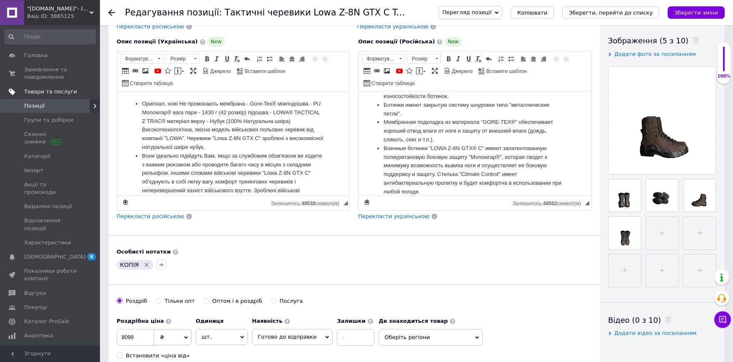
scroll to position [183, 0]
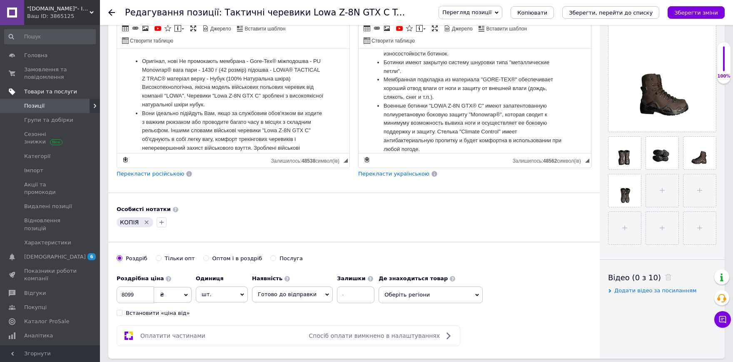
click at [145, 219] on icon "Видалити мітку" at bounding box center [146, 222] width 7 height 7
click at [142, 286] on input "8099" at bounding box center [135, 294] width 37 height 17
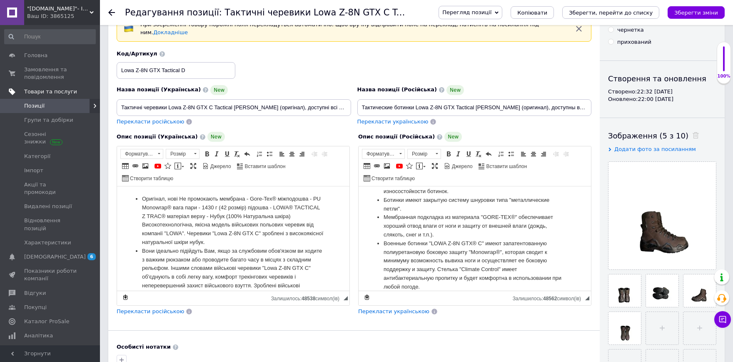
scroll to position [0, 0]
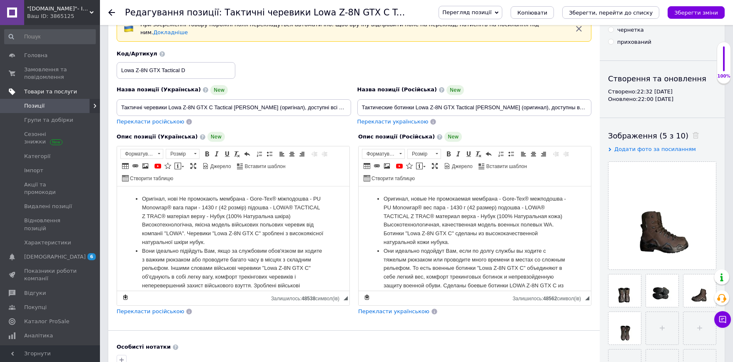
type input "6950"
drag, startPoint x: 383, startPoint y: 200, endPoint x: 496, endPoint y: 217, distance: 114.4
click at [496, 217] on li "Оригинал, новые Не промокаемая мембрана - Gore-Tex® межподошва - PU Monowrap® в…" at bounding box center [475, 221] width 182 height 52
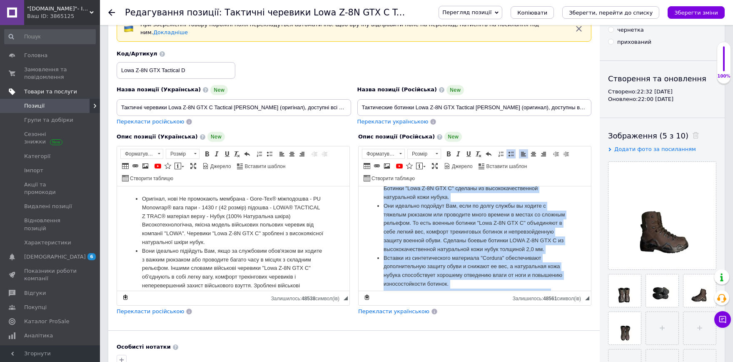
scroll to position [137, 0]
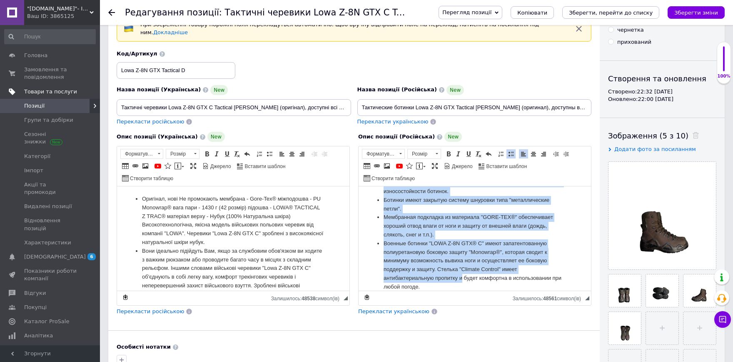
drag, startPoint x: 385, startPoint y: 200, endPoint x: 462, endPoint y: 281, distance: 111.7
click at [462, 281] on ul "Оригинал, новые Не промокаемая мембрана - Gore-Tex® межподошва - PU Monowrap® в…" at bounding box center [475, 174] width 216 height 234
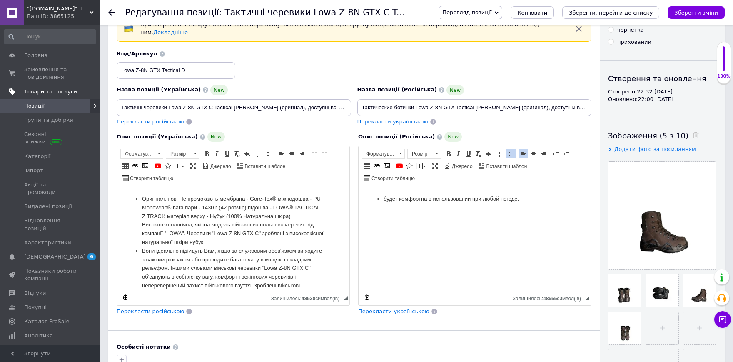
scroll to position [0, 0]
drag, startPoint x: 483, startPoint y: 198, endPoint x: 324, endPoint y: 198, distance: 158.7
click at [359, 198] on html "будет комфортна в использовании при любой погоде." at bounding box center [475, 238] width 232 height 104
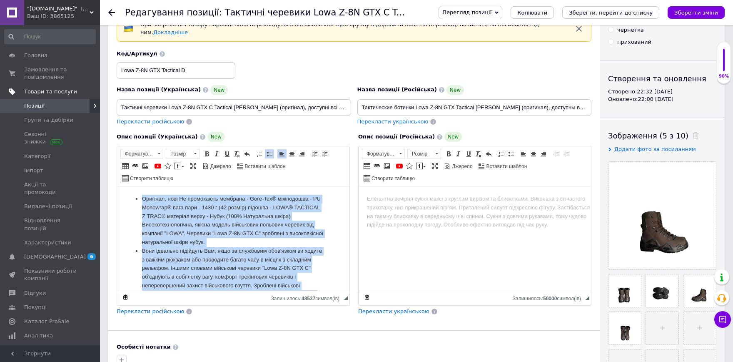
scroll to position [129, 0]
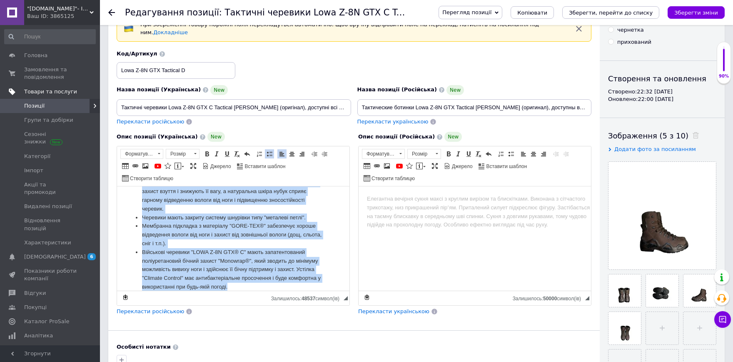
drag, startPoint x: 142, startPoint y: 199, endPoint x: 484, endPoint y: 463, distance: 431.5
click at [349, 162] on html "Оригінал, нові Не промокають мембрана - Gore-Tex® міжподошва - PU Monowrap® ваг…" at bounding box center [233, 109] width 232 height 104
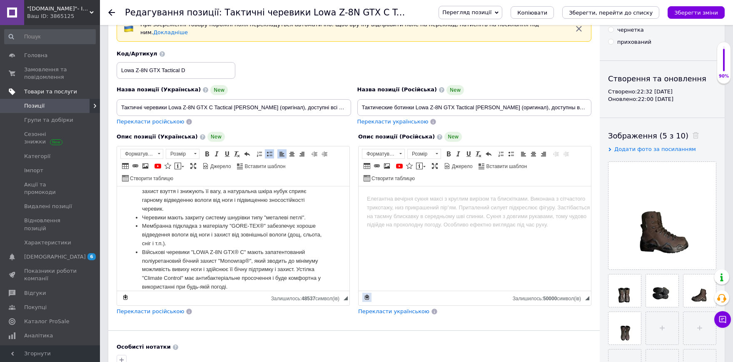
scroll to position [0, 0]
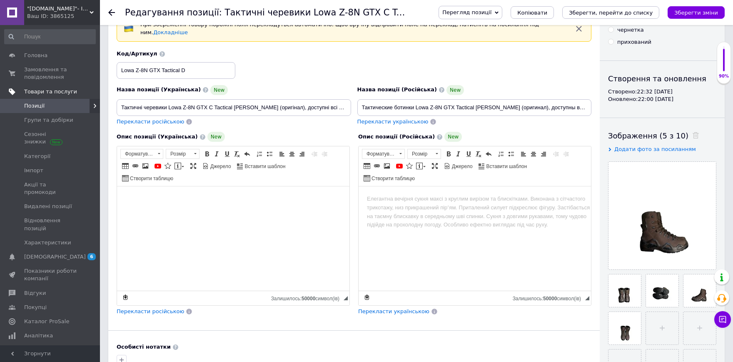
click at [243, 105] on input "Тактичні черевики Lowa Z-8N GTX C Tactical [PERSON_NAME] (оригінал), доступні в…" at bounding box center [234, 107] width 234 height 17
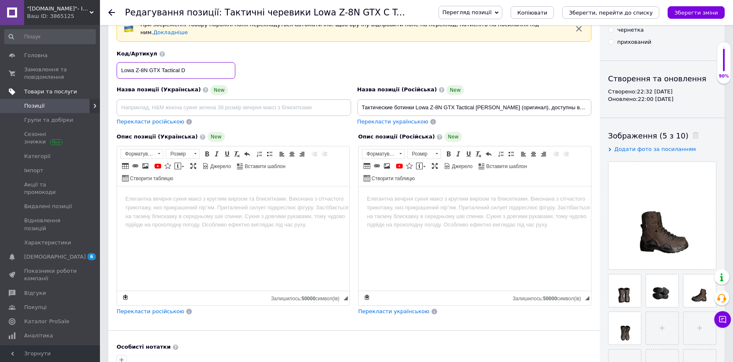
click at [190, 70] on input "Lowa Z-8N GTX Tactical D" at bounding box center [176, 70] width 119 height 17
click at [422, 99] on input "Тактические ботинки Lowa Z-8N GTX Tactical [PERSON_NAME] (оригинал), доступны в…" at bounding box center [474, 107] width 234 height 17
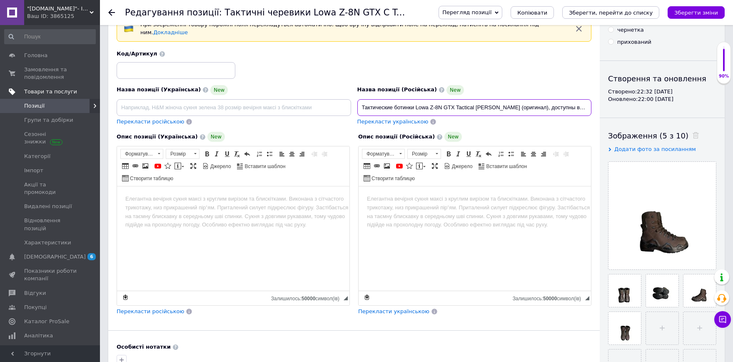
click at [422, 99] on input "Тактические ботинки Lowa Z-8N GTX Tactical [PERSON_NAME] (оригинал), доступны в…" at bounding box center [474, 107] width 234 height 17
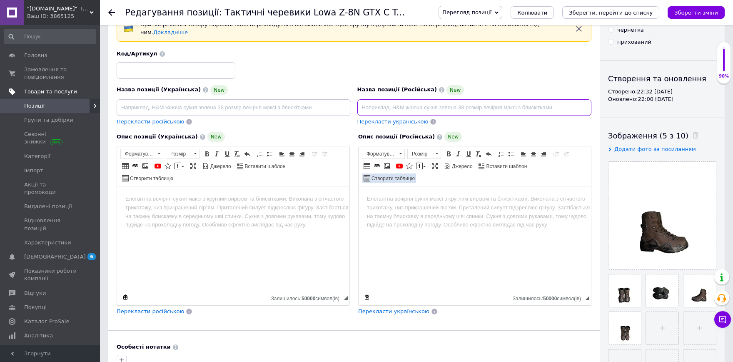
scroll to position [137, 0]
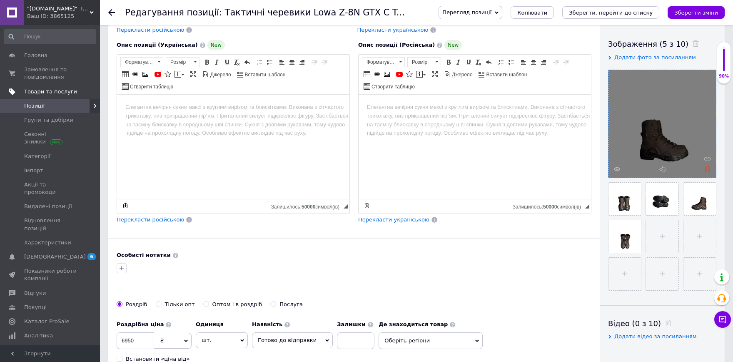
click at [705, 167] on icon at bounding box center [707, 169] width 6 height 6
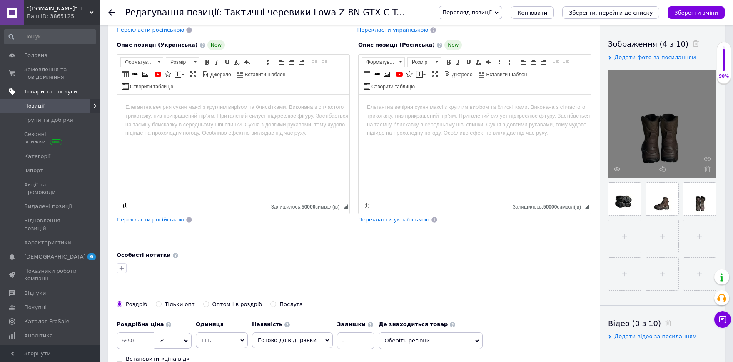
click at [708, 172] on use at bounding box center [707, 169] width 6 height 6
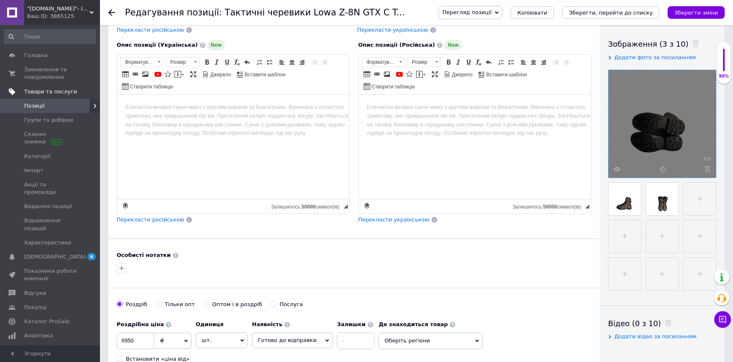
click at [708, 172] on use at bounding box center [707, 169] width 6 height 6
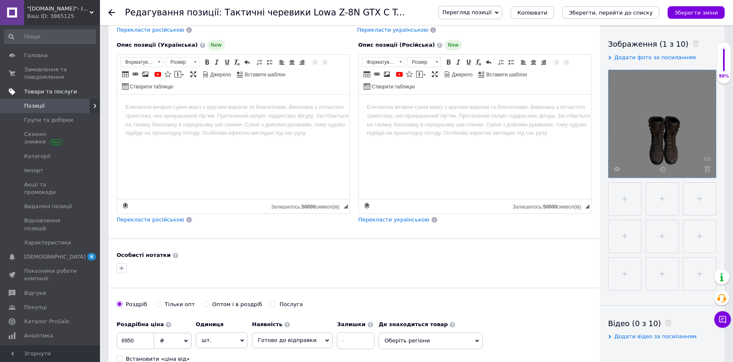
click at [708, 172] on use at bounding box center [707, 169] width 6 height 6
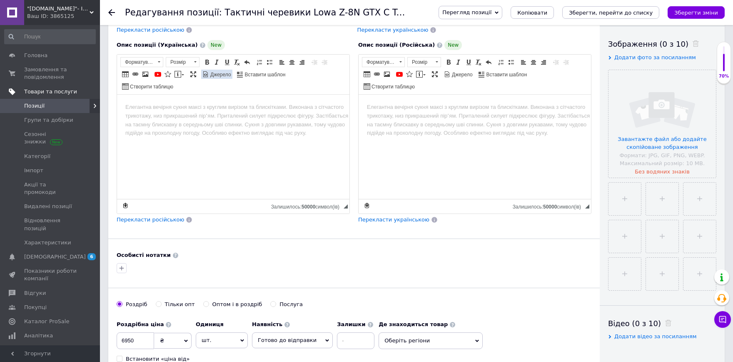
click at [219, 73] on link "Джерело" at bounding box center [216, 74] width 31 height 9
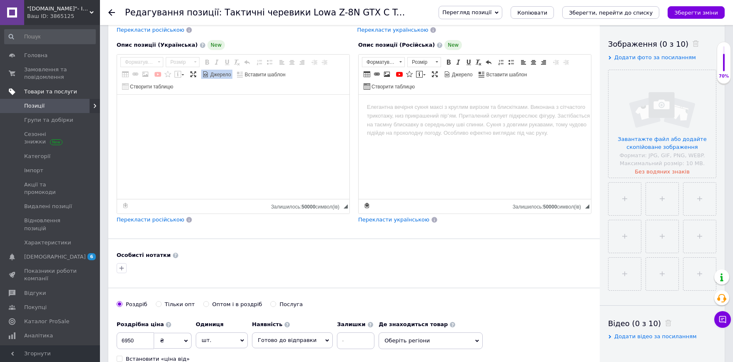
paste textarea "Оригінал, нові Не промокають мембрана - Gore-Tex шнурівка - закриті петлі вага …"
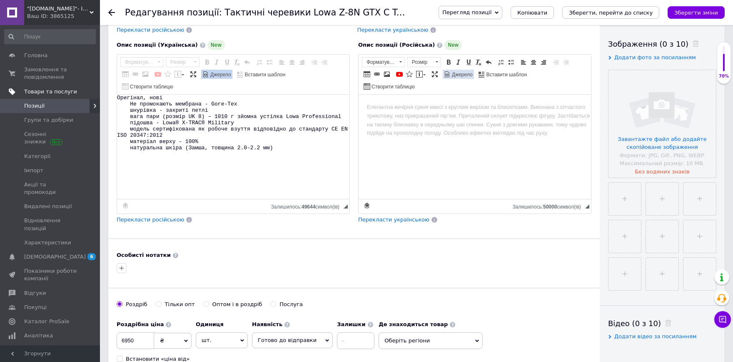
click at [451, 71] on span "Джерело" at bounding box center [462, 74] width 22 height 7
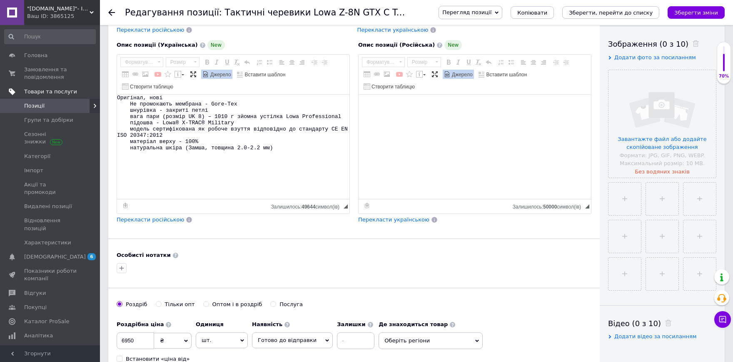
type textarea "Оригінал, нові Не промокають мембрана - Gore-Tex шнурівка - закриті петлі вага …"
paste textarea "Оригинал, новые Не промокающая мембрана - Gore-Tex шнуровка - закрытые петли ве…"
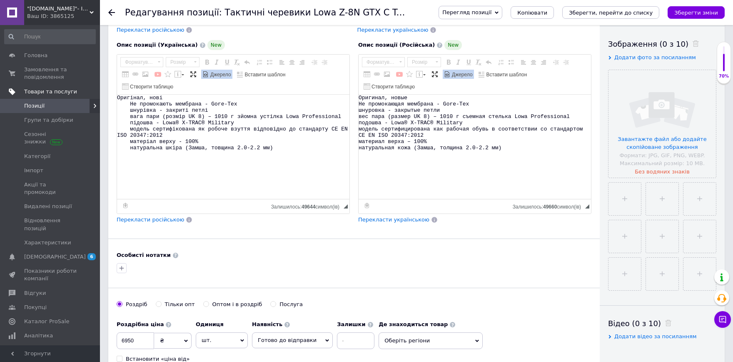
type textarea "Оригинал, новые Не промокающая мембрана - Gore-Tex шнуровка - закрытые петли ве…"
click at [669, 112] on input "file" at bounding box center [662, 123] width 107 height 107
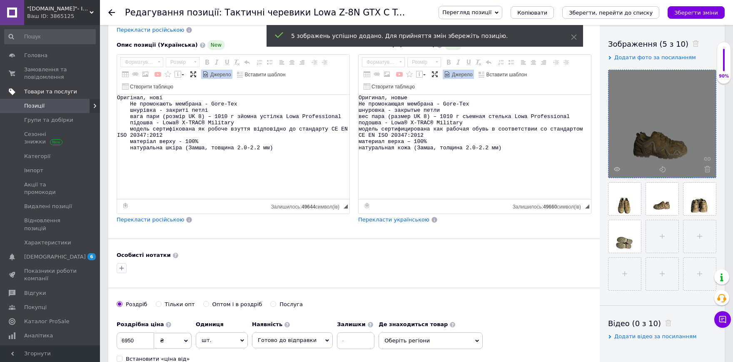
click at [453, 71] on span "Джерело" at bounding box center [462, 74] width 22 height 7
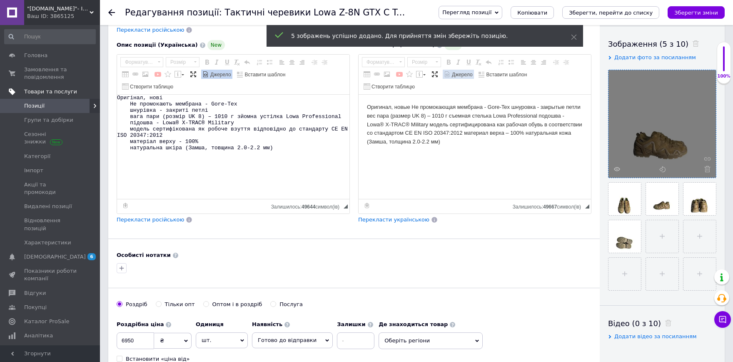
scroll to position [0, 0]
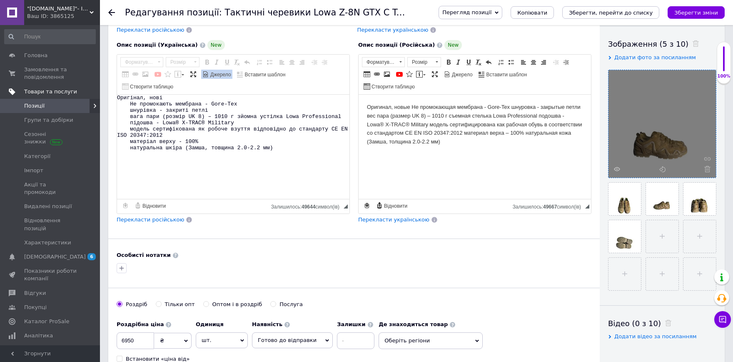
click at [412, 106] on body "Оригинал, новые Не промокающая мембрана - Gore-Tex шнуровка - закрытые петли ве…" at bounding box center [475, 124] width 216 height 43
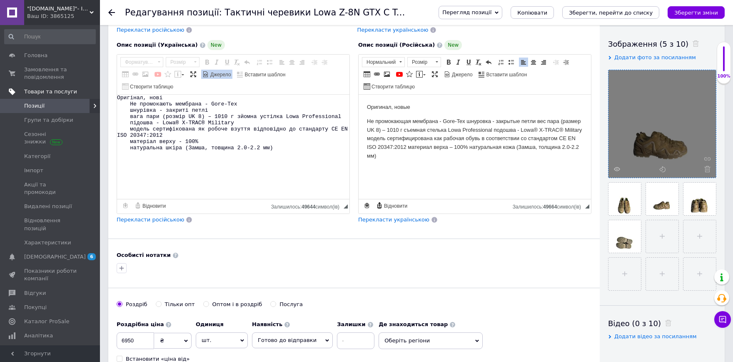
click at [467, 122] on p "Не промокающая мембрана - Gore-Tex шнуровка - закрытые петли вес пара (размер U…" at bounding box center [475, 138] width 216 height 43
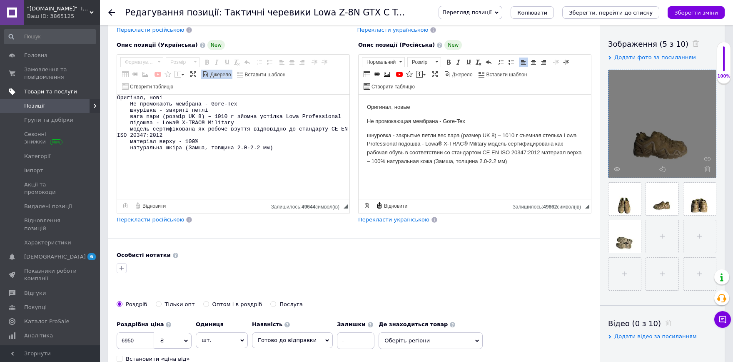
click at [436, 135] on p "шнуровка - закрытые петли вес пара (размер UK 8) – 1010 г съемная стелька Lowa …" at bounding box center [475, 148] width 216 height 35
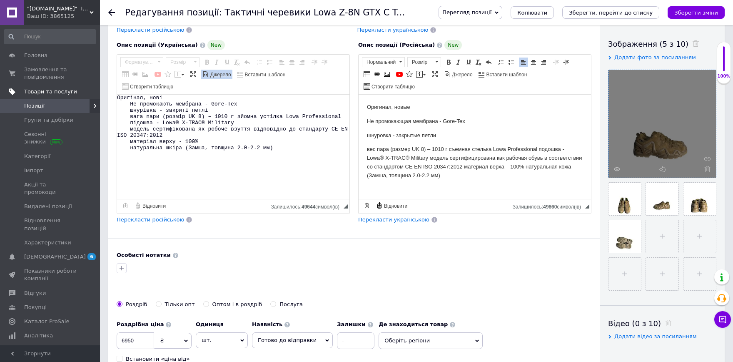
click at [450, 149] on p "вес пара (размер UK 8) – 1010 г съемная стелька Lowa Professional подошва - Low…" at bounding box center [475, 162] width 216 height 35
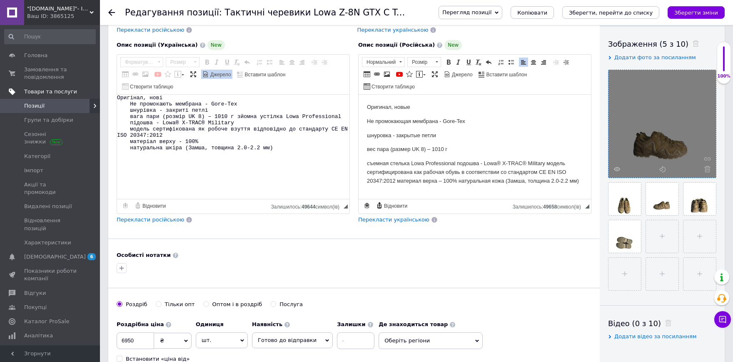
click at [546, 163] on p "съемная стелька Lowa Professional подошва - Lowa® X-TRAC® Military модель серти…" at bounding box center [475, 172] width 216 height 26
click at [470, 187] on p "модель сертифицирована как рабочая обувь в соответствии со стандартом CE EN ISO…" at bounding box center [475, 186] width 216 height 26
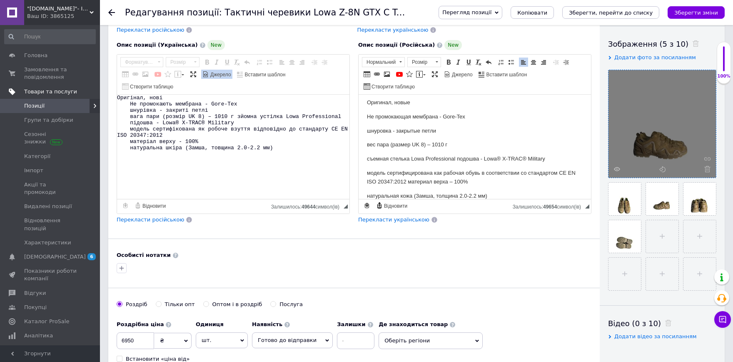
click at [409, 183] on p "модель сертифицирована как рабочая обувь в соответствии со стандартом CE EN ISO…" at bounding box center [475, 177] width 216 height 17
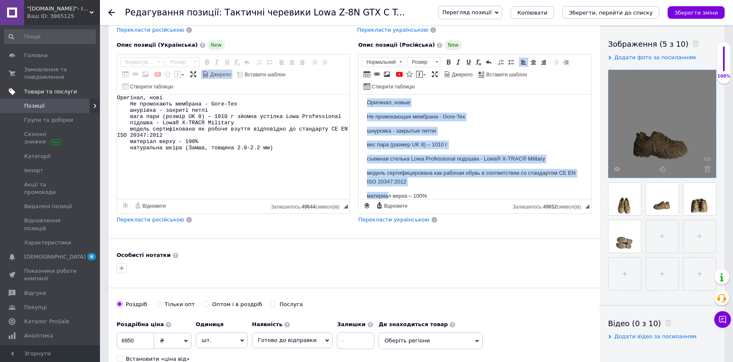
drag, startPoint x: 365, startPoint y: 105, endPoint x: 388, endPoint y: 196, distance: 94.5
click at [388, 194] on html "Оригинал, новые Не промокающая мембрана - Gore-Tex шнуровка - закрытые петли ве…" at bounding box center [475, 142] width 232 height 104
click at [508, 57] on link "Вставити/видалити маркований список" at bounding box center [510, 61] width 9 height 9
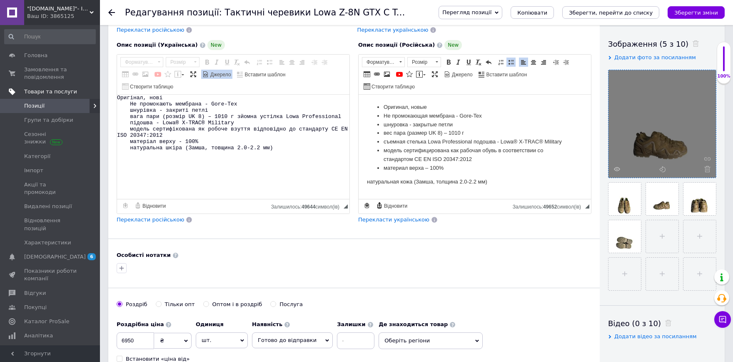
scroll to position [0, 0]
drag, startPoint x: 366, startPoint y: 181, endPoint x: 459, endPoint y: 128, distance: 106.9
click at [398, 180] on html "Оригинал, новые Не промокающая мембрана - Gore-Tex шнуровка - закрытые петли ве…" at bounding box center [475, 147] width 232 height 104
click at [508, 60] on span at bounding box center [511, 62] width 7 height 7
click at [222, 71] on span "Джерело" at bounding box center [220, 74] width 22 height 7
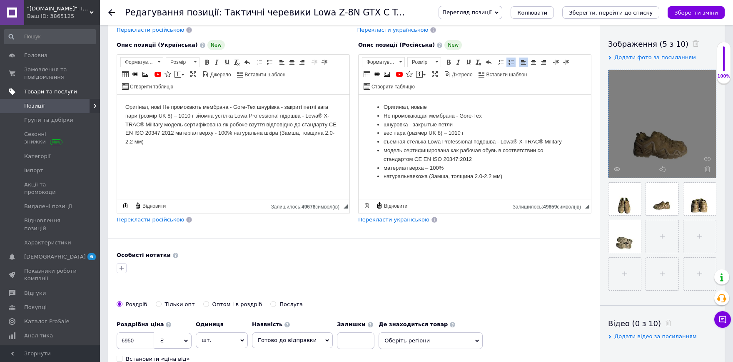
click at [163, 108] on body "Оригінал, нові Не промокають мембрана - Gore-Tex шнурівка - закриті петлі вага …" at bounding box center [233, 124] width 216 height 43
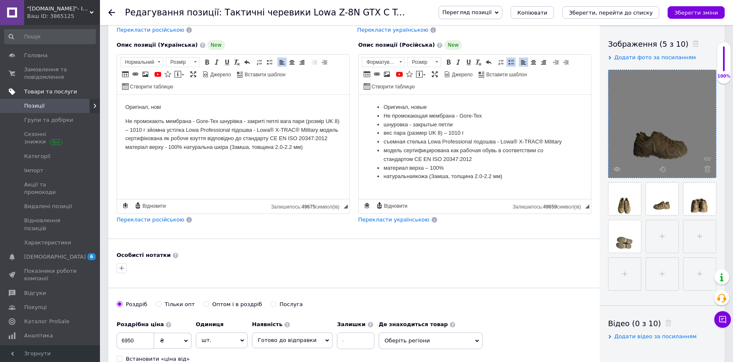
click at [219, 120] on p "Не промокають мембрана - Gore-Tex шнурівка - закриті петлі вага пари (розмір UK…" at bounding box center [233, 134] width 216 height 35
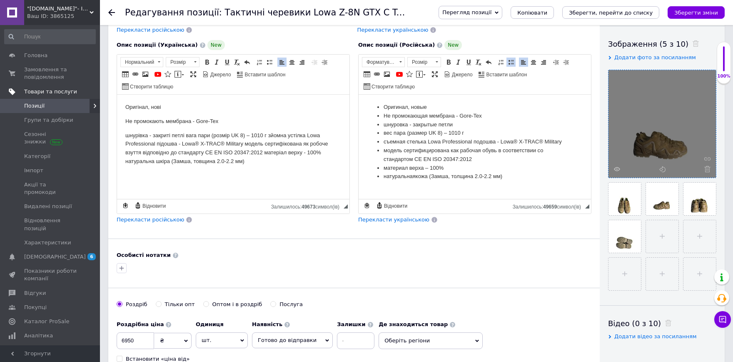
click at [186, 135] on p "шнурівка - закриті петлі вага пари (розмір UK 8) – 1010 г зйомна устілка Lowa P…" at bounding box center [233, 148] width 216 height 35
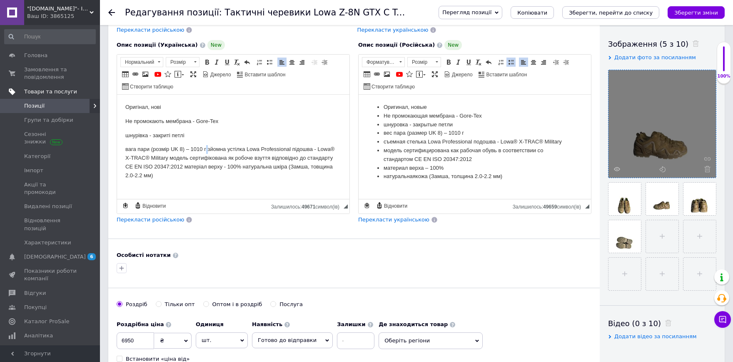
click at [207, 150] on p "вага пари (розмір UK 8) – 1010 г зйомна устілка Lowa Professional підошва - Low…" at bounding box center [233, 162] width 216 height 35
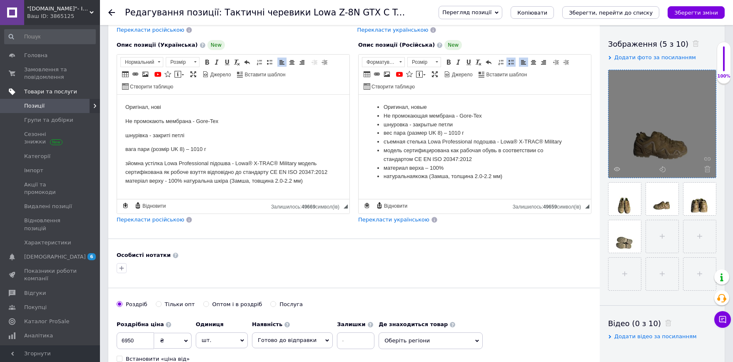
click at [208, 164] on p "зйомна устілка Lowa Professional підошва - Lowa® X-TRAC® Military модель сертиф…" at bounding box center [233, 172] width 216 height 26
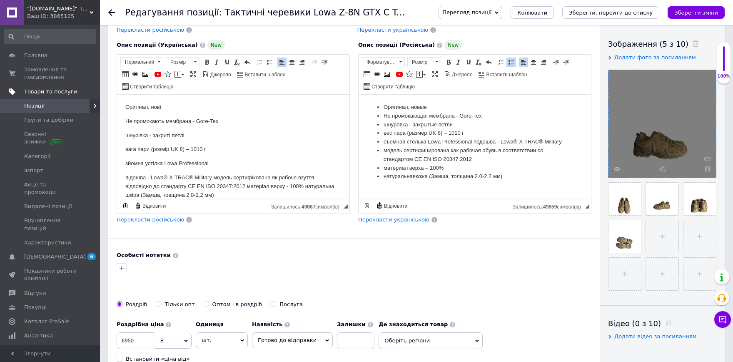
click at [212, 178] on p "підошва - Lowa® X-TRAC® Military модель сертифікована як робоче взуття відповід…" at bounding box center [233, 186] width 216 height 26
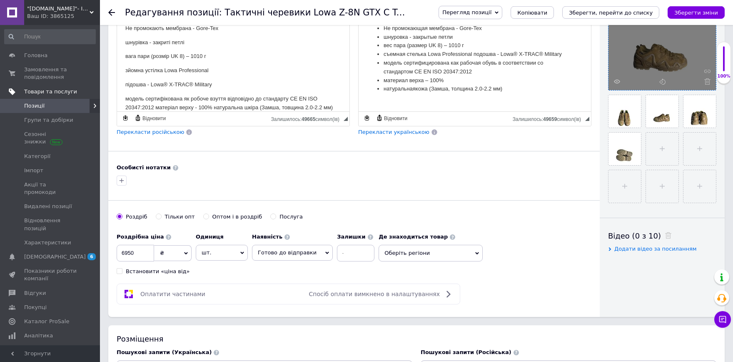
scroll to position [229, 0]
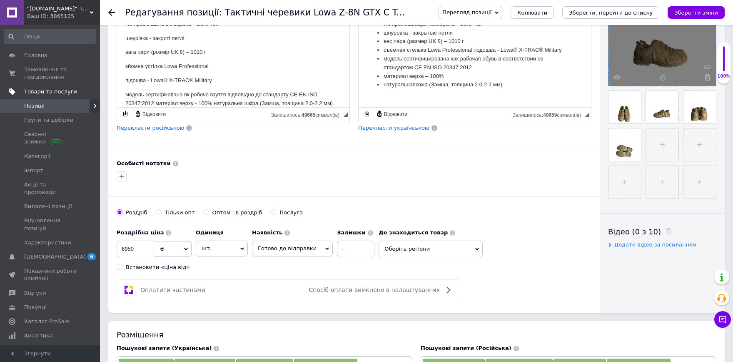
click at [213, 102] on p "модель сертифікована як робоче взуття відповідно до стандарту CE EN ISO 20347:2…" at bounding box center [233, 98] width 216 height 17
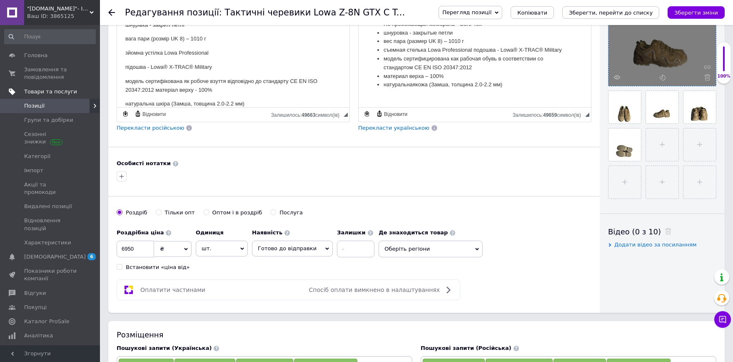
click at [155, 92] on p "модель сертифікована як робоче взуття відповідно до стандарту CE EN ISO 20347:2…" at bounding box center [233, 85] width 216 height 17
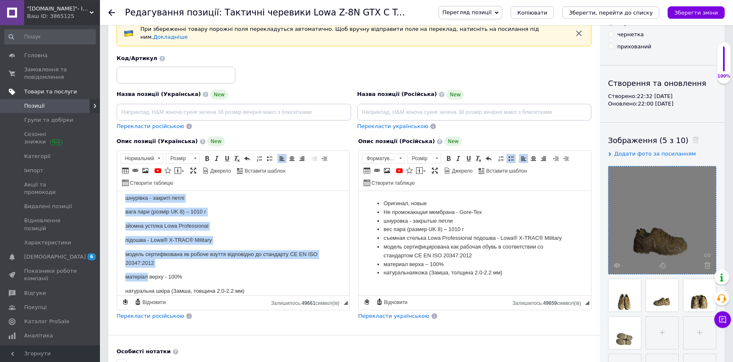
scroll to position [46, 0]
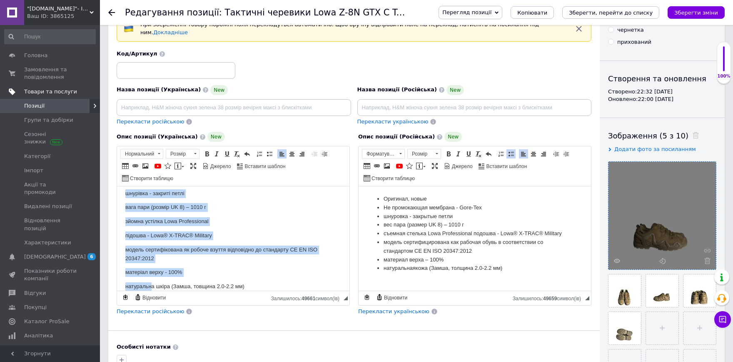
drag, startPoint x: 125, startPoint y: 198, endPoint x: 162, endPoint y: 272, distance: 83.1
click at [148, 257] on html "Оригінал, нові Не промокають мембрана - Gore-Tex шнурівка - закриті петлі вага …" at bounding box center [233, 204] width 232 height 104
click at [268, 150] on span at bounding box center [269, 153] width 7 height 7
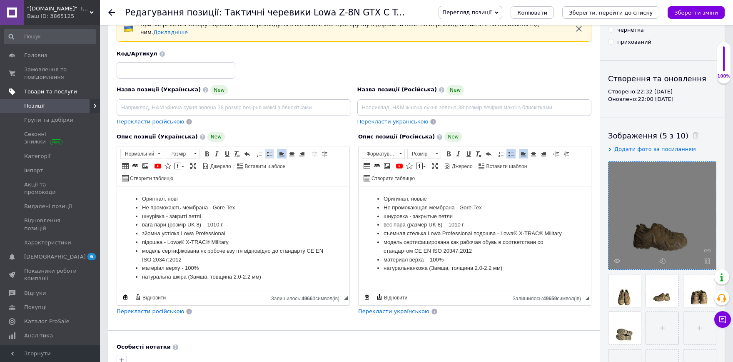
scroll to position [0, 0]
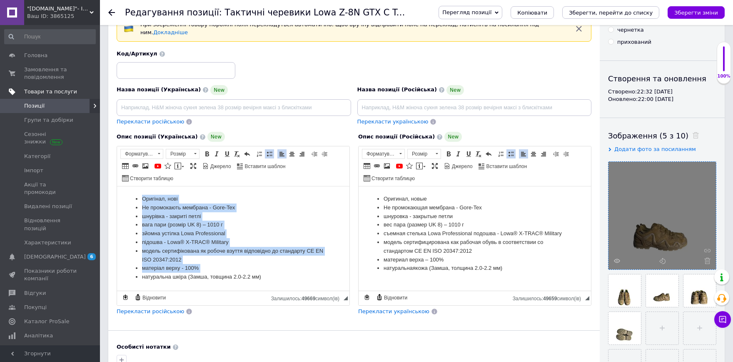
click at [297, 246] on li "підошва - Lowa® X-TRAC® Military" at bounding box center [233, 242] width 182 height 9
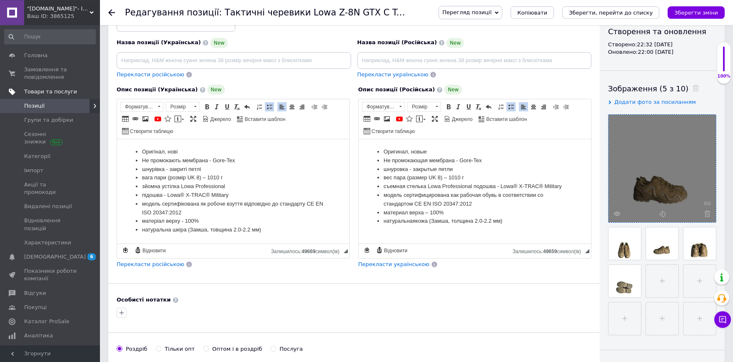
scroll to position [92, 0]
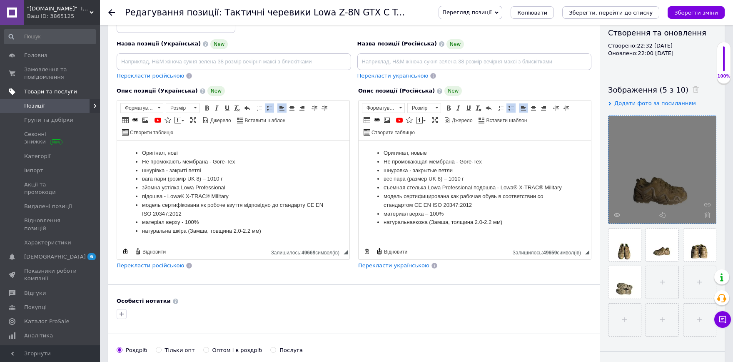
click at [258, 58] on input at bounding box center [234, 61] width 234 height 17
type input "Оригінальні тактичні черевики Lowa Zephyr MK2 GTX LO Coyote OP — усі розміри є …"
click at [407, 58] on input at bounding box center [474, 61] width 234 height 17
paste input "Оригинальные ботинки Lowa Zephyr MK2 GTX LO Coyote OP — все размеры есть в нали…"
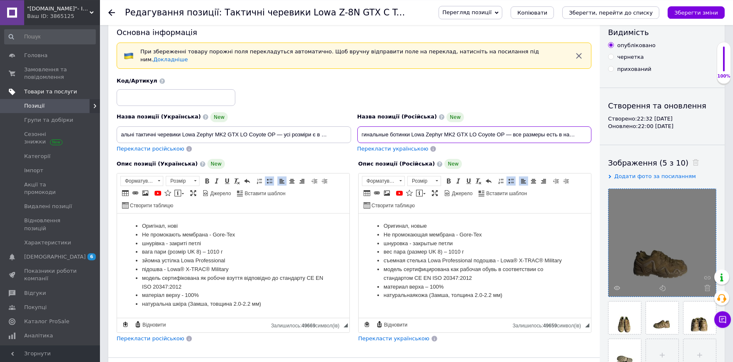
scroll to position [0, 0]
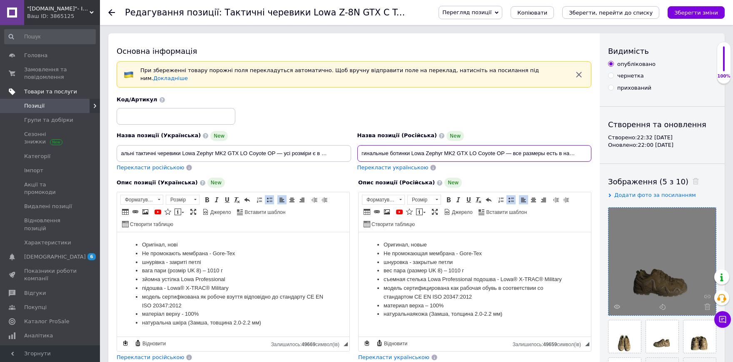
type input "Оригинальные ботинки Lowa Zephyr MK2 GTX LO Coyote OP — все размеры есть в нали…"
drag, startPoint x: 181, startPoint y: 148, endPoint x: 274, endPoint y: 148, distance: 92.9
click at [274, 148] on input "Оригінальні тактичні черевики Lowa Zephyr MK2 GTX LO Coyote OP — усі розміри є …" at bounding box center [234, 153] width 234 height 17
click at [194, 110] on input at bounding box center [176, 116] width 119 height 17
paste input "Lowa Zephyr MK2 GTX LO C"
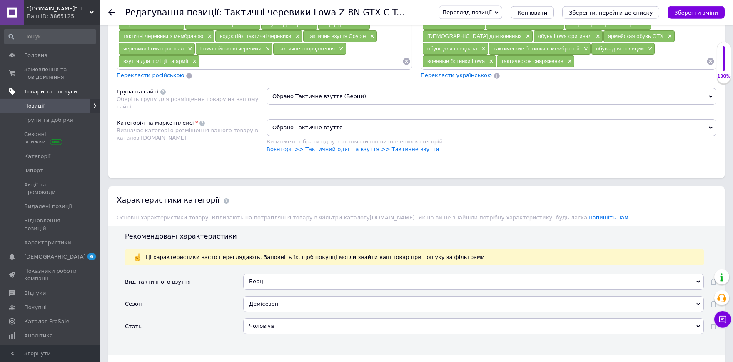
scroll to position [641, 0]
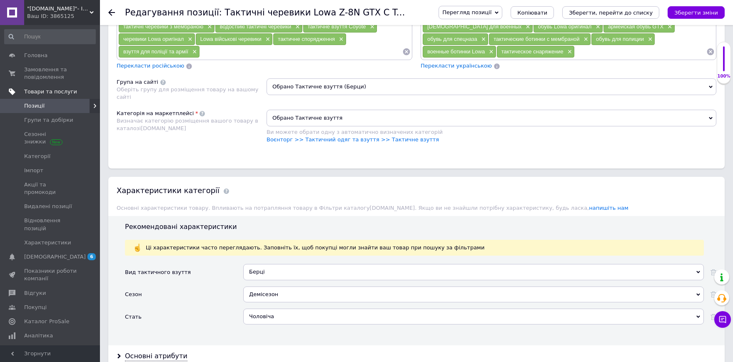
type input "Lowa Zephyr MK2 GTX LO C"
click at [697, 8] on button "Зберегти зміни" at bounding box center [696, 12] width 57 height 12
click at [633, 10] on icon "Зберегти, перейти до списку" at bounding box center [611, 13] width 84 height 6
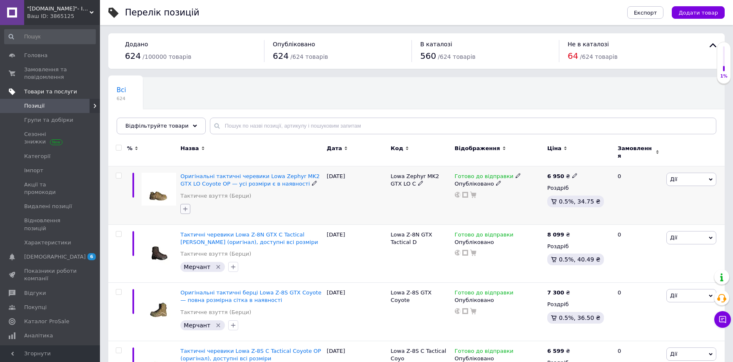
click at [190, 204] on button "button" at bounding box center [185, 209] width 10 height 10
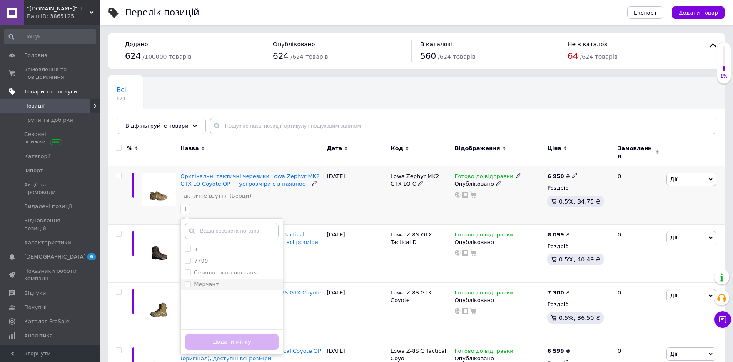
click at [231, 280] on div "Мерчант" at bounding box center [232, 283] width 94 height 7
checkbox input "true"
click at [251, 335] on button "Додати мітку" at bounding box center [232, 342] width 94 height 16
